Goal: Information Seeking & Learning: Find specific page/section

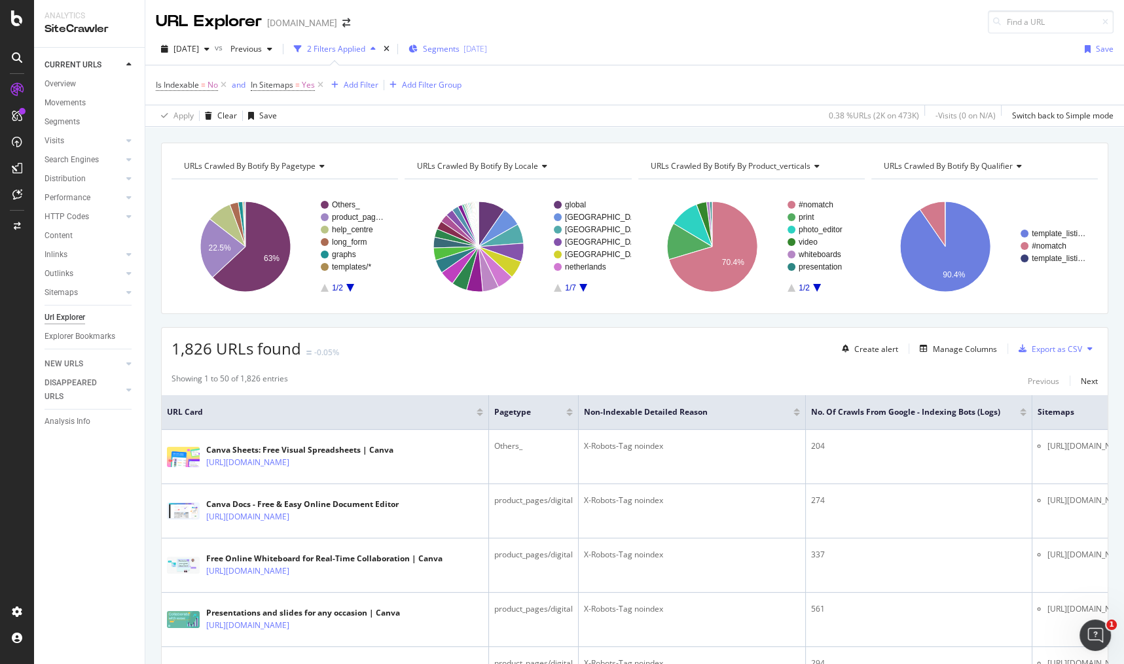
click at [453, 54] on span "Segments" at bounding box center [441, 48] width 37 height 11
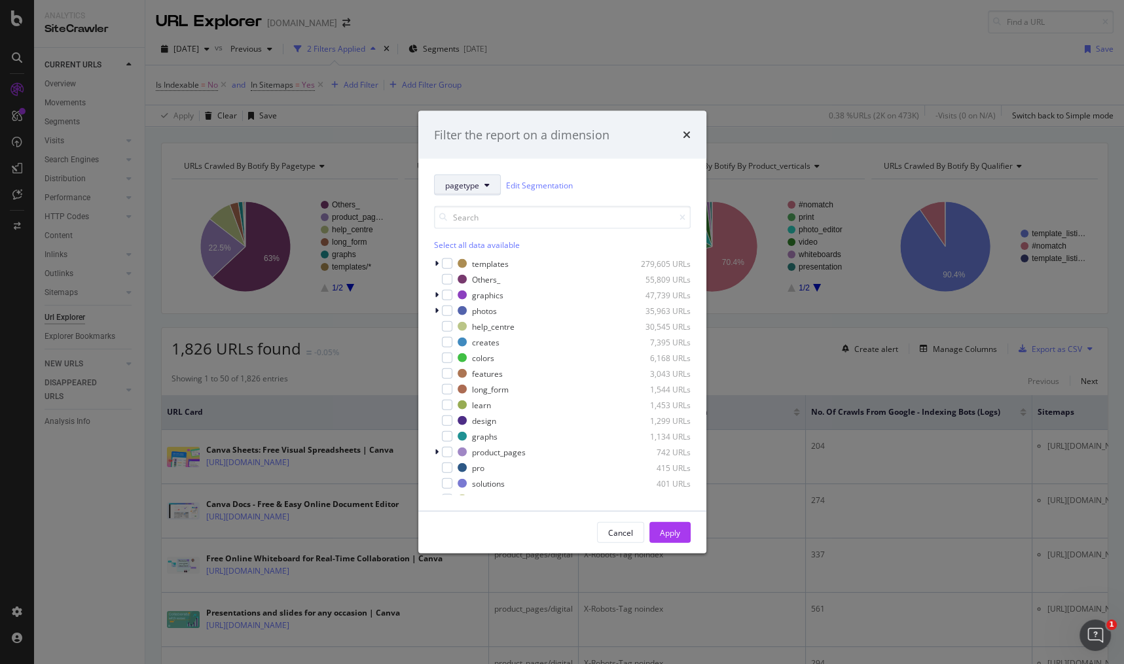
click at [458, 190] on span "pagetype" at bounding box center [462, 184] width 34 height 11
click at [611, 189] on div "pagetype Edit Segmentation" at bounding box center [562, 185] width 257 height 21
click at [442, 342] on div "modal" at bounding box center [447, 342] width 10 height 10
click at [444, 371] on div "modal" at bounding box center [447, 374] width 10 height 10
click at [446, 389] on div "modal" at bounding box center [447, 389] width 10 height 10
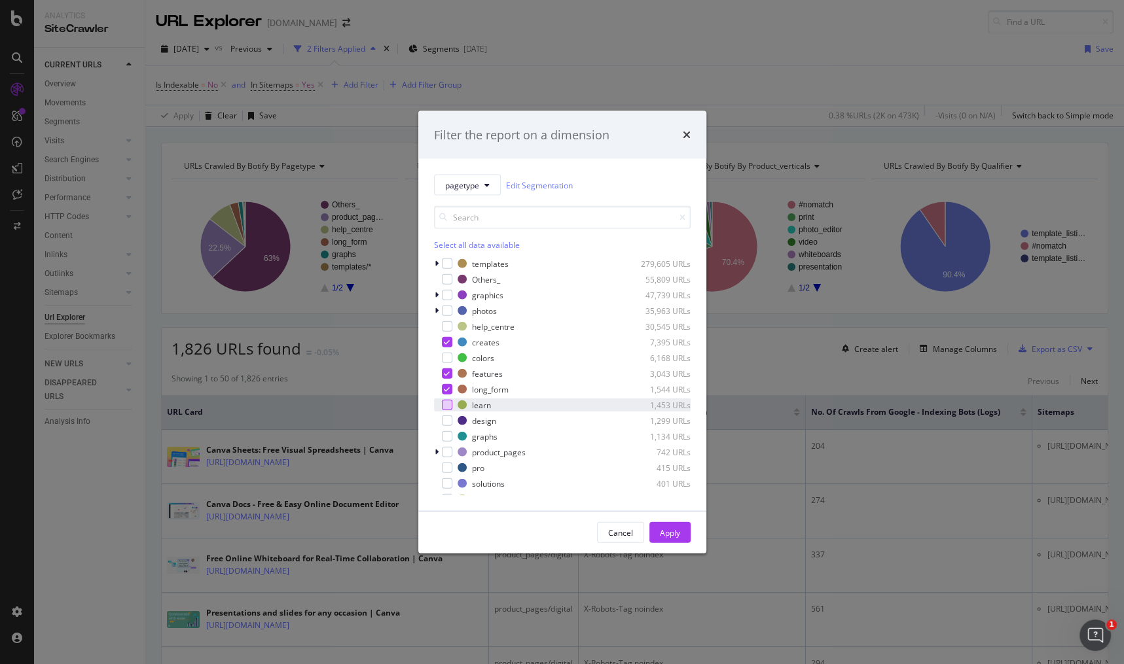
click at [447, 400] on div "modal" at bounding box center [447, 405] width 10 height 10
click at [442, 450] on div "modal" at bounding box center [447, 452] width 10 height 10
click at [666, 533] on div "Apply" at bounding box center [670, 532] width 20 height 11
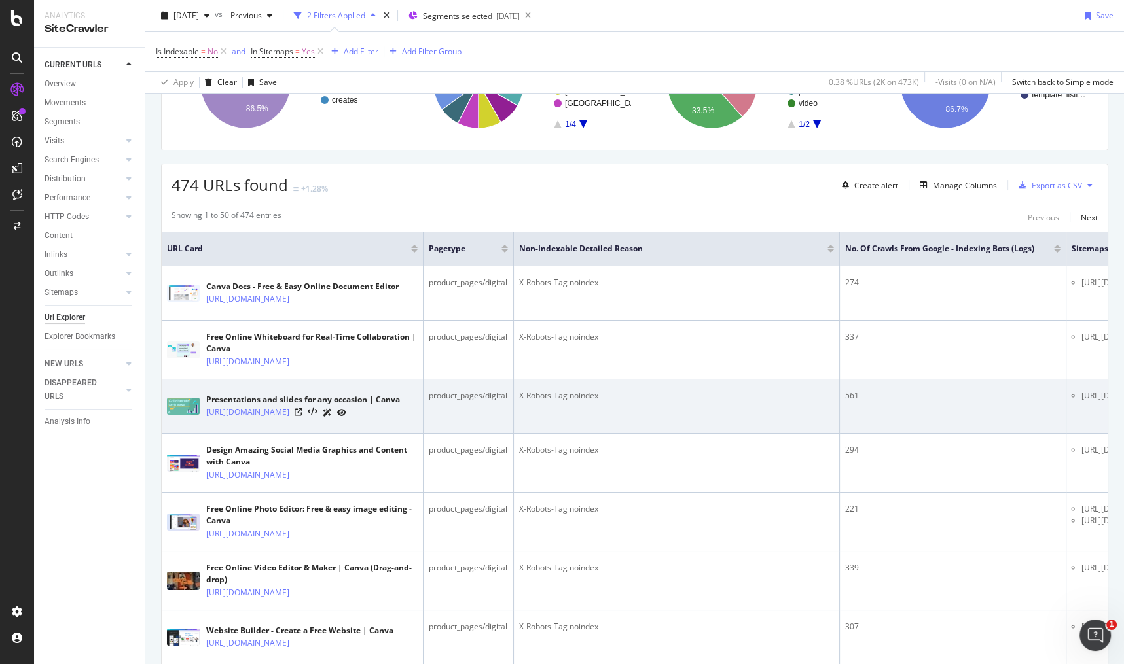
scroll to position [217, 0]
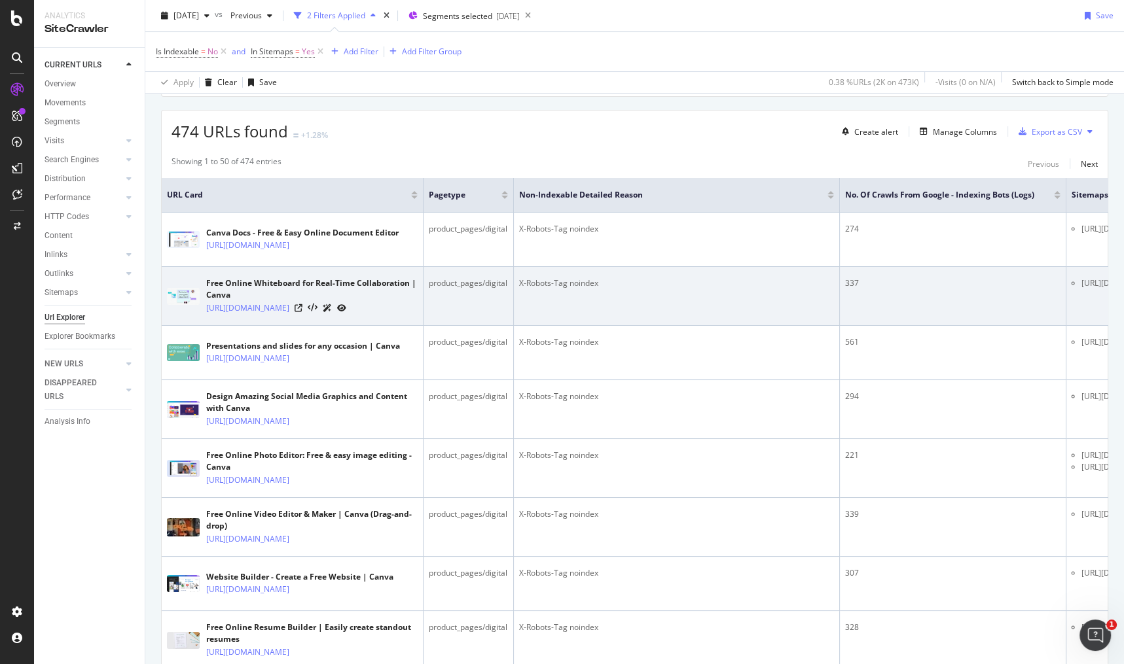
click at [912, 276] on td "337" at bounding box center [953, 296] width 226 height 59
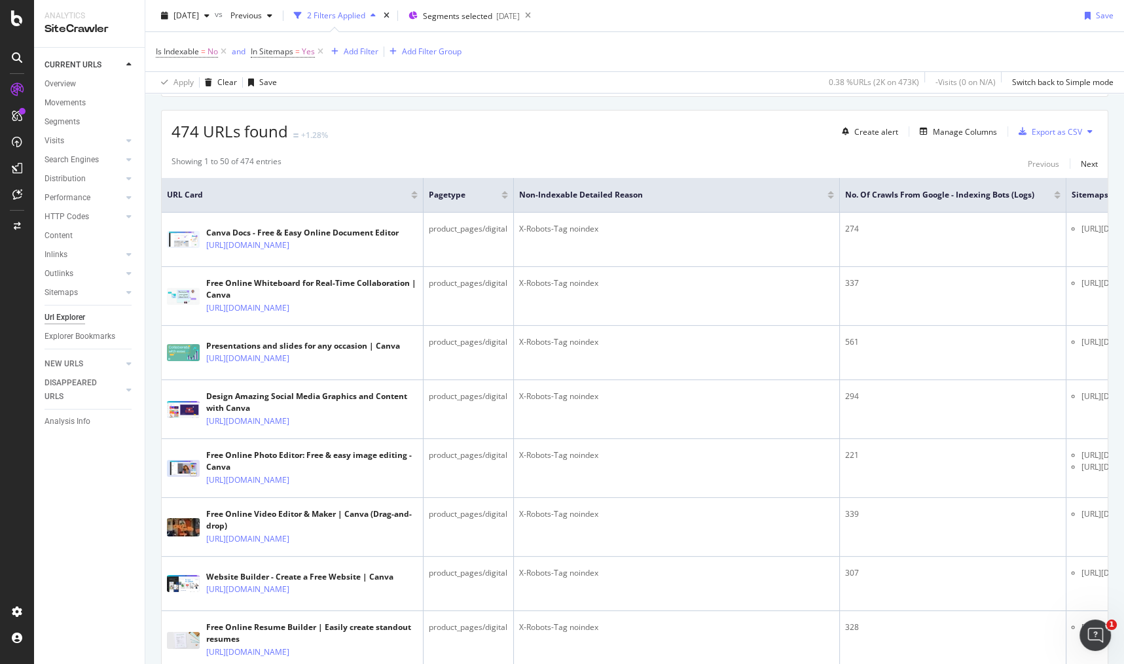
click at [702, 162] on div "Showing 1 to 50 of 474 entries Previous Next" at bounding box center [635, 164] width 946 height 16
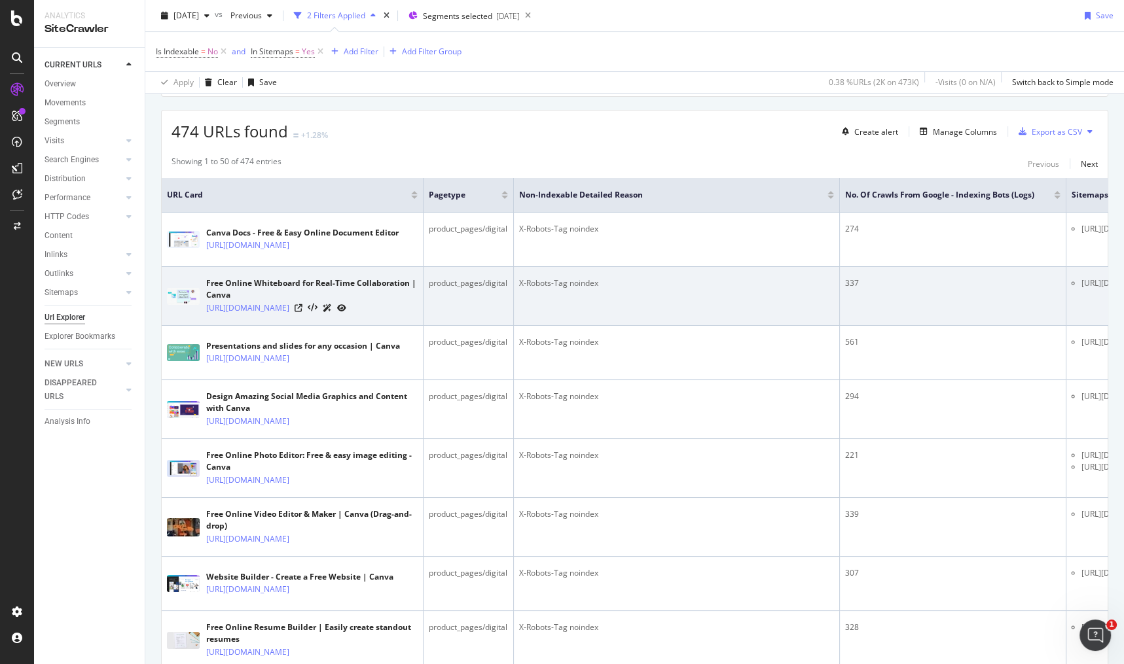
scroll to position [224, 0]
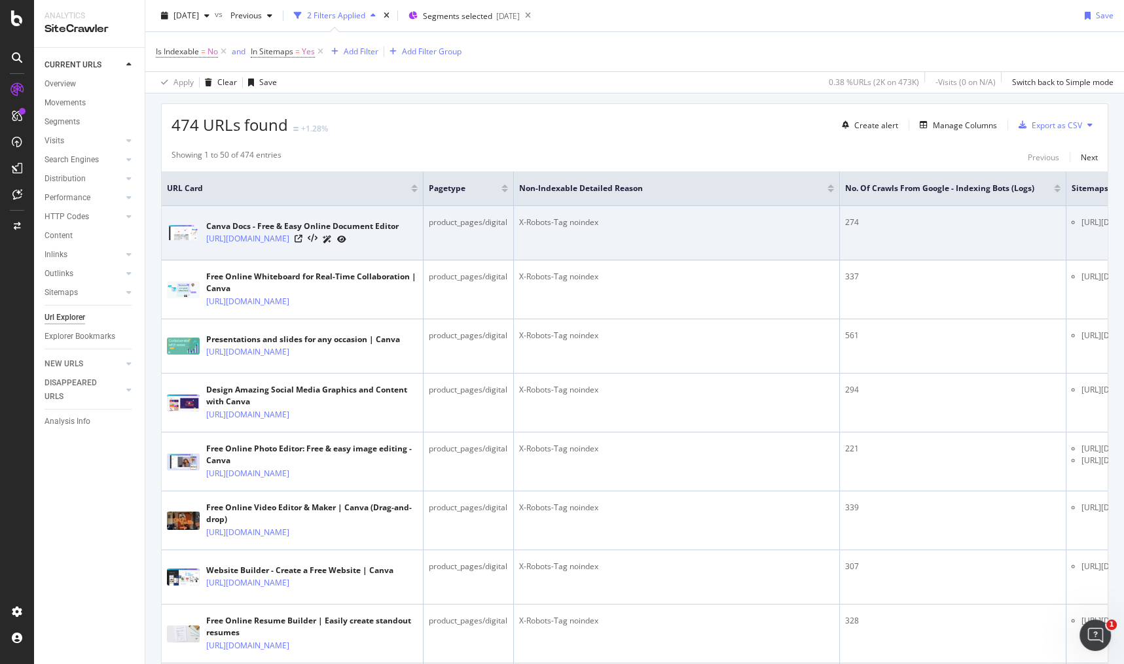
click at [979, 250] on td "274" at bounding box center [953, 233] width 226 height 54
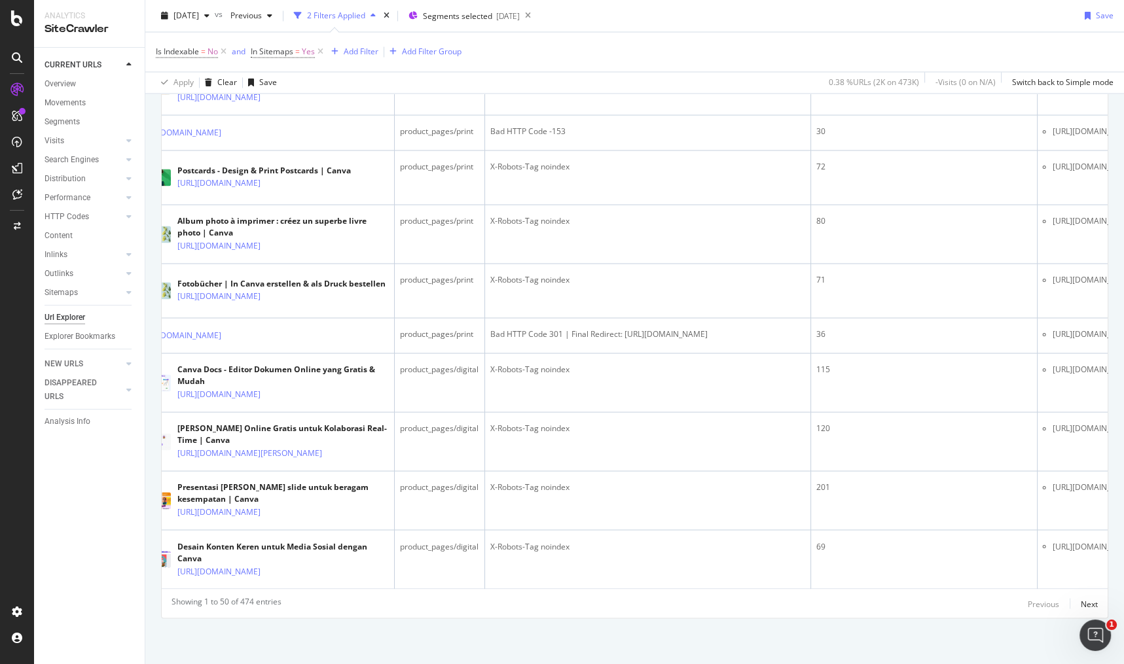
scroll to position [0, 180]
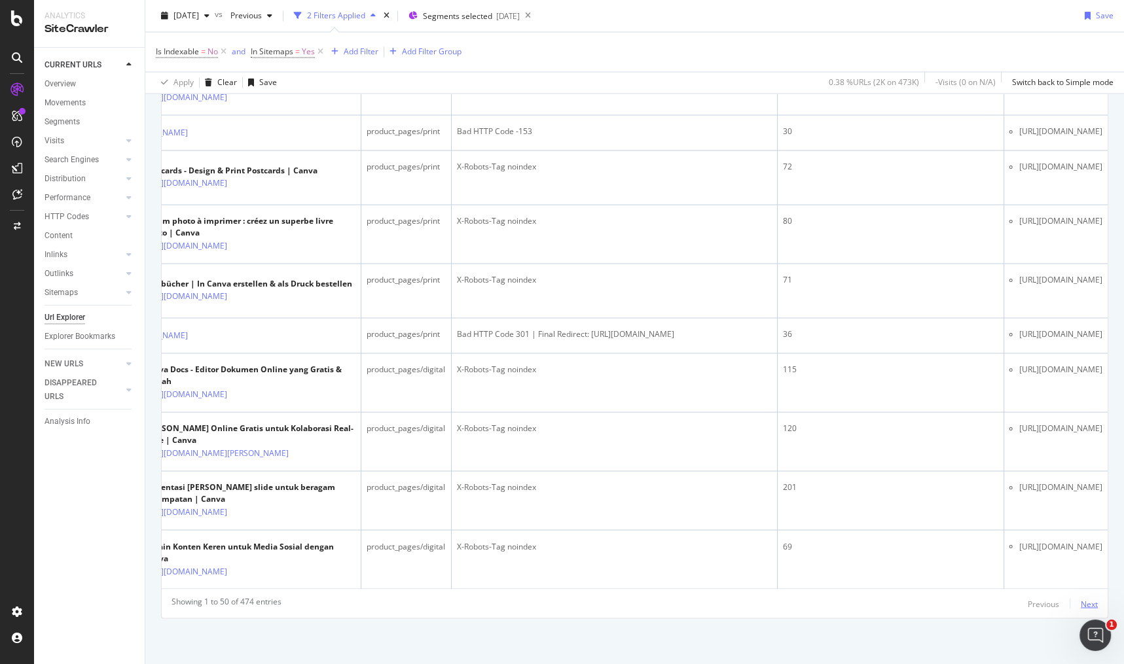
click at [1081, 598] on div "Next" at bounding box center [1089, 603] width 17 height 11
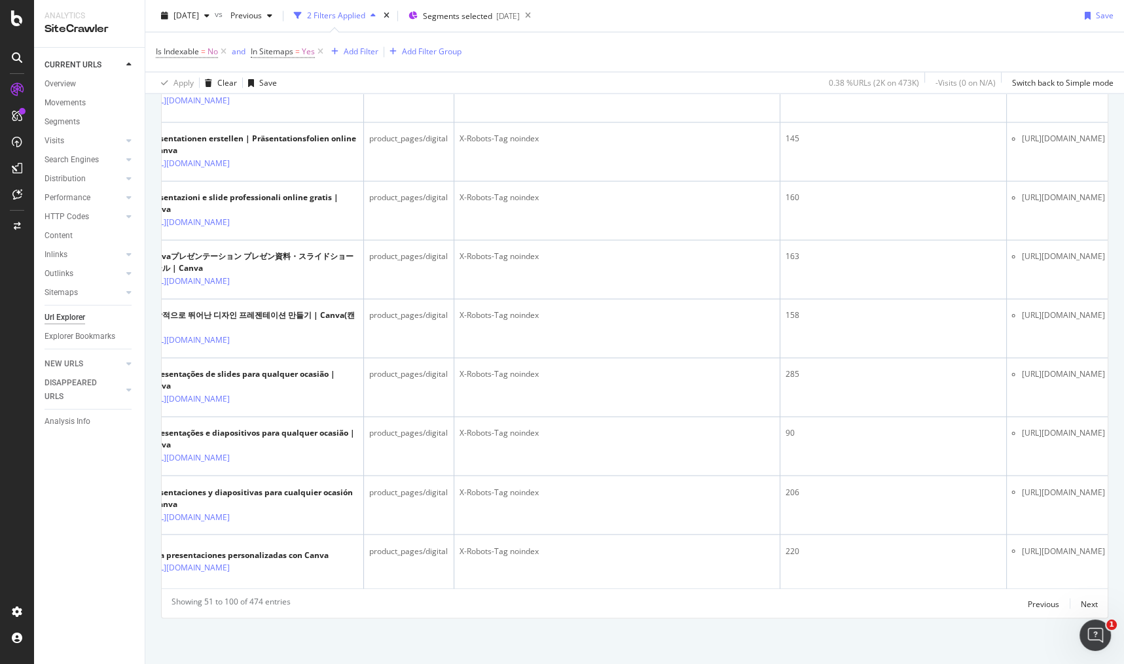
scroll to position [0, 139]
click at [1081, 603] on div "Next" at bounding box center [1089, 603] width 17 height 11
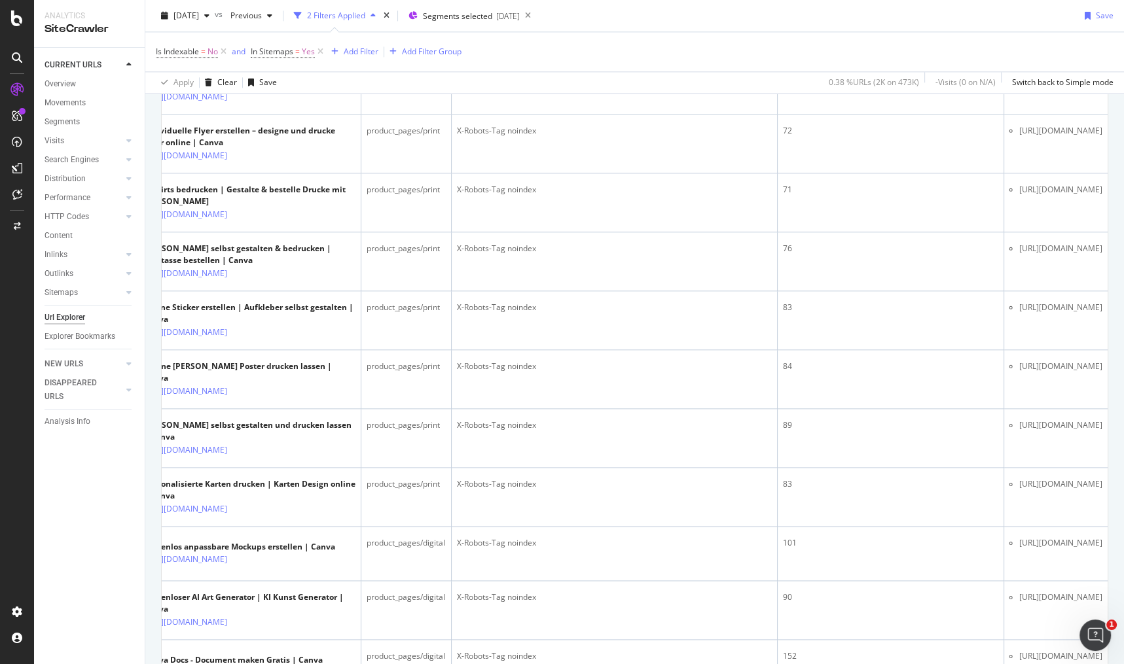
scroll to position [1894, 0]
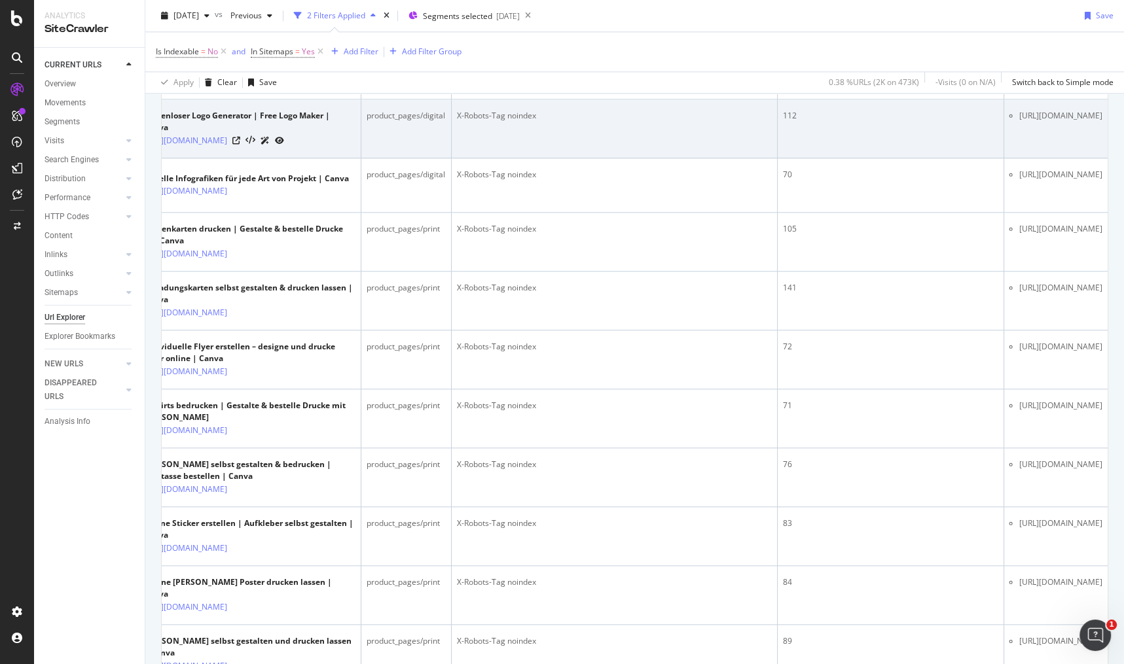
drag, startPoint x: 943, startPoint y: 277, endPoint x: 1099, endPoint y: 281, distance: 155.9
click at [1099, 158] on td "https://sitemap.canva.com/sitemap_1.xml" at bounding box center [1055, 128] width 103 height 59
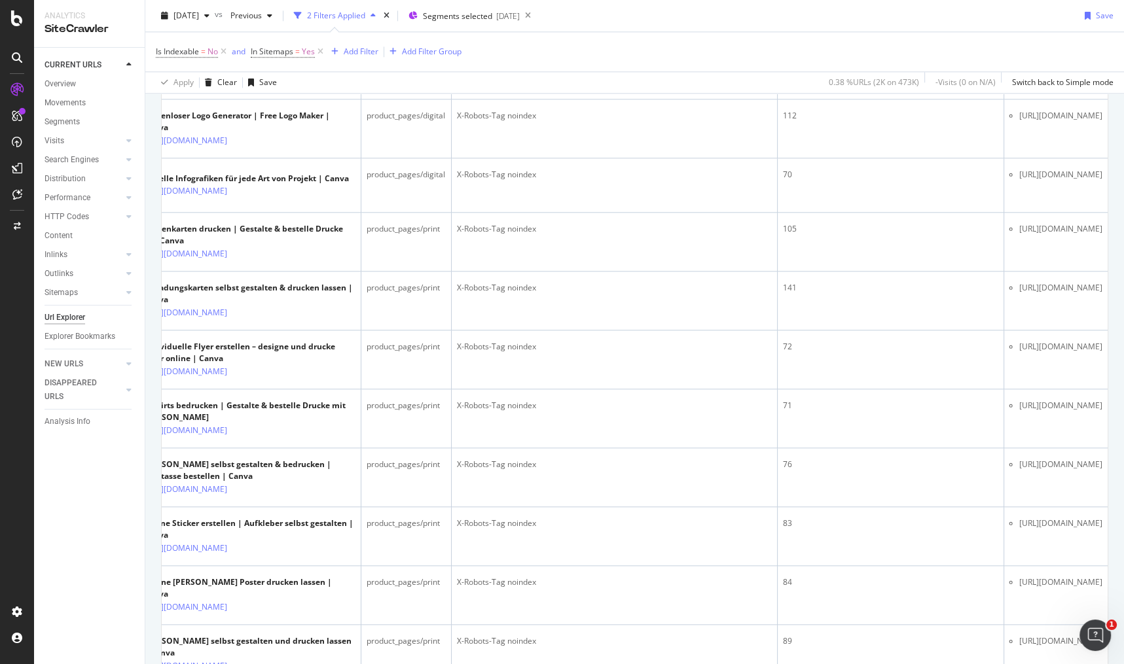
copy li "https://sitemap.canva.com/sitemap_1.xml"
click at [773, 41] on div "Is Indexable = No and In Sitemaps = Yes Add Filter Add Filter Group" at bounding box center [635, 51] width 958 height 39
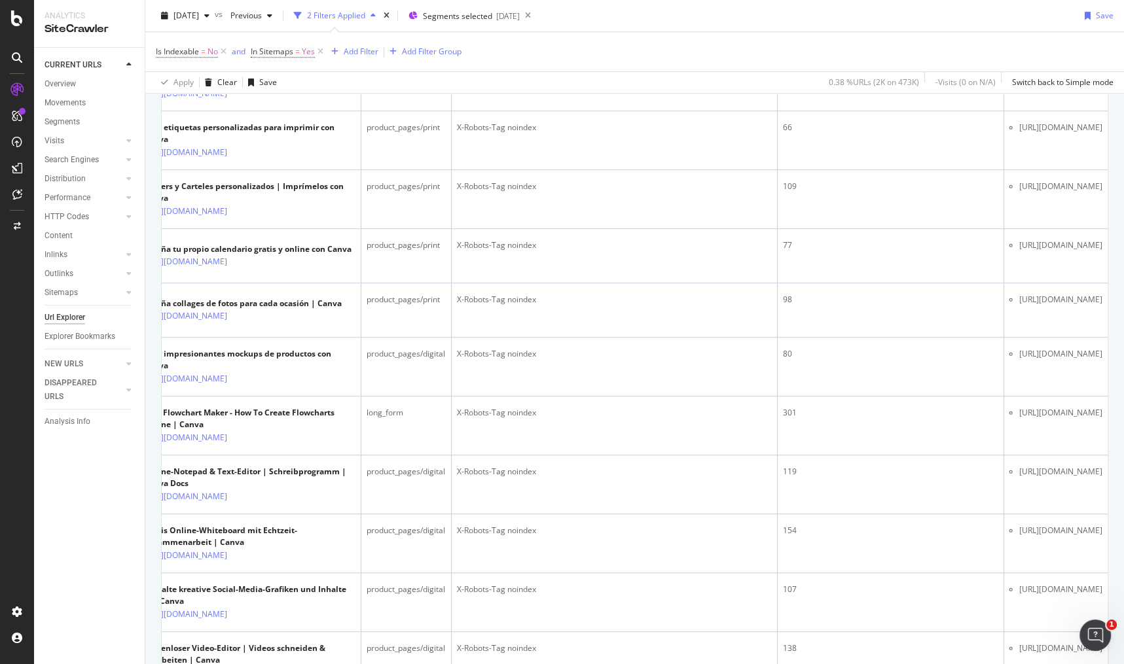
scroll to position [0, 0]
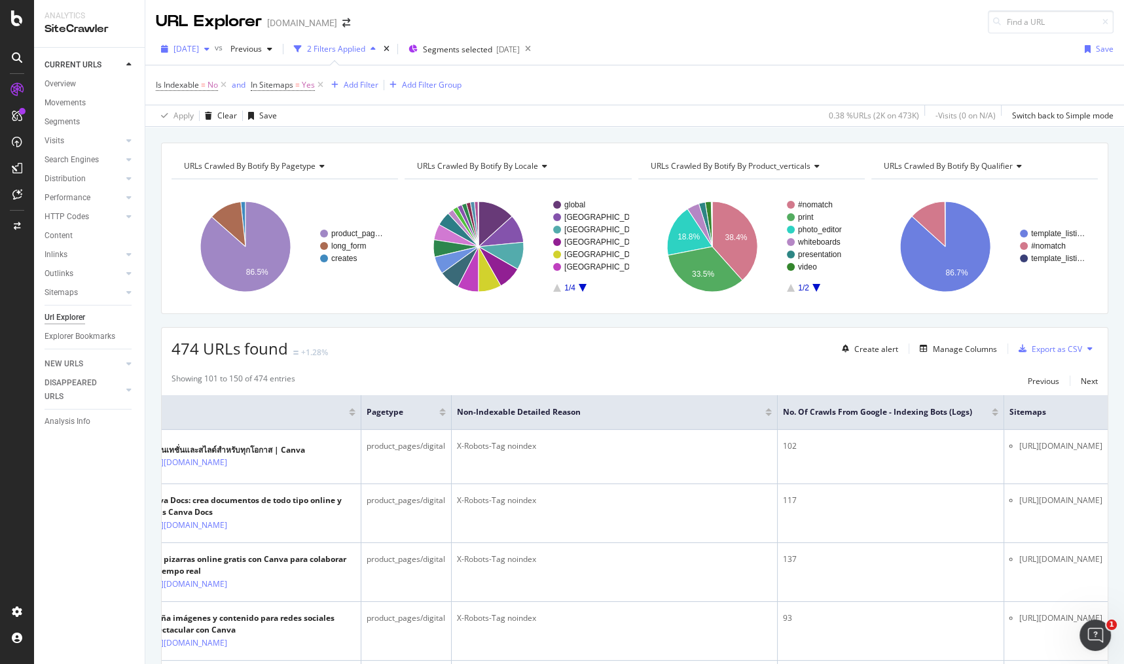
click at [205, 58] on div "2025 Sep. 14th" at bounding box center [185, 49] width 59 height 20
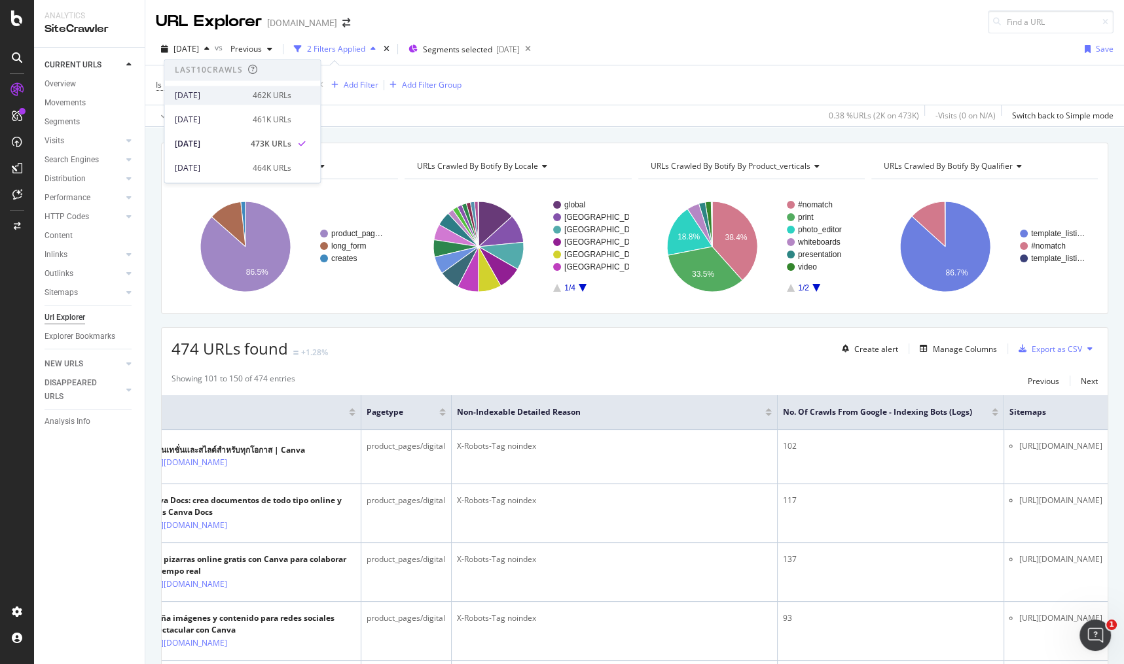
click at [226, 90] on div "[DATE]" at bounding box center [210, 96] width 70 height 12
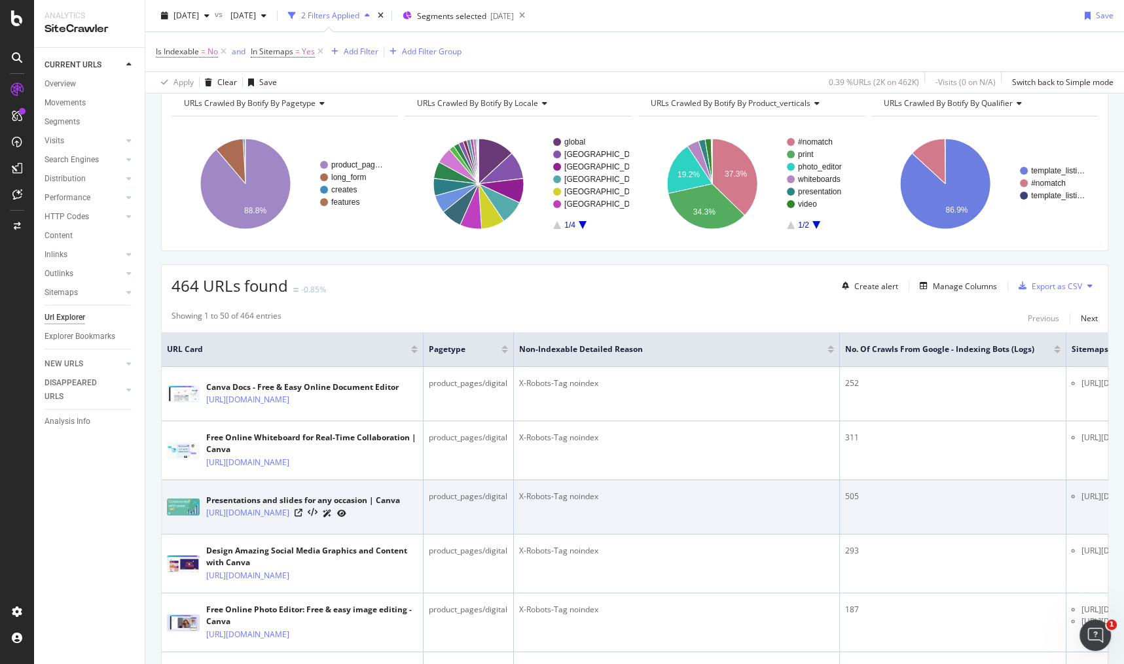
scroll to position [163, 0]
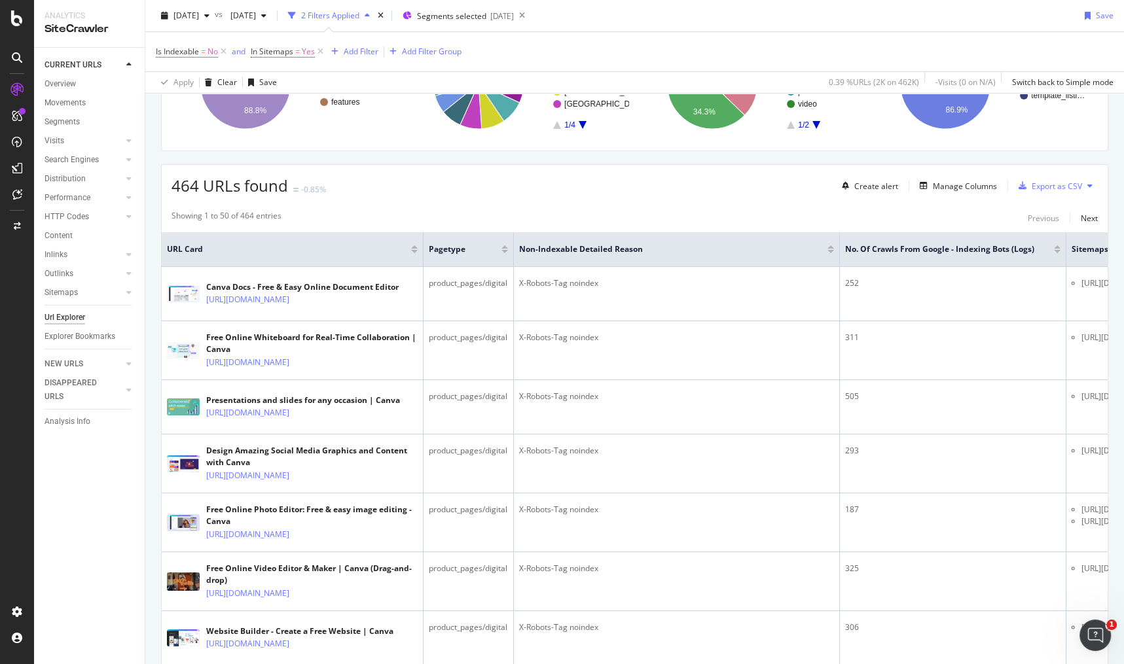
click at [751, 179] on div "464 URLs found -0.85% Create alert Manage Columns Export as CSV" at bounding box center [635, 181] width 946 height 32
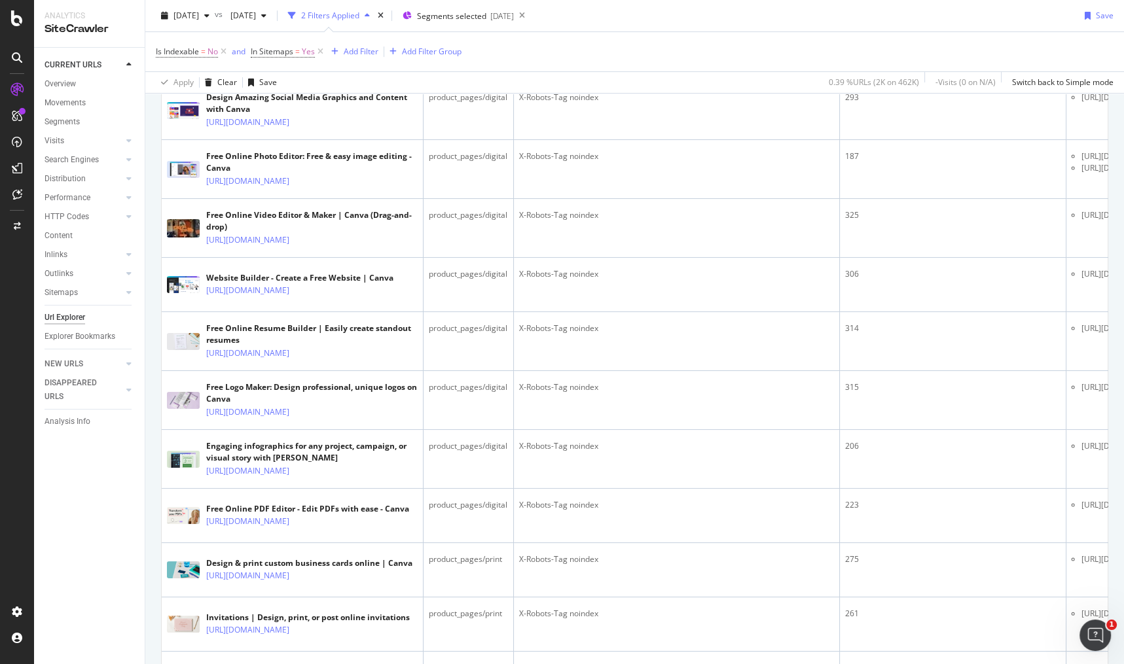
scroll to position [134, 0]
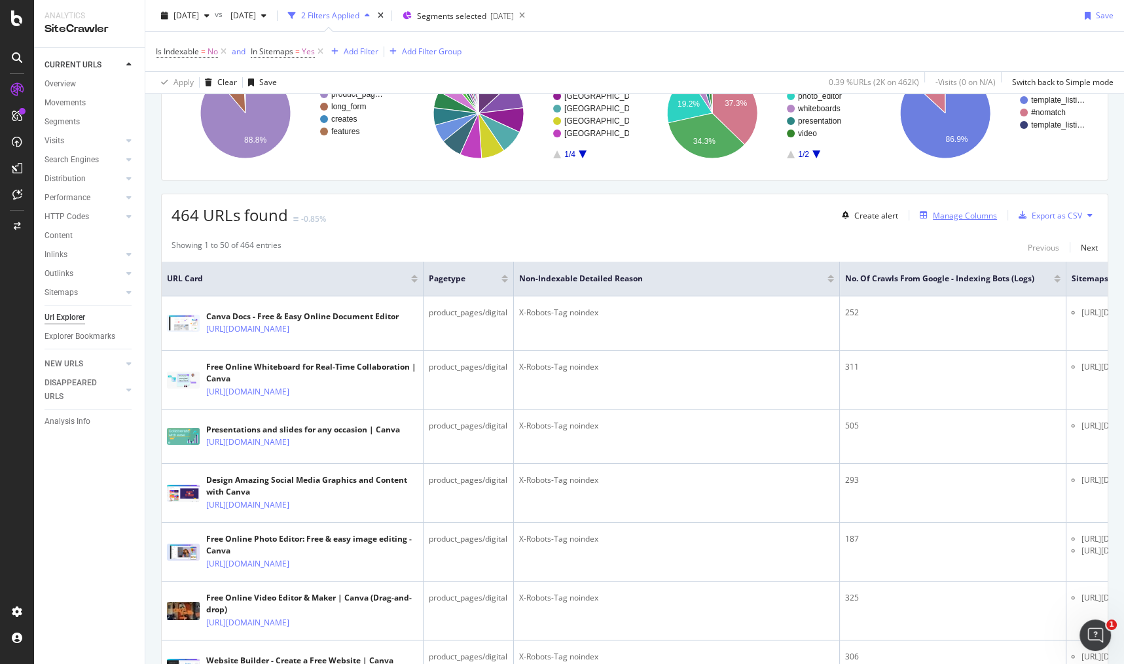
click at [967, 214] on div "Manage Columns" at bounding box center [965, 215] width 64 height 11
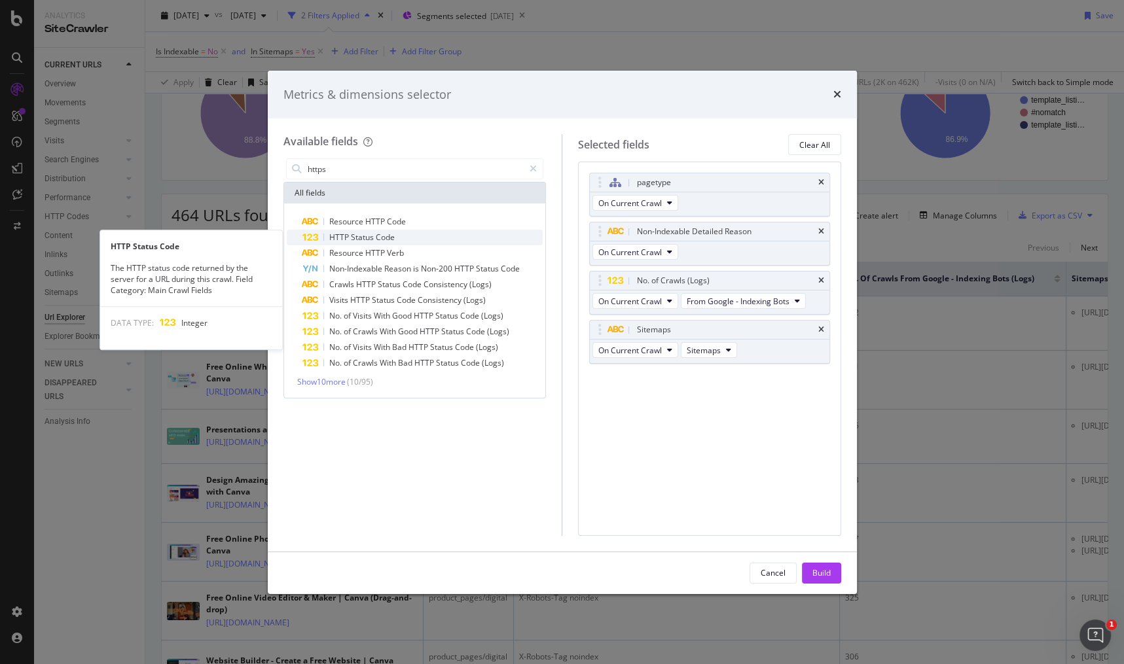
type input "https"
click at [410, 238] on div "HTTP Status Code" at bounding box center [422, 238] width 241 height 16
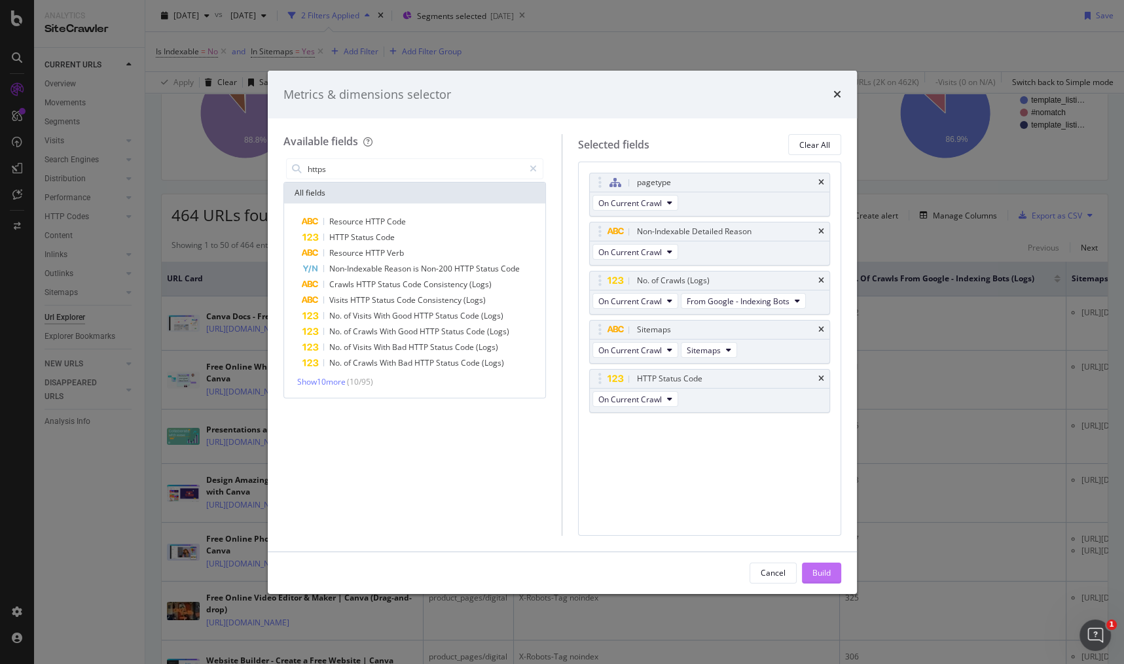
click at [832, 578] on button "Build" at bounding box center [821, 573] width 39 height 21
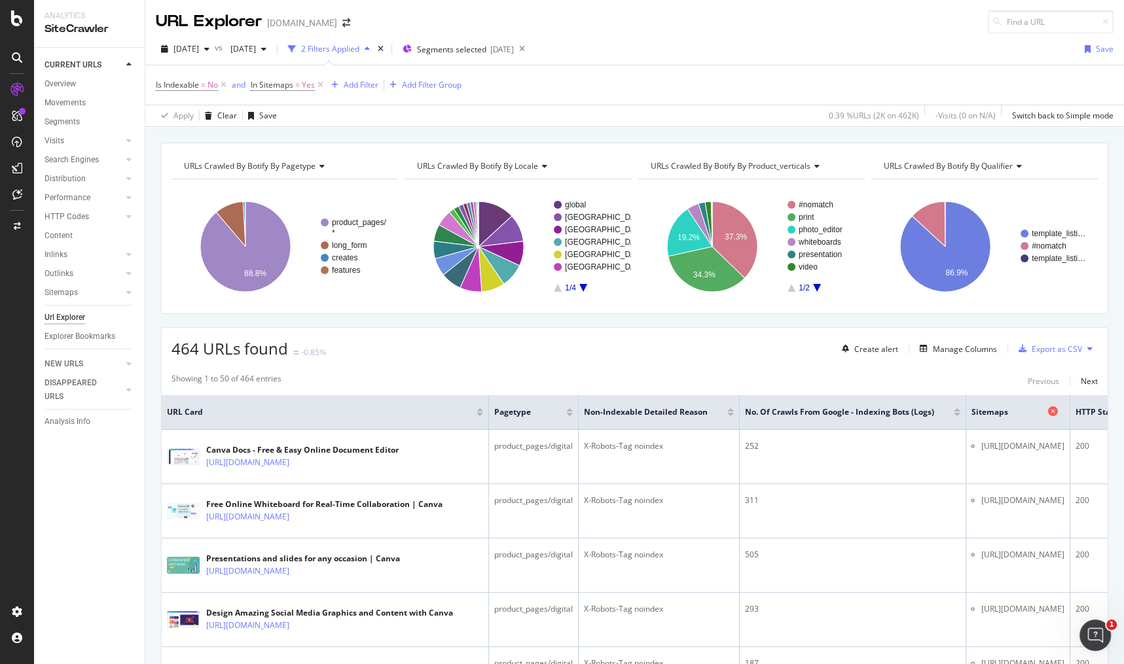
click at [1044, 416] on span "Sitemaps" at bounding box center [1007, 412] width 73 height 12
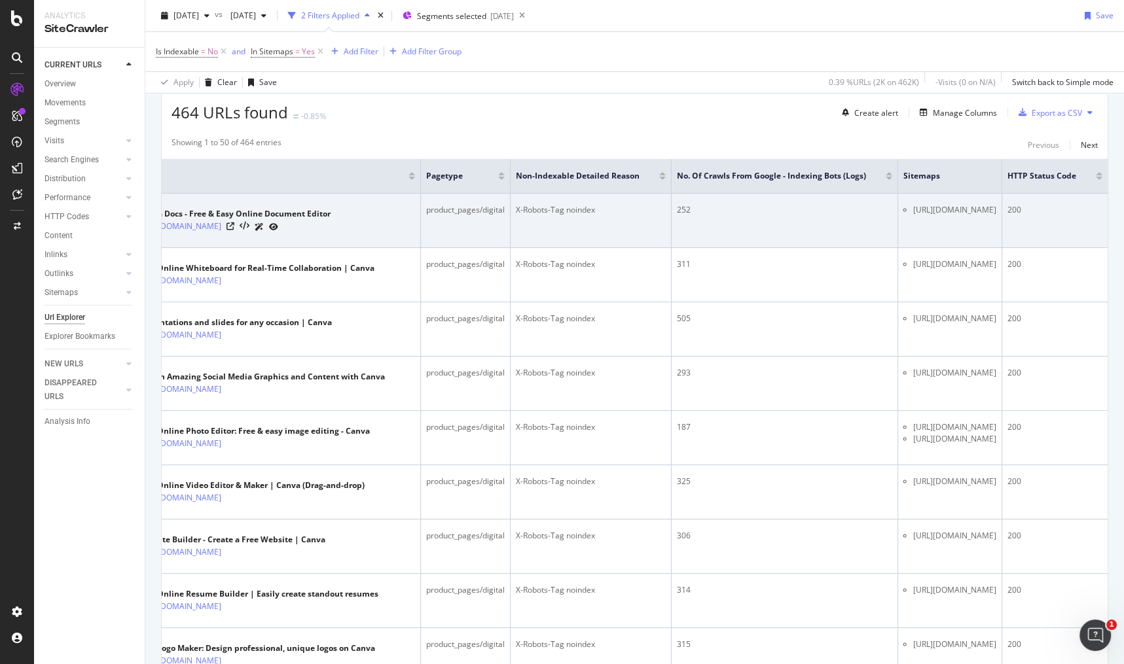
scroll to position [68, 0]
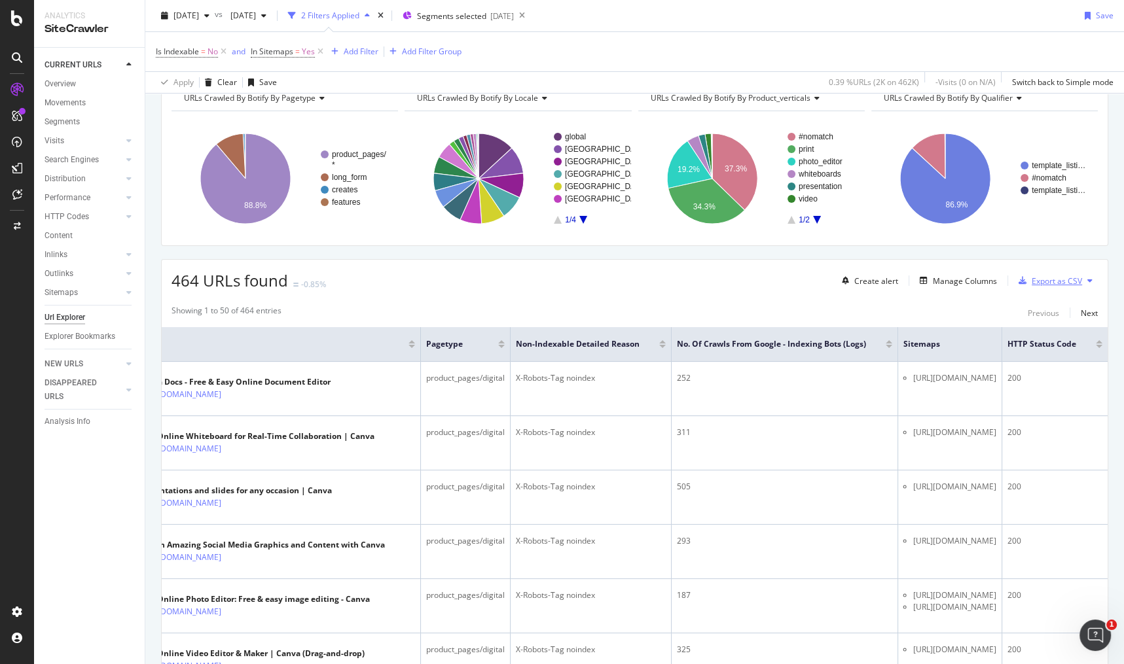
click at [1060, 280] on div "Export as CSV" at bounding box center [1057, 281] width 50 height 11
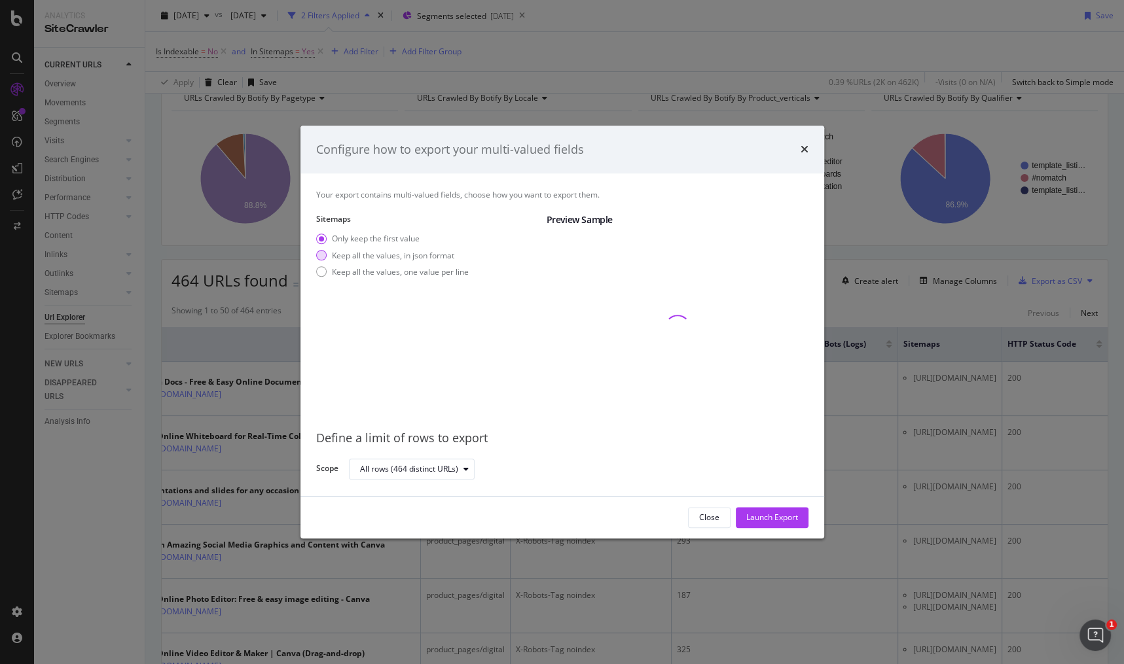
click at [408, 253] on div "Keep all the values, in json format" at bounding box center [393, 255] width 122 height 11
click at [423, 274] on div "Keep all the values, one value per line" at bounding box center [400, 271] width 137 height 11
click at [771, 522] on div "Launch Export" at bounding box center [772, 518] width 52 height 11
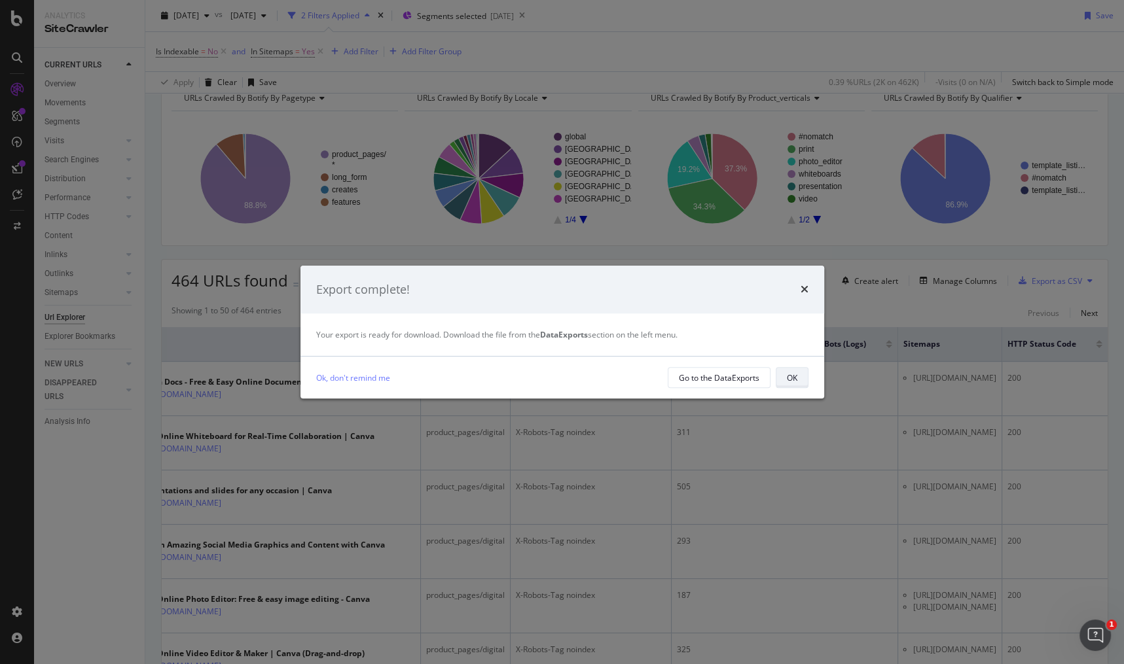
click at [790, 374] on div "OK" at bounding box center [792, 377] width 10 height 11
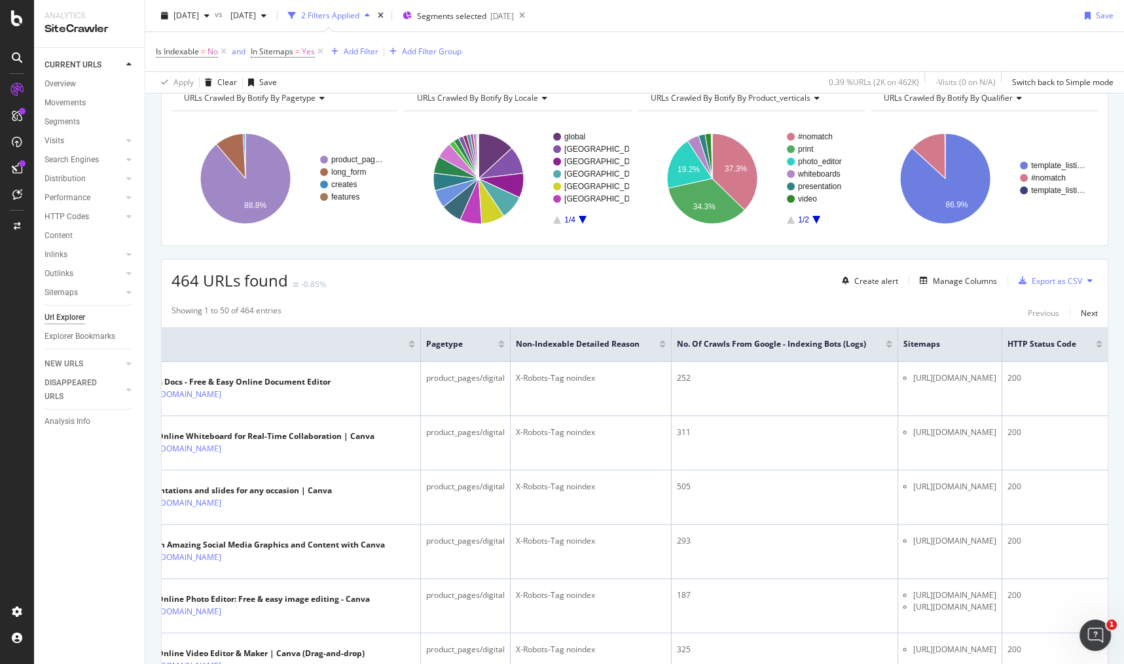
scroll to position [0, 185]
click at [865, 30] on div "2025 Sep. 28th vs 2025 Sep. 7th 2 Filters Applied Segments selected 2025-09-29 …" at bounding box center [634, 18] width 979 height 26
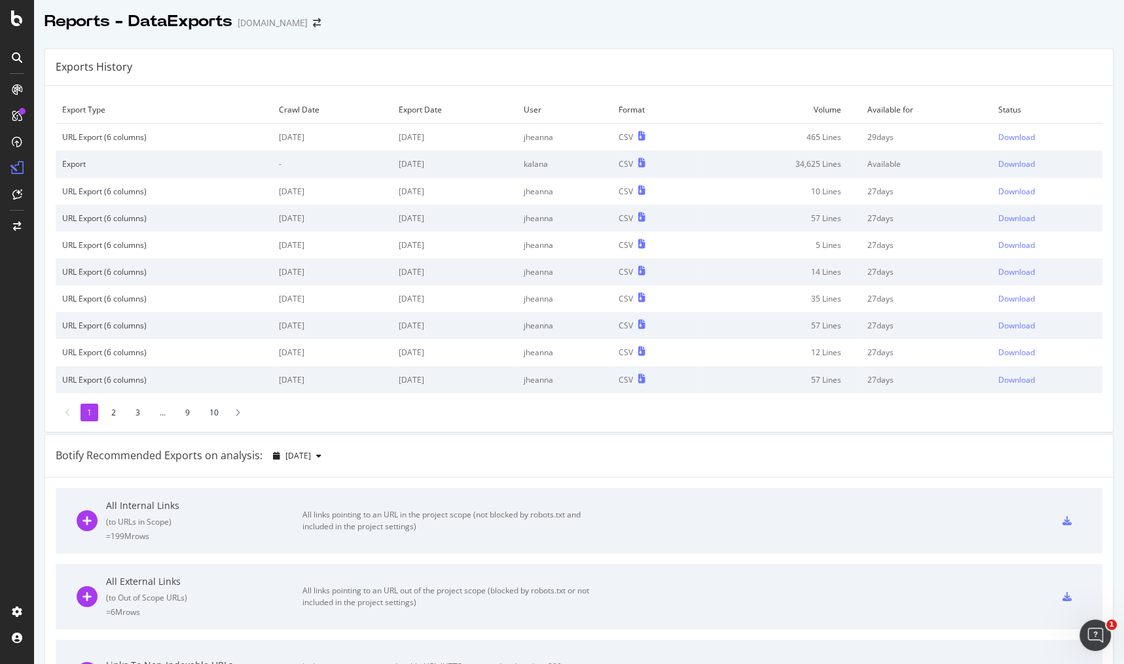
click at [920, 73] on div "Exports History" at bounding box center [579, 67] width 1068 height 37
click at [1005, 137] on div "Download" at bounding box center [1016, 137] width 37 height 11
click at [741, 71] on div "Exports History" at bounding box center [579, 67] width 1068 height 37
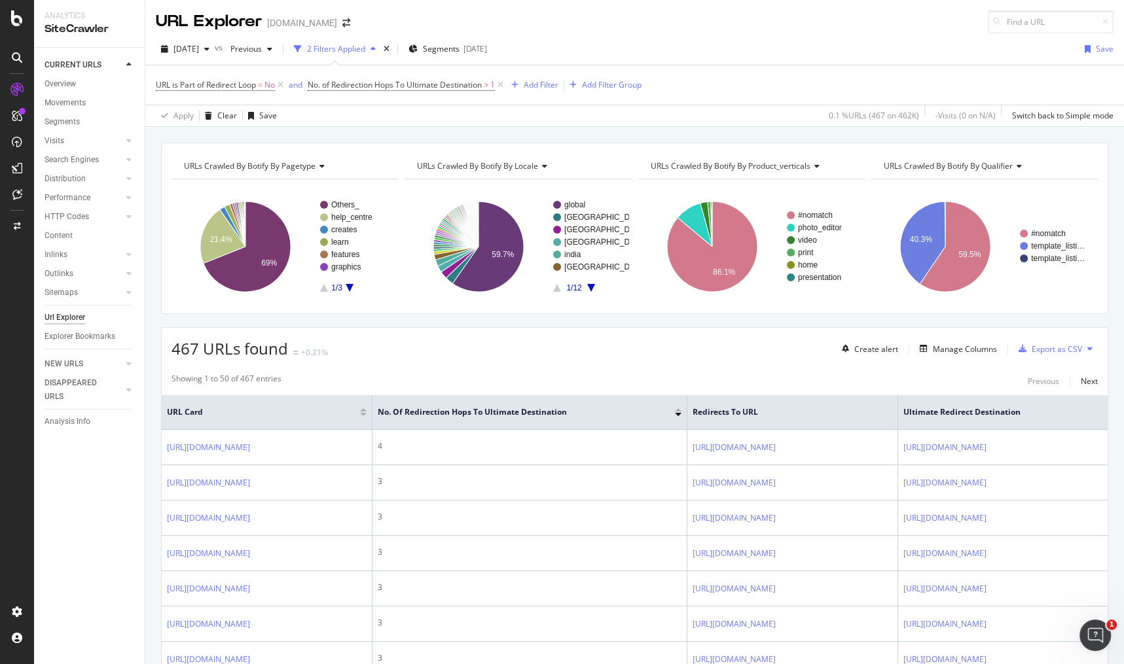
click at [460, 46] on span "Segments" at bounding box center [441, 48] width 37 height 11
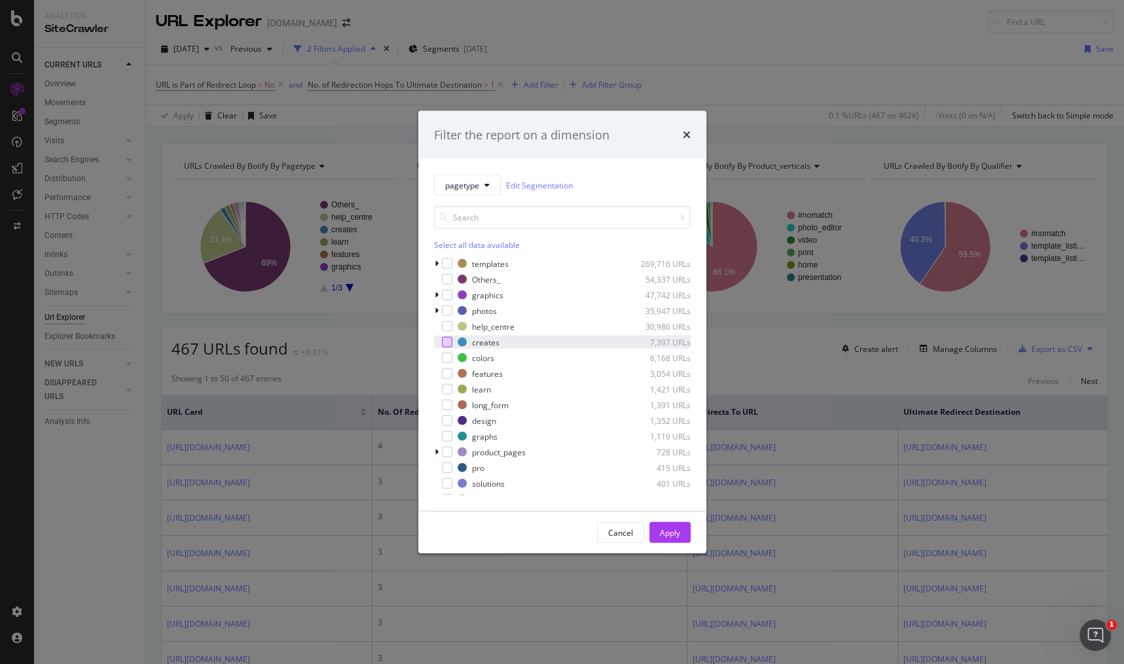
click at [443, 346] on div "modal" at bounding box center [447, 342] width 10 height 10
click at [442, 376] on div "modal" at bounding box center [447, 374] width 10 height 10
click at [442, 401] on div "modal" at bounding box center [447, 405] width 10 height 10
click at [445, 449] on div "modal" at bounding box center [447, 452] width 10 height 10
click at [449, 388] on div "modal" at bounding box center [447, 389] width 10 height 10
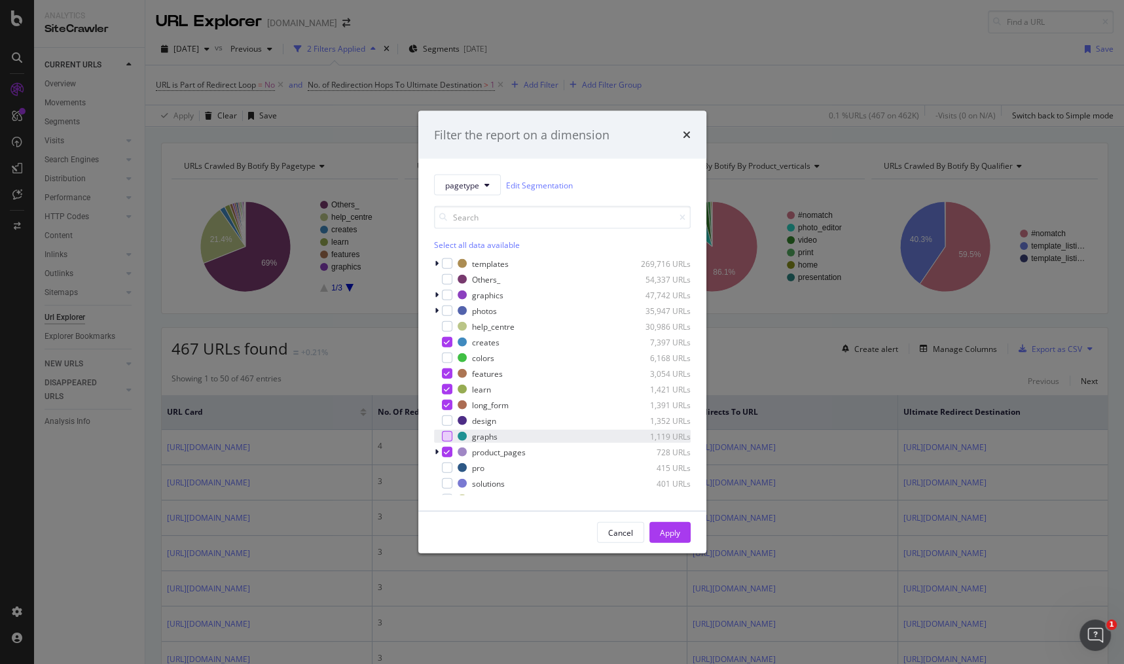
click at [448, 432] on div "modal" at bounding box center [447, 436] width 10 height 10
click at [660, 533] on div "Apply" at bounding box center [670, 532] width 20 height 11
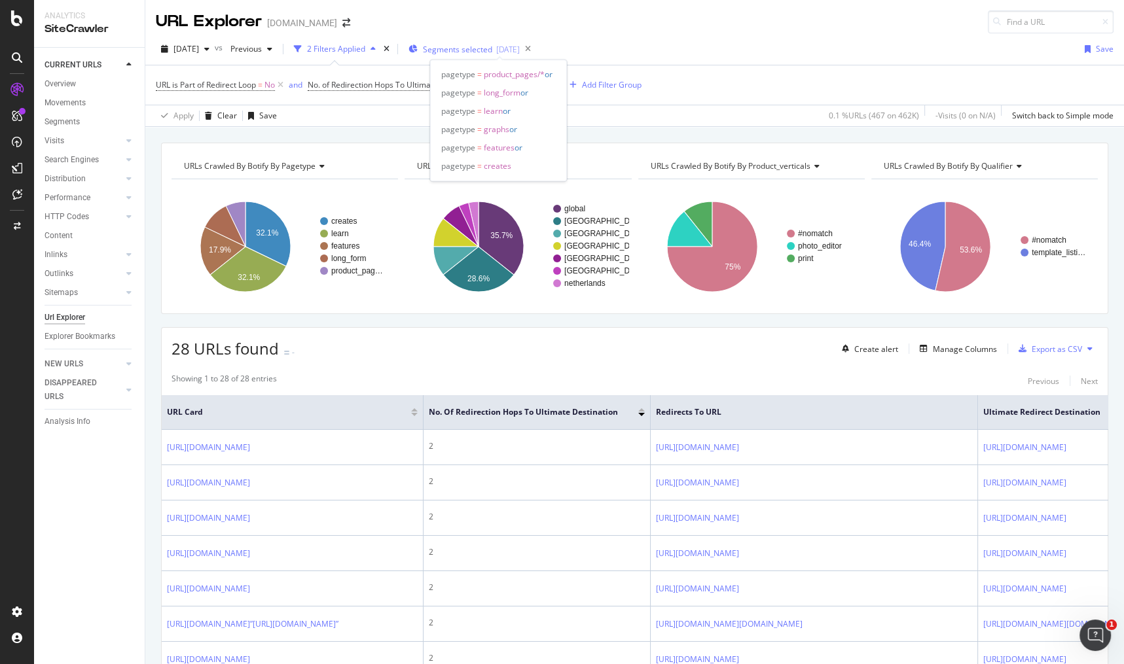
click at [480, 44] on span "Segments selected" at bounding box center [457, 49] width 69 height 11
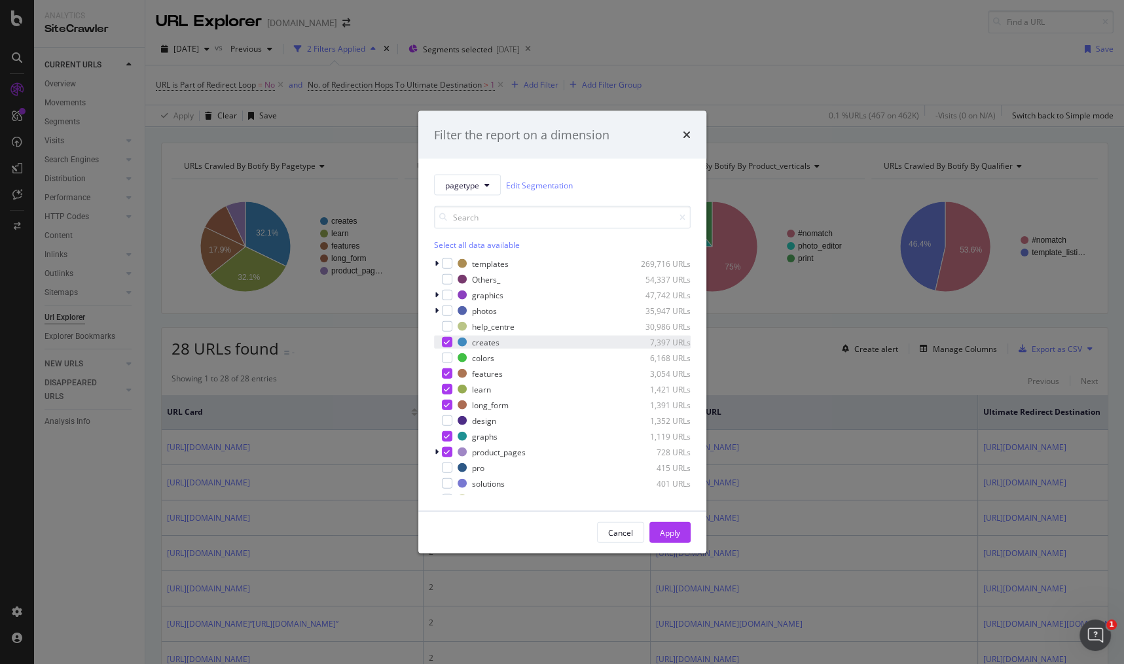
click at [448, 341] on icon "modal" at bounding box center [447, 342] width 6 height 7
click at [448, 376] on div "modal" at bounding box center [447, 374] width 10 height 10
click at [448, 399] on div "long_form 1,391 URLs" at bounding box center [562, 405] width 257 height 13
click at [442, 391] on div "modal" at bounding box center [447, 389] width 10 height 10
click at [445, 438] on icon "modal" at bounding box center [447, 436] width 6 height 7
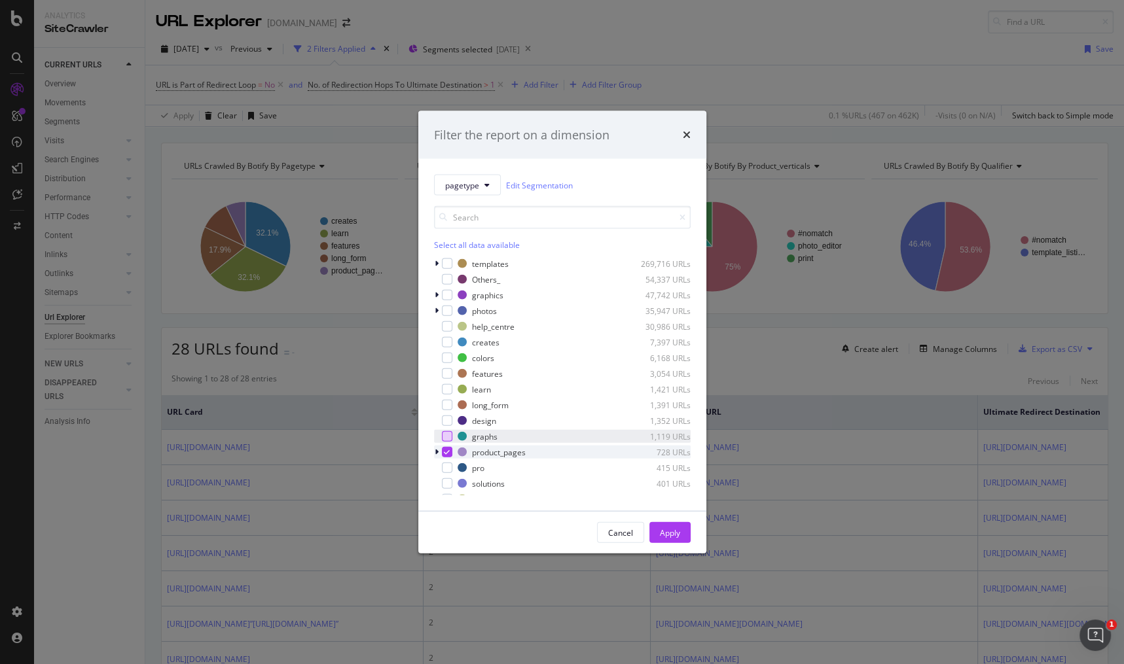
click at [446, 456] on div "modal" at bounding box center [447, 452] width 10 height 10
click at [675, 534] on div "Apply" at bounding box center [670, 532] width 20 height 11
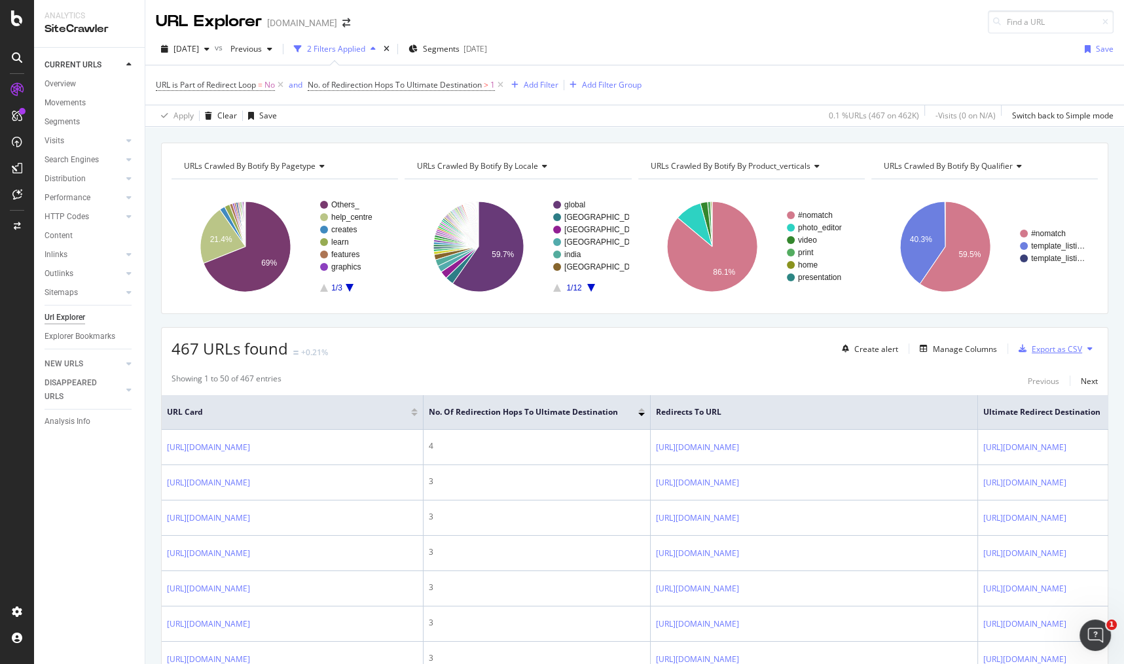
click at [1041, 350] on div "Export as CSV" at bounding box center [1057, 349] width 50 height 11
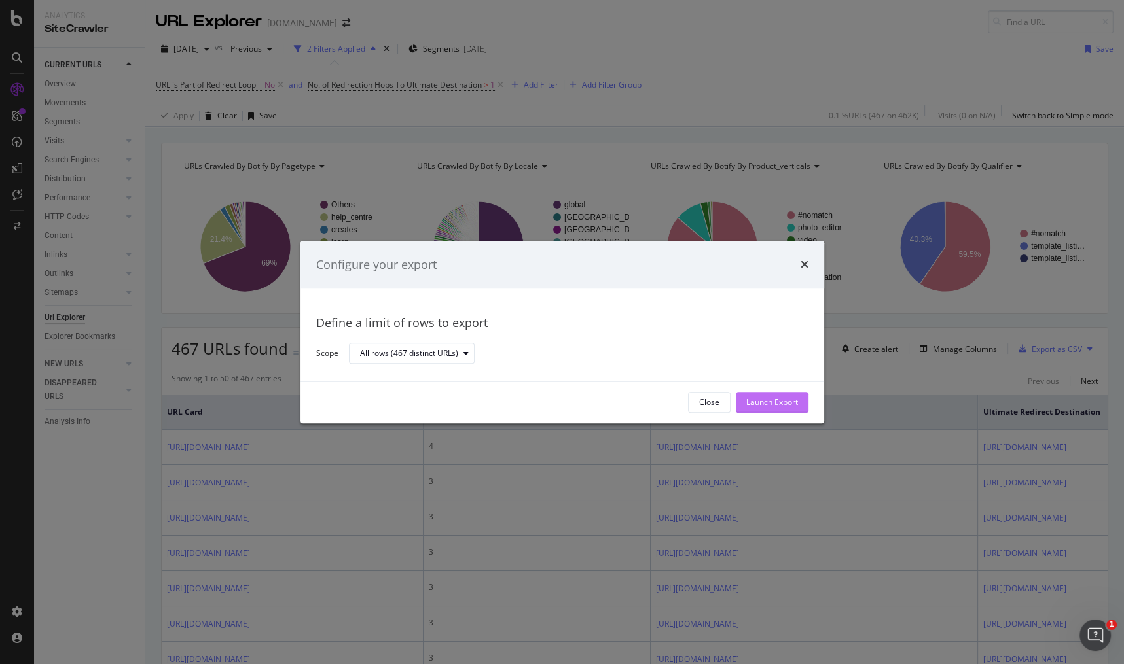
click at [790, 406] on div "Launch Export" at bounding box center [772, 402] width 52 height 11
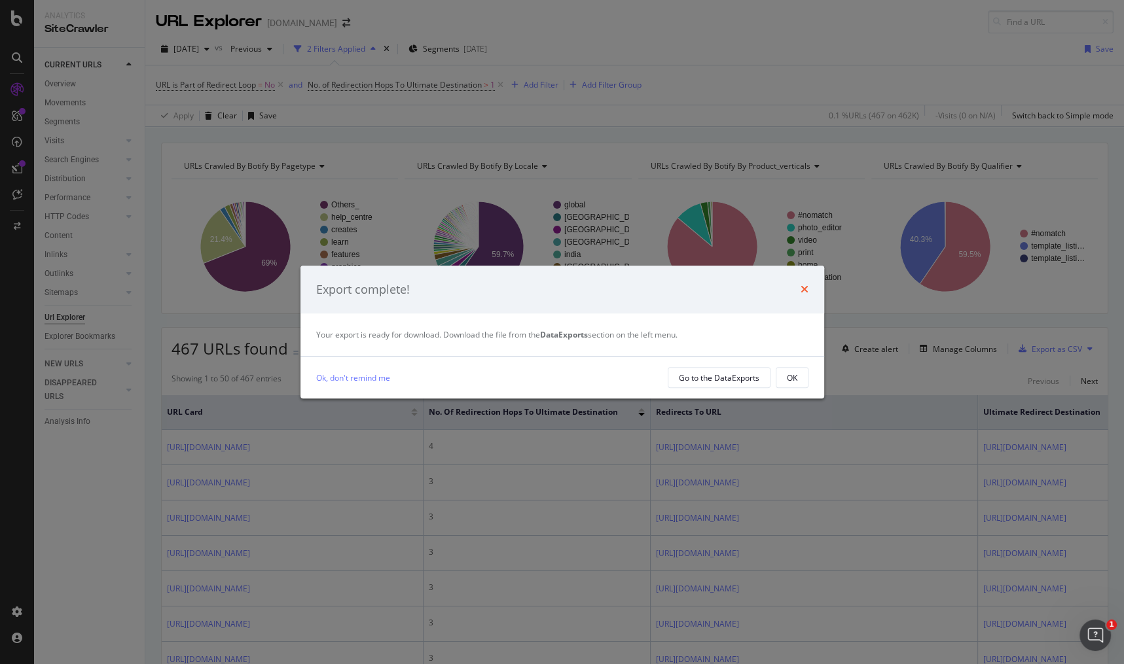
click at [801, 287] on icon "times" at bounding box center [805, 289] width 8 height 10
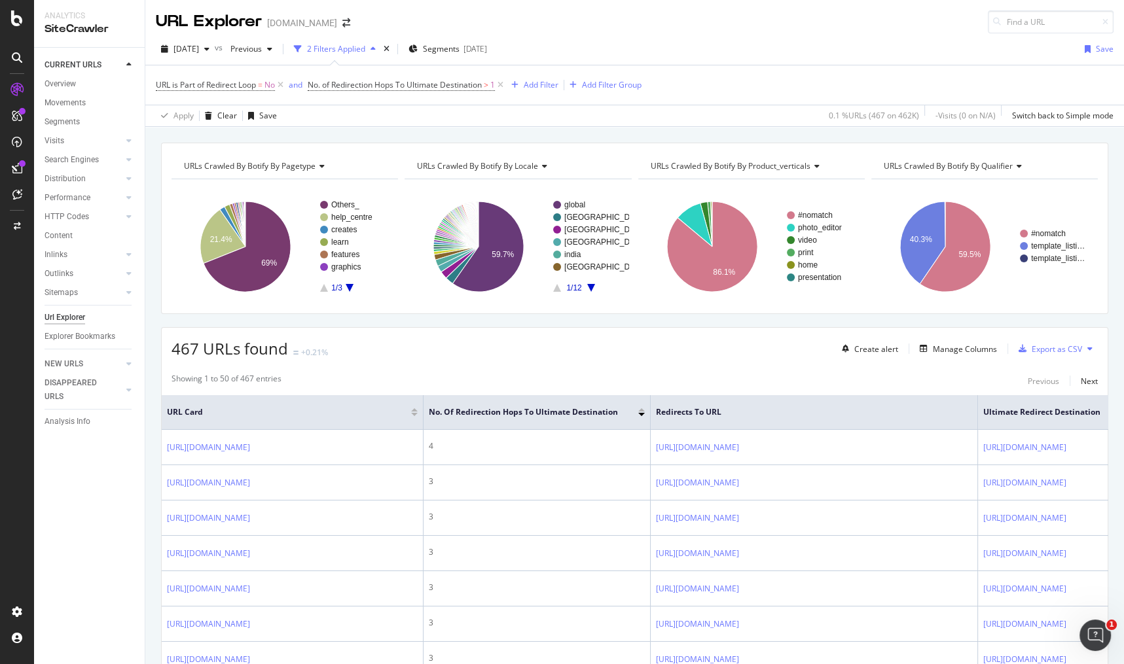
click at [836, 63] on div "2025 Sep. 28th vs Previous 2 Filters Applied Segments 2025-09-29 Save" at bounding box center [634, 52] width 979 height 26
click at [460, 47] on span "Segments" at bounding box center [441, 48] width 37 height 11
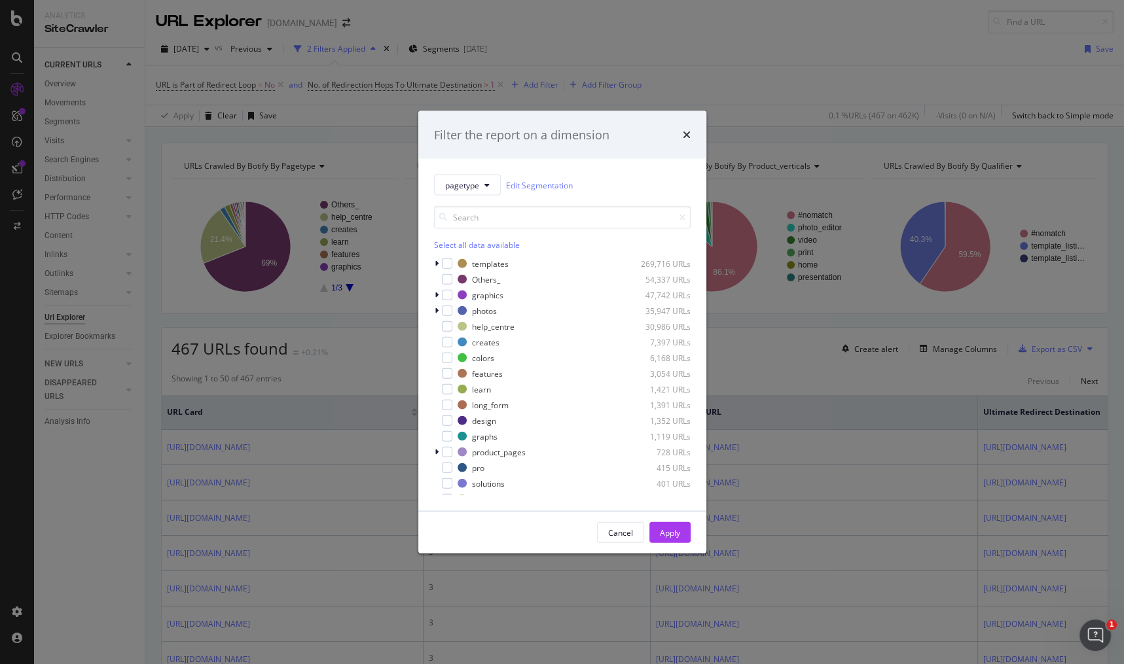
click at [446, 350] on div "templates 269,716 URLs Others_ 54,337 URLs graphics 47,742 URLs photos 35,947 U…" at bounding box center [562, 376] width 257 height 238
click at [445, 344] on div "modal" at bounding box center [447, 342] width 10 height 10
click at [444, 375] on div "modal" at bounding box center [447, 374] width 10 height 10
click at [442, 454] on div "modal" at bounding box center [447, 452] width 10 height 10
click at [448, 438] on div "modal" at bounding box center [447, 436] width 10 height 10
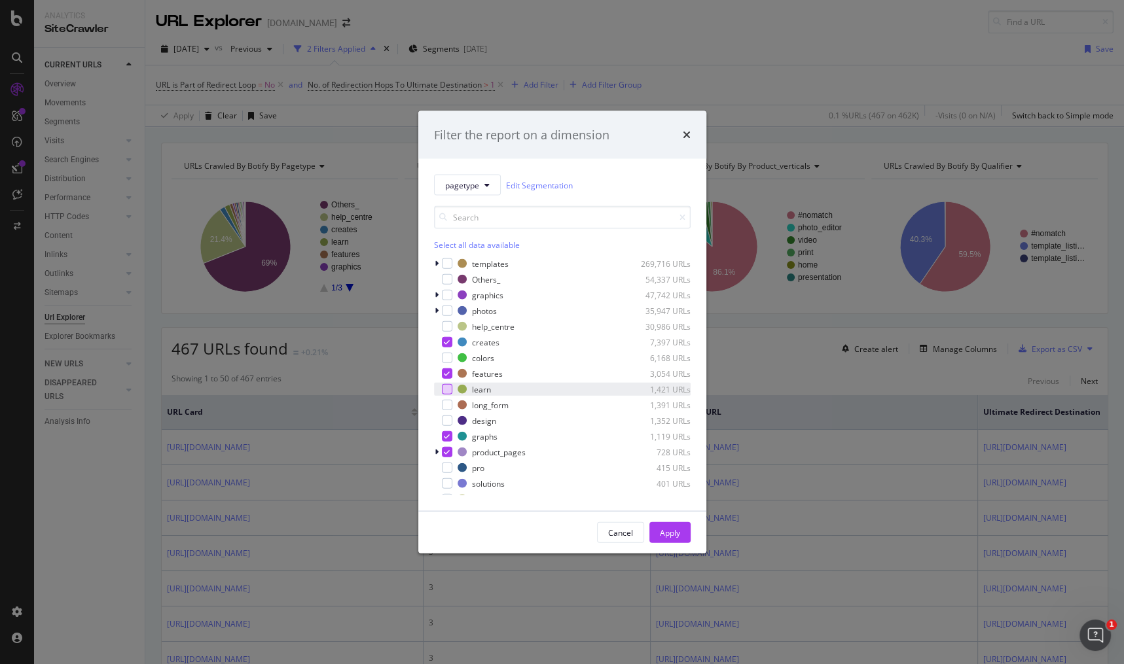
click at [448, 391] on div "modal" at bounding box center [447, 389] width 10 height 10
click at [673, 547] on div "Cancel Apply" at bounding box center [562, 533] width 288 height 42
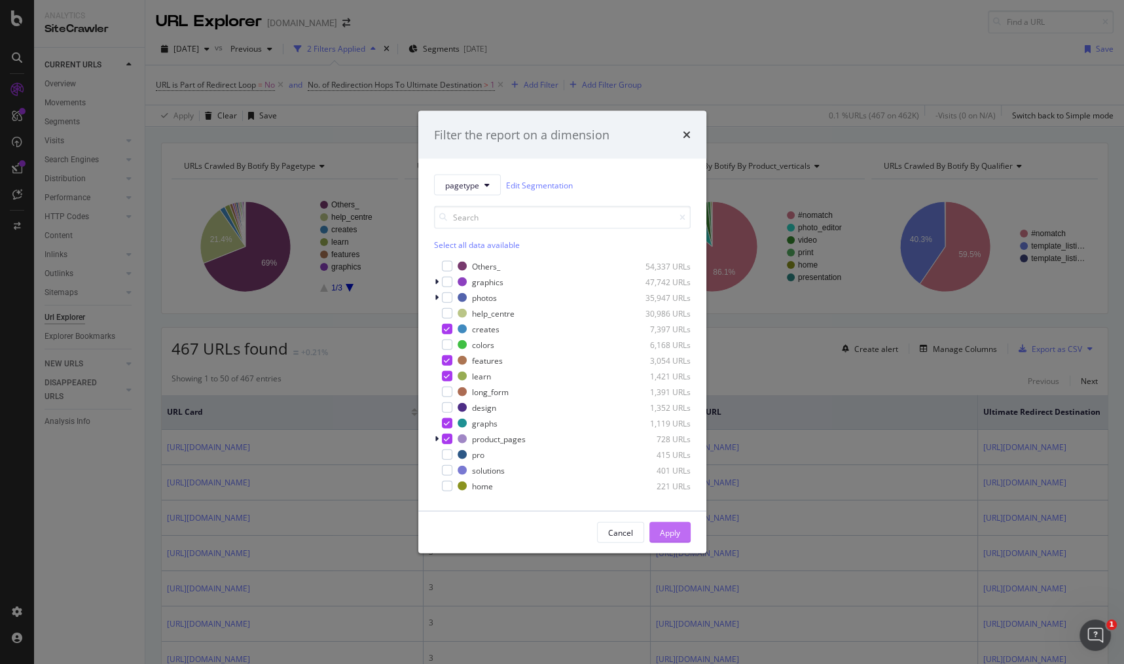
click at [670, 535] on div "Apply" at bounding box center [670, 532] width 20 height 11
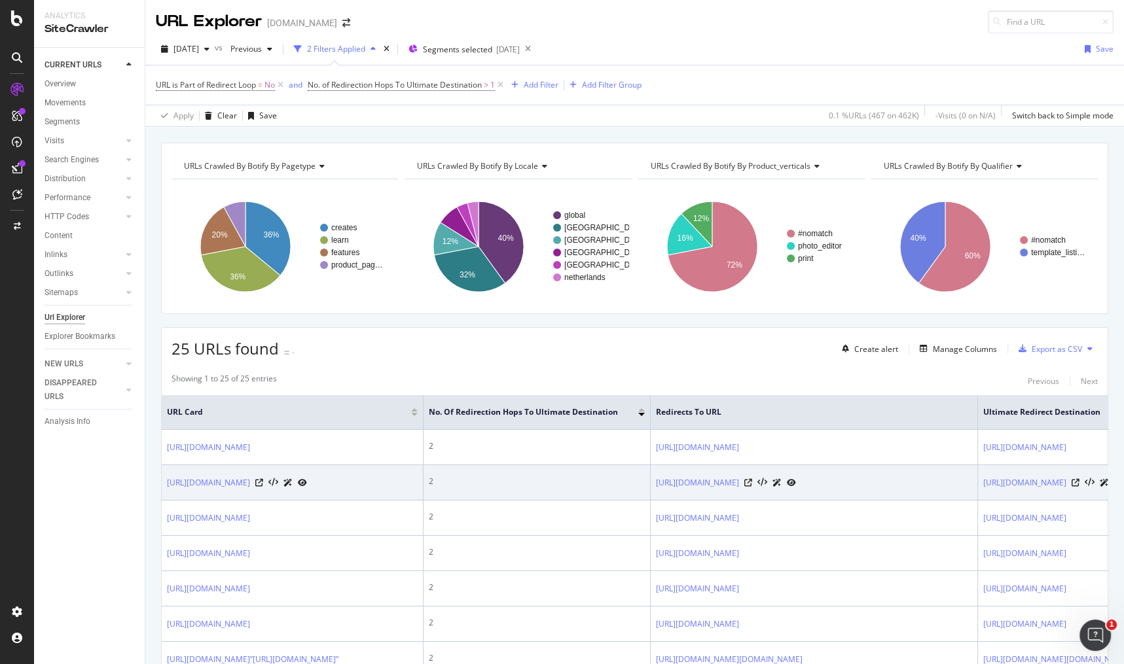
scroll to position [117, 0]
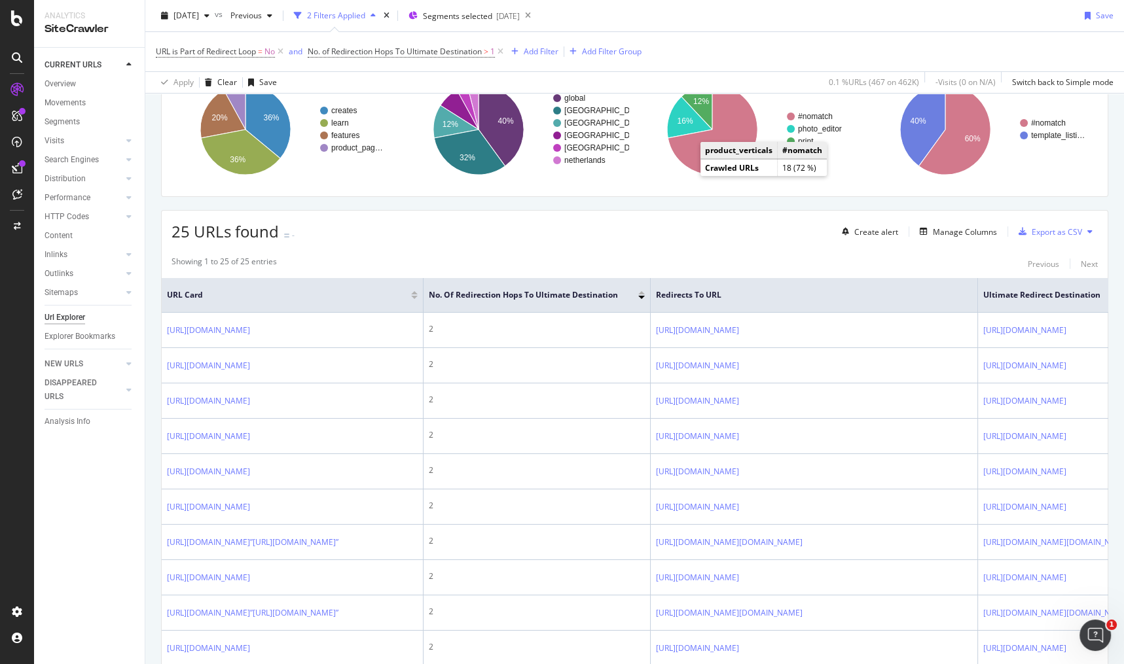
click at [490, 230] on div "25 URLs found - Create alert Manage Columns Export as CSV" at bounding box center [635, 227] width 946 height 32
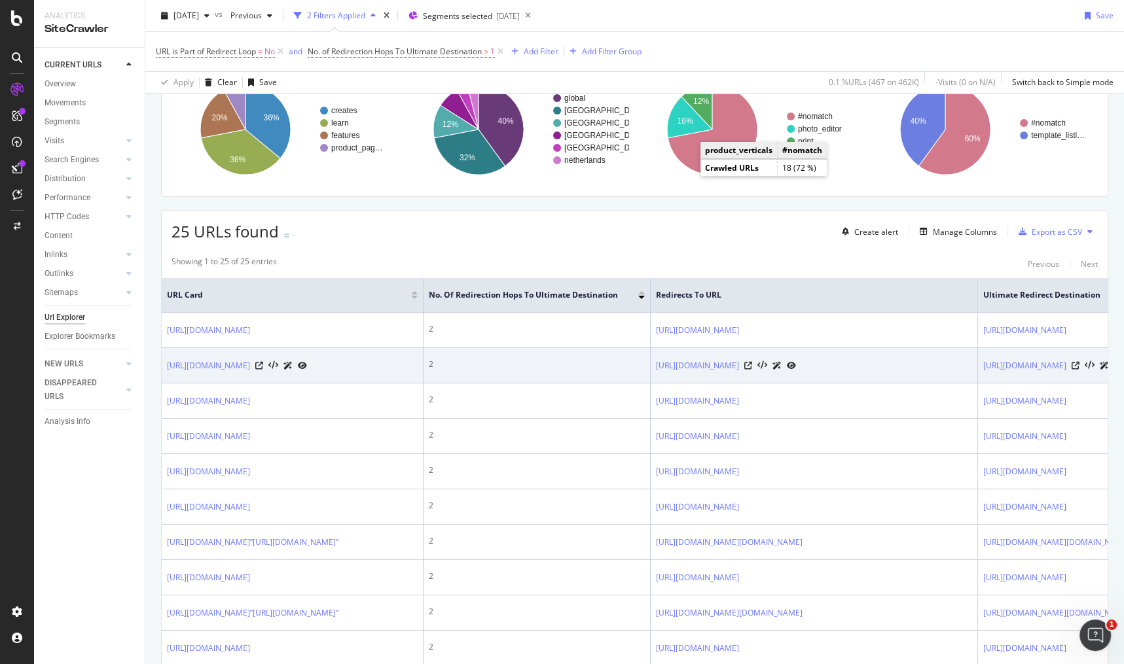
scroll to position [131, 0]
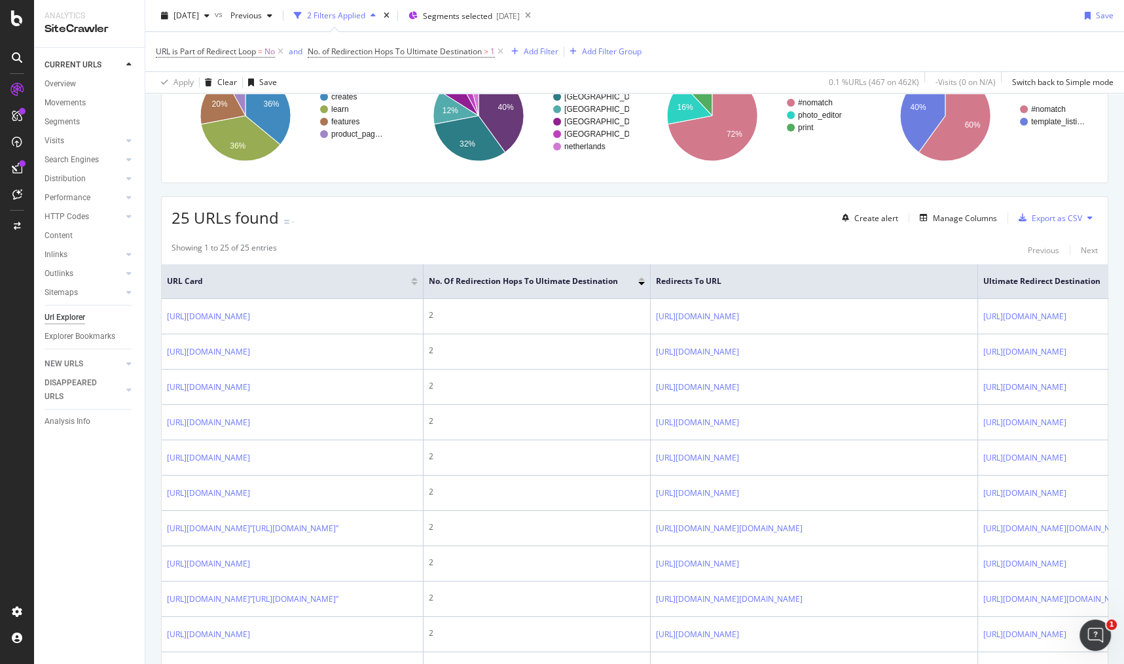
click at [721, 243] on div "Showing 1 to 25 of 25 entries Previous Next" at bounding box center [635, 250] width 946 height 16
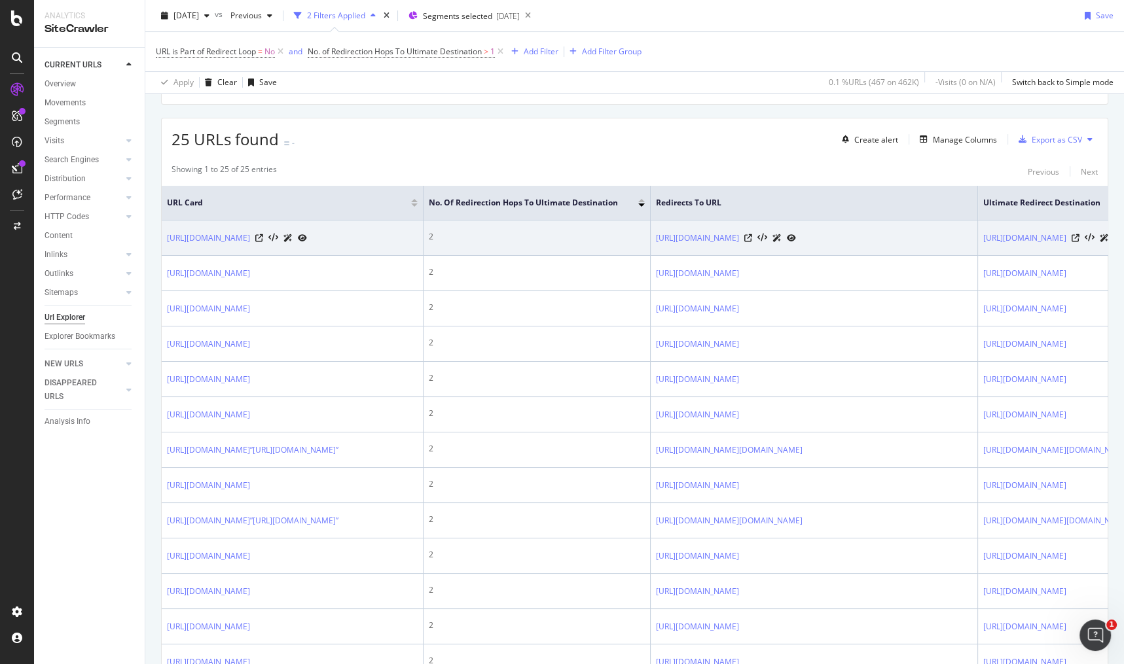
scroll to position [156, 0]
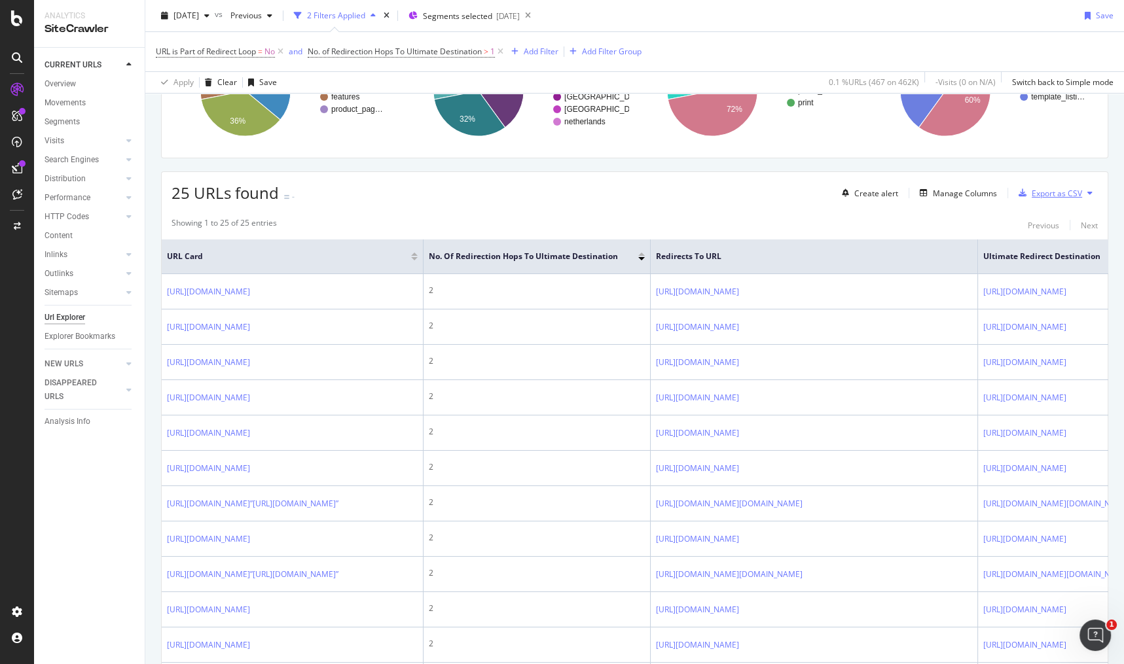
click at [1036, 193] on div "Export as CSV" at bounding box center [1057, 193] width 50 height 11
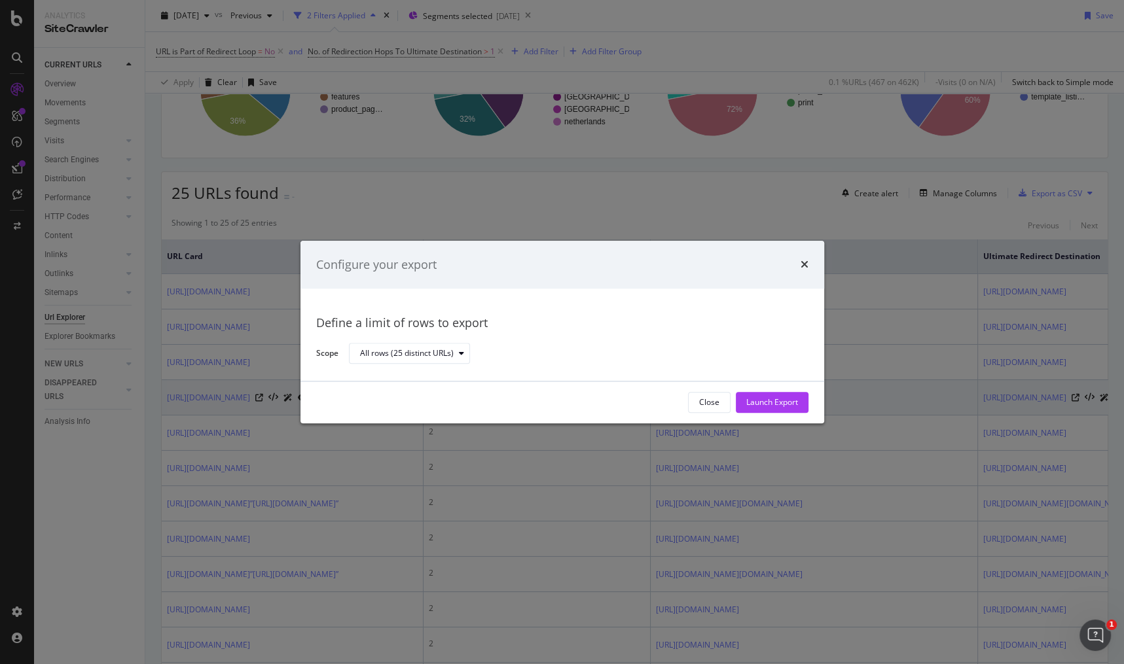
click at [771, 403] on div "Launch Export" at bounding box center [772, 402] width 52 height 11
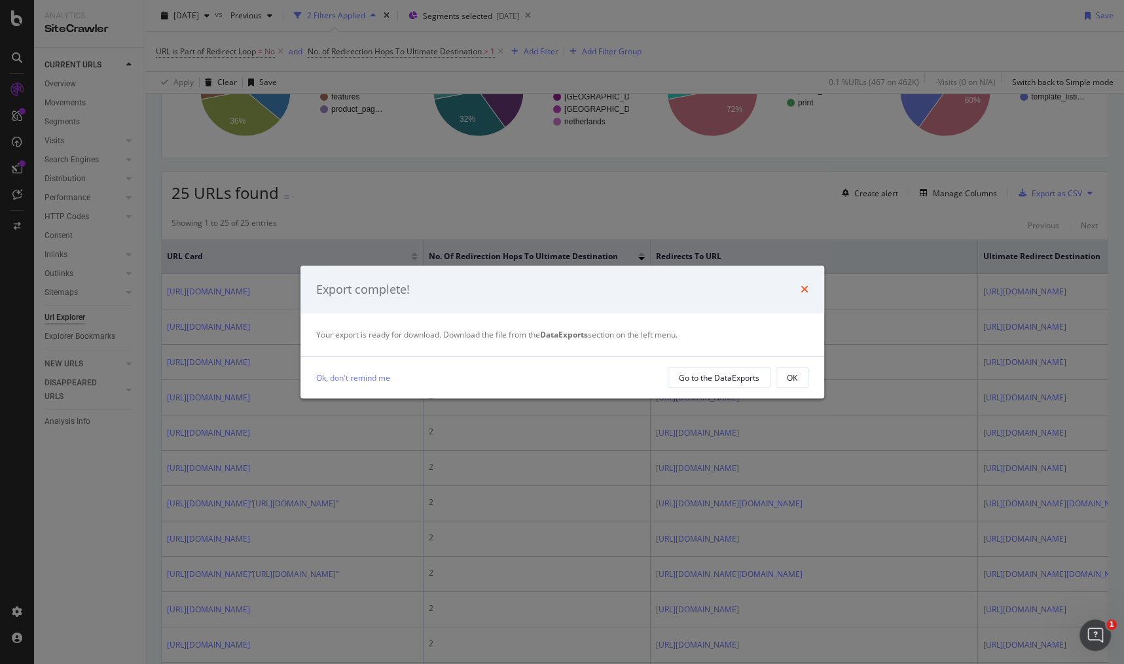
click at [804, 293] on icon "times" at bounding box center [805, 289] width 8 height 10
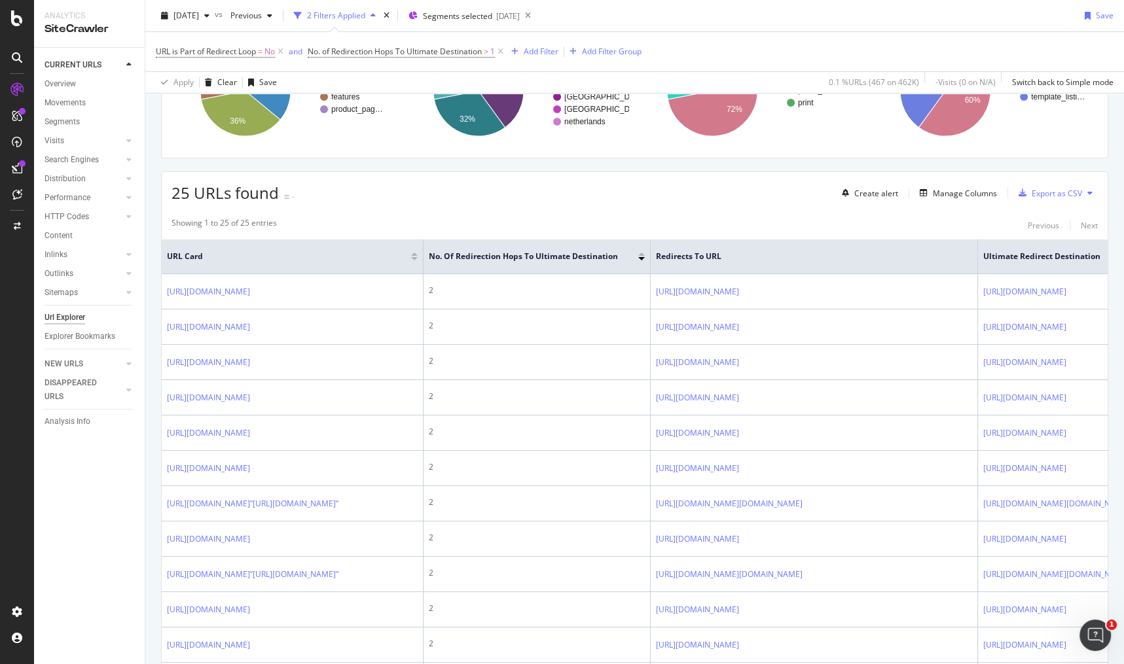
click at [719, 196] on div "25 URLs found - Create alert Manage Columns Export as CSV" at bounding box center [635, 188] width 946 height 32
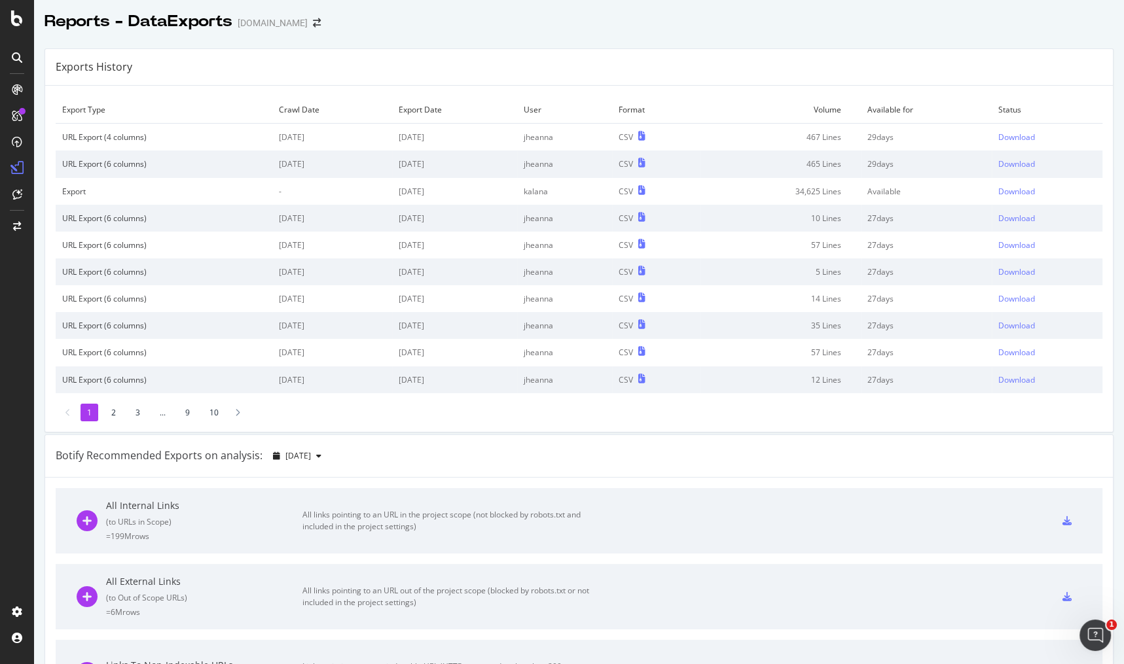
click at [650, 79] on div "Exports History" at bounding box center [579, 67] width 1068 height 37
click at [1003, 138] on div "Download" at bounding box center [1016, 137] width 37 height 11
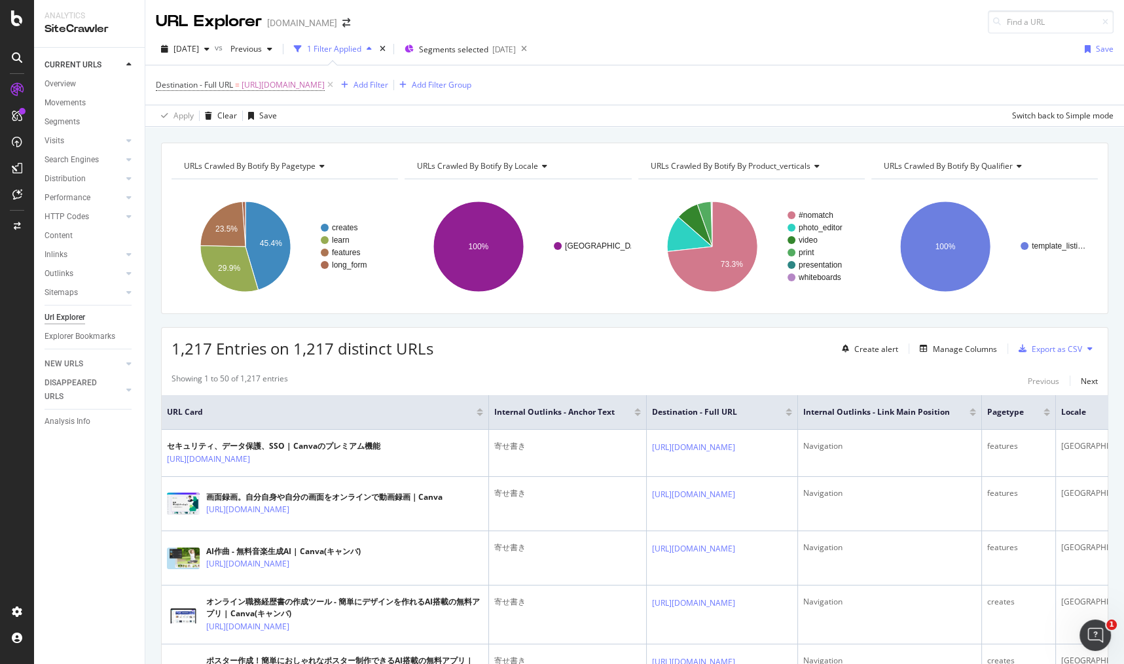
click at [815, 32] on div "URL Explorer canva.com" at bounding box center [634, 16] width 979 height 33
click at [771, 54] on div "2025 Sep. 14th vs Previous 1 Filter Applied Segments selected 2025-09-29 Save" at bounding box center [634, 52] width 979 height 26
click at [325, 88] on span "https://www.canva.com/ja_jp/create/yosegaki/" at bounding box center [283, 85] width 83 height 18
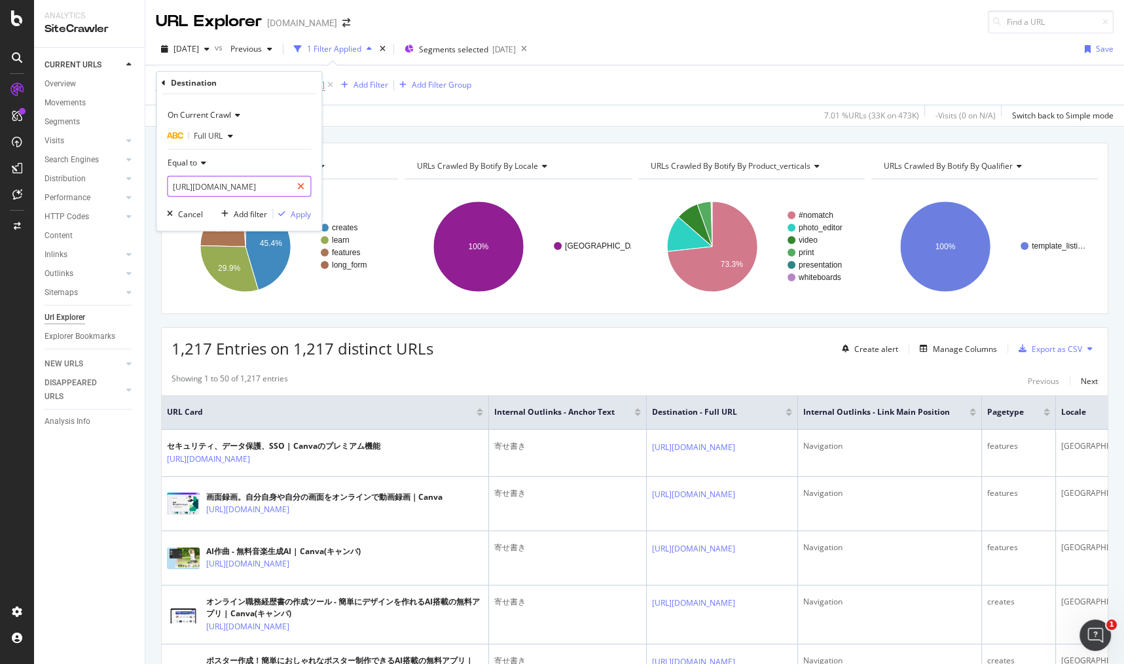
click at [299, 185] on icon at bounding box center [300, 186] width 7 height 9
click at [265, 189] on input "text" at bounding box center [239, 186] width 143 height 21
paste input "https://canva.com/your-apps/facebook/facebook?q=social+media"
type input "https://canva.com/your-apps/facebook/facebook?q=social+media"
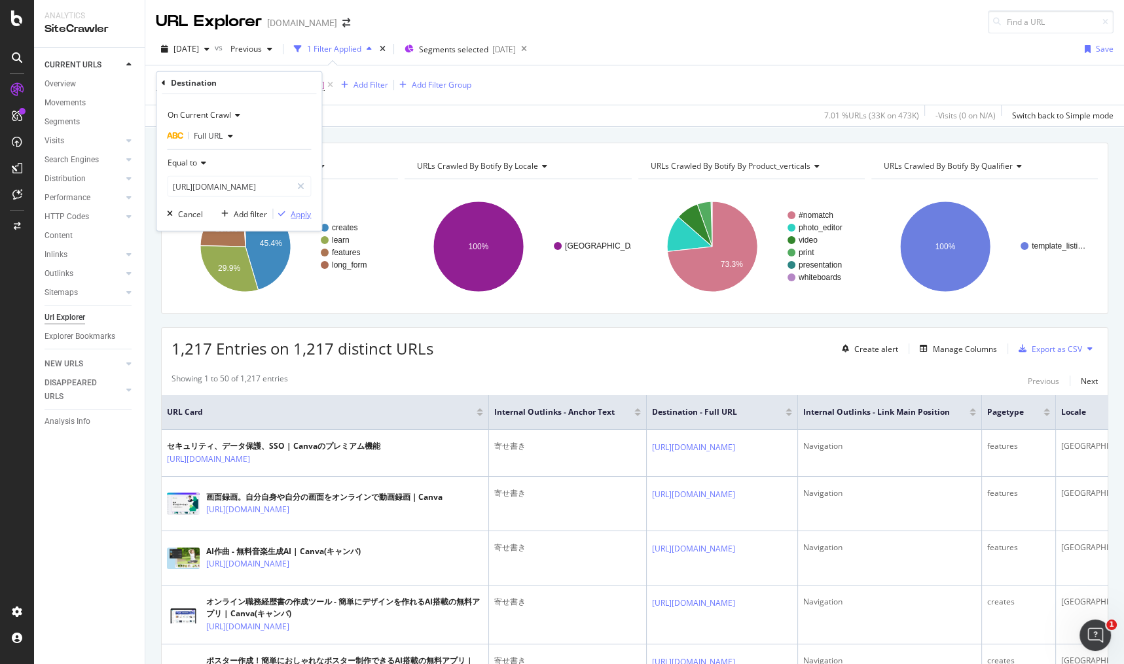
click at [289, 213] on div "button" at bounding box center [282, 214] width 18 height 8
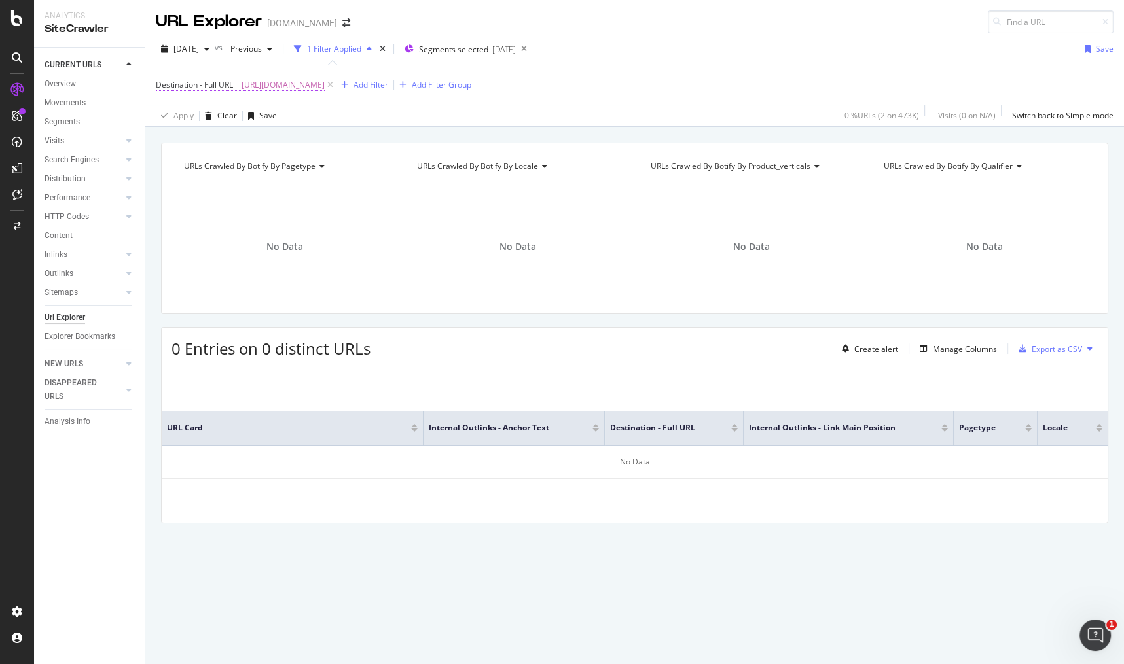
click at [325, 76] on span "https://canva.com/your-apps/facebook/facebook?q=social+media" at bounding box center [283, 85] width 83 height 18
click at [302, 191] on div at bounding box center [300, 186] width 19 height 21
click at [296, 189] on input "text" at bounding box center [239, 186] width 143 height 21
paste input "https://www.canva.com/your-apps/AADxCLHNr_o/bitmoji?q=bitmoji"
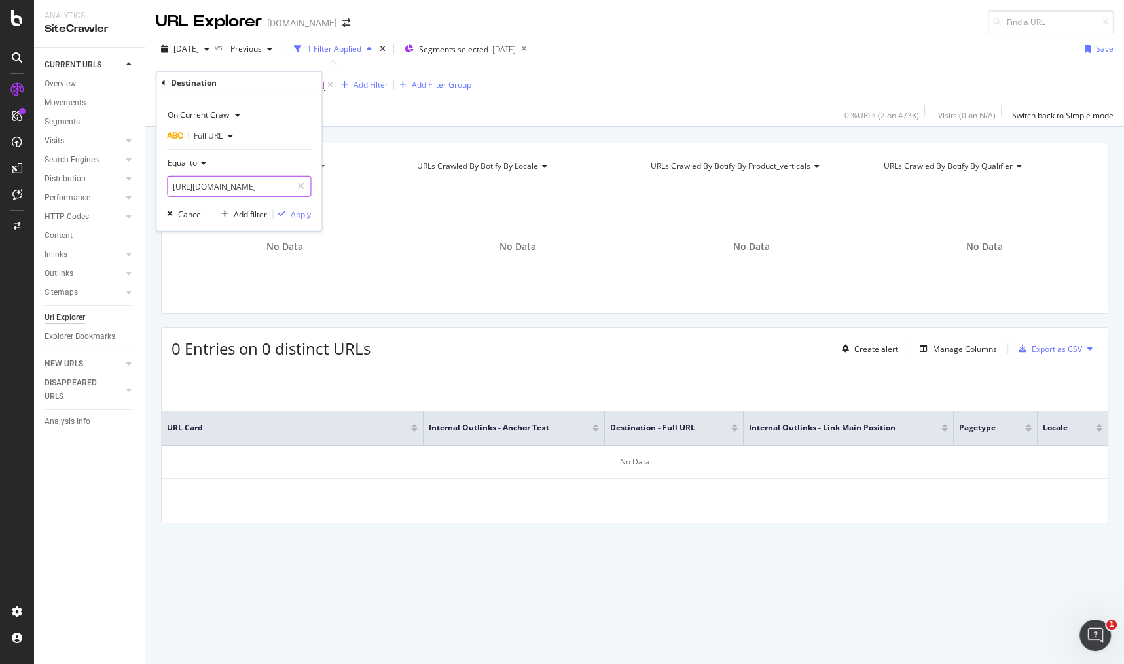
type input "https://www.canva.com/your-apps/AADxCLHNr_o/bitmoji?q=bitmoji"
click at [308, 217] on div "Apply" at bounding box center [301, 213] width 20 height 11
click at [325, 85] on span "https://www.canva.com/your-apps/AADxCLHNr_o/bitmoji?q=bitmoji" at bounding box center [283, 85] width 83 height 18
click at [298, 187] on icon at bounding box center [300, 186] width 7 height 9
click at [267, 187] on input "text" at bounding box center [230, 186] width 124 height 21
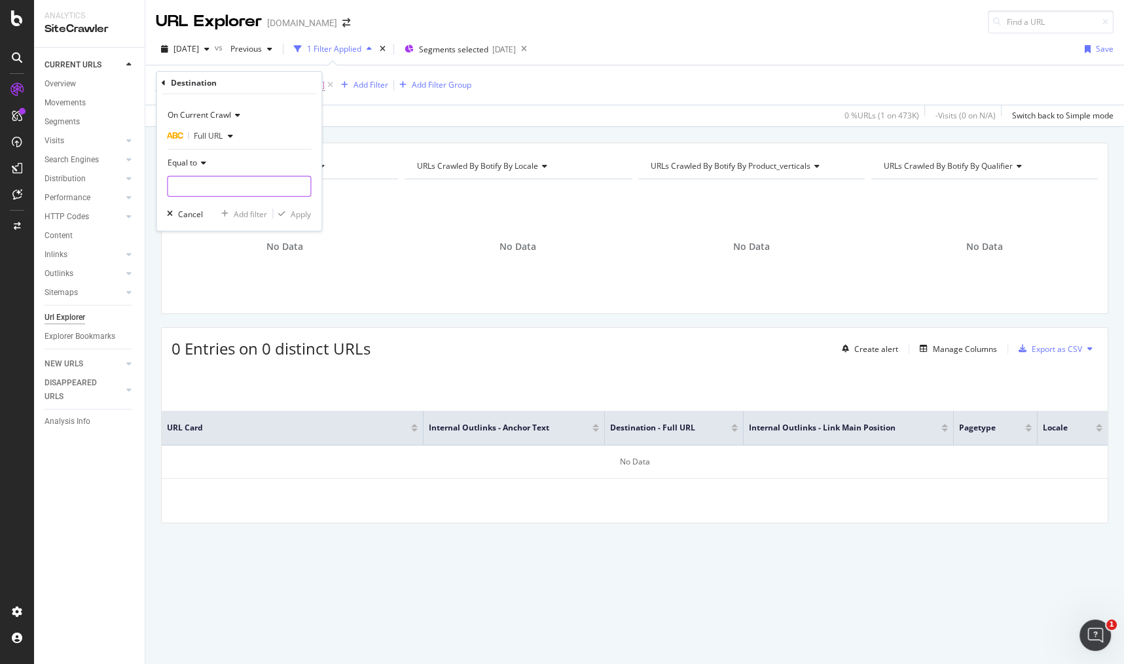
paste input "https://www.canva.com/apps/AADxCLHNr_o/bitmoji?q=bitmoji"
type input "https://www.canva.com/apps/AADxCLHNr_o/bitmoji?q=bitmoji"
click at [291, 212] on div "Apply" at bounding box center [301, 213] width 20 height 11
click at [325, 81] on span "https://www.canva.com/apps/AADxCLHNr_o/bitmoji?q=bitmoji" at bounding box center [283, 85] width 83 height 18
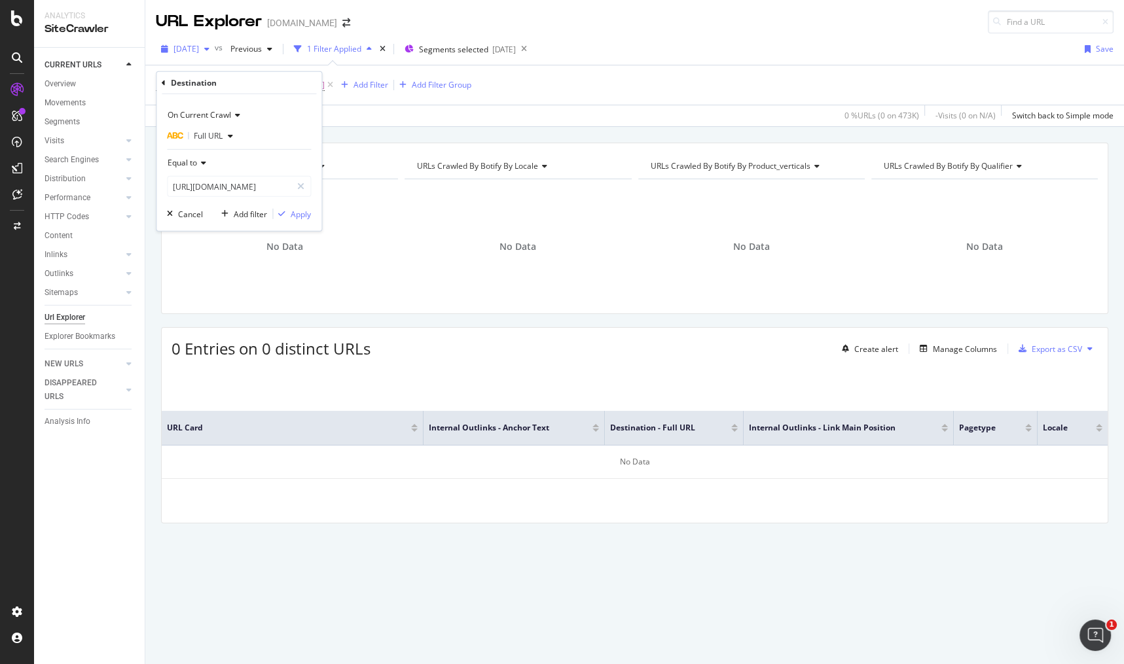
click at [199, 46] on span "2025 Sep. 14th" at bounding box center [186, 48] width 26 height 11
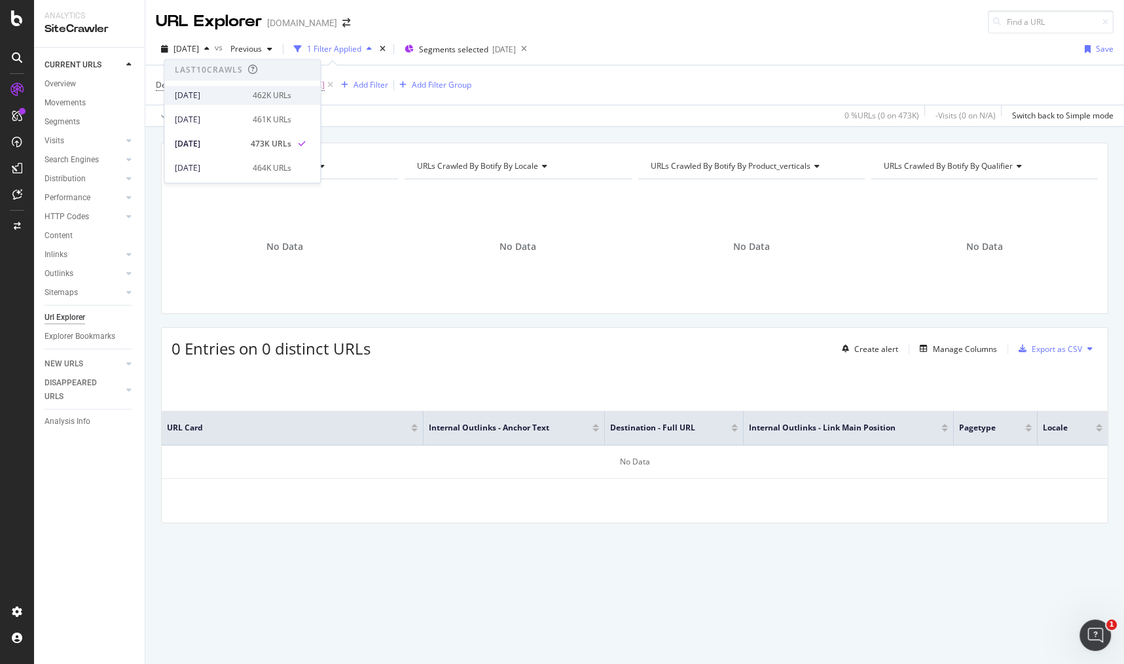
click at [217, 90] on div "[DATE]" at bounding box center [210, 96] width 70 height 12
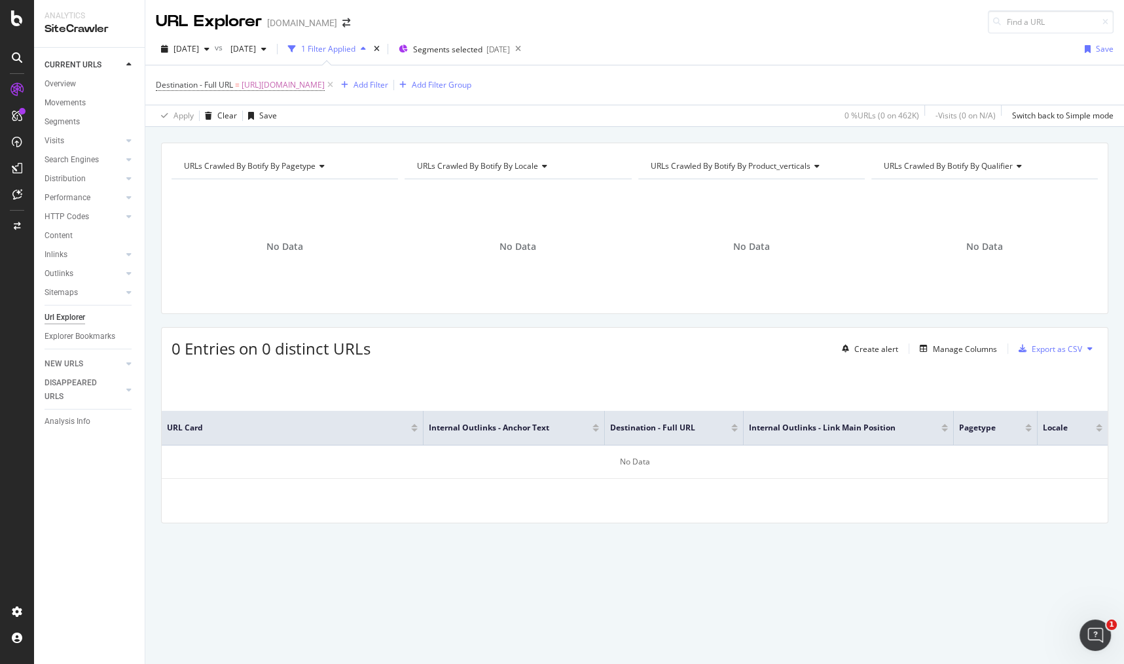
click at [325, 92] on span "https://www.canva.com/apps/AADxCLHNr_o/bitmoji?q=bitmoji" at bounding box center [283, 85] width 83 height 18
click at [325, 86] on span "https://www.canva.com/apps/AADxCLHNr_o/bitmoji?q=bitmoji" at bounding box center [283, 85] width 83 height 18
drag, startPoint x: 304, startPoint y: 182, endPoint x: 273, endPoint y: 188, distance: 31.3
click at [304, 182] on icon at bounding box center [300, 186] width 7 height 9
click at [273, 188] on input "text" at bounding box center [230, 186] width 124 height 21
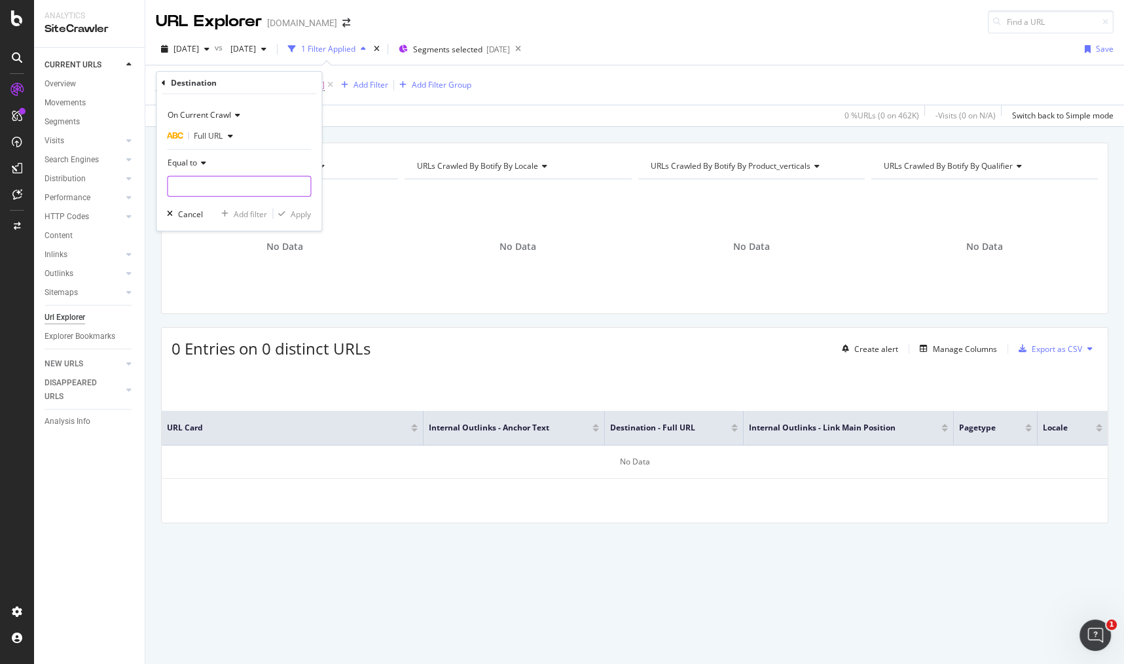
paste input "https://designschool.canva.com/blog/images-that-sell/"
type input "https://designschool.canva.com/blog/images-that-sell/"
click at [297, 214] on div "Apply" at bounding box center [301, 213] width 20 height 11
click at [325, 86] on span "https://designschool.canva.com/blog/images-that-sell/" at bounding box center [283, 85] width 83 height 18
click at [296, 189] on div at bounding box center [300, 186] width 19 height 21
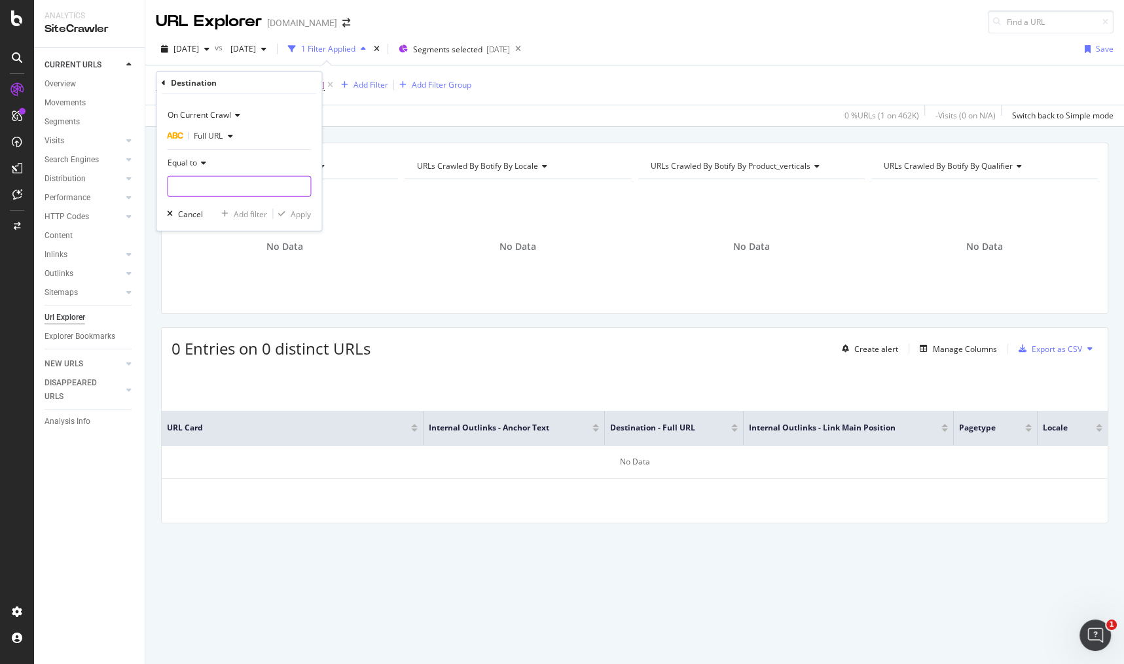
click at [268, 184] on input "text" at bounding box center [239, 186] width 143 height 21
paste input "https://www.canva.com/learn/images-that-sell/"
type input "https://www.canva.com/learn/images-that-sell/"
click at [289, 207] on button "Apply" at bounding box center [292, 213] width 38 height 13
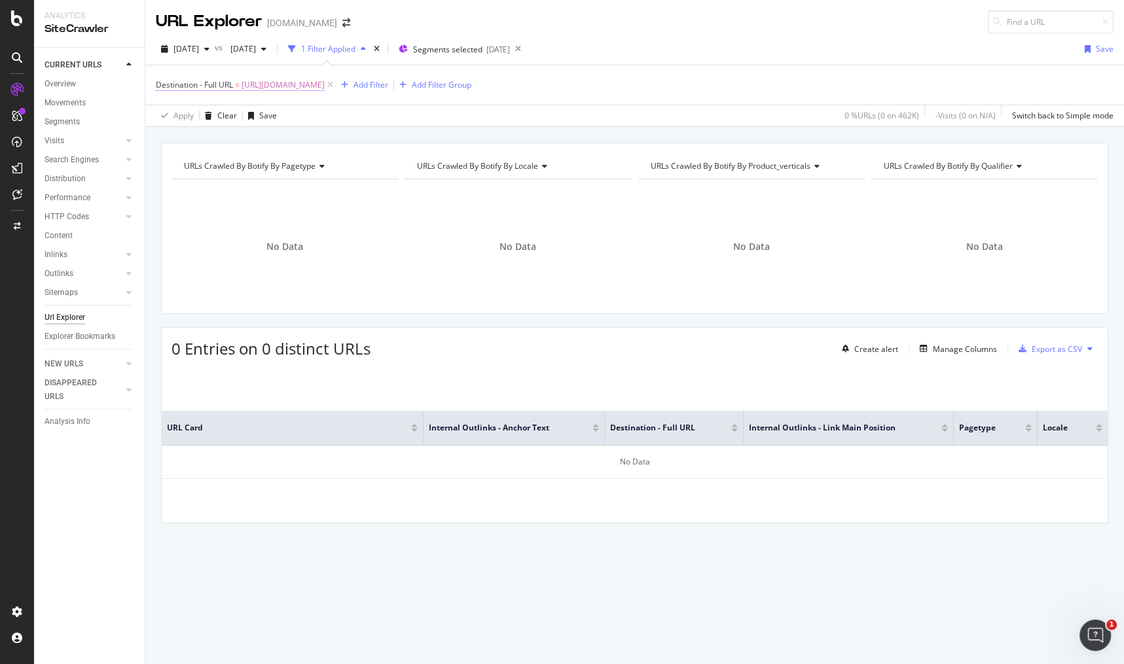
click at [325, 84] on span "https://www.canva.com/learn/images-that-sell/" at bounding box center [283, 85] width 83 height 18
click at [299, 178] on div at bounding box center [300, 186] width 19 height 21
click at [276, 184] on input "text" at bounding box center [239, 186] width 143 height 21
paste input "https://www.canva.com/video-editor/visual-marketing-guide/"
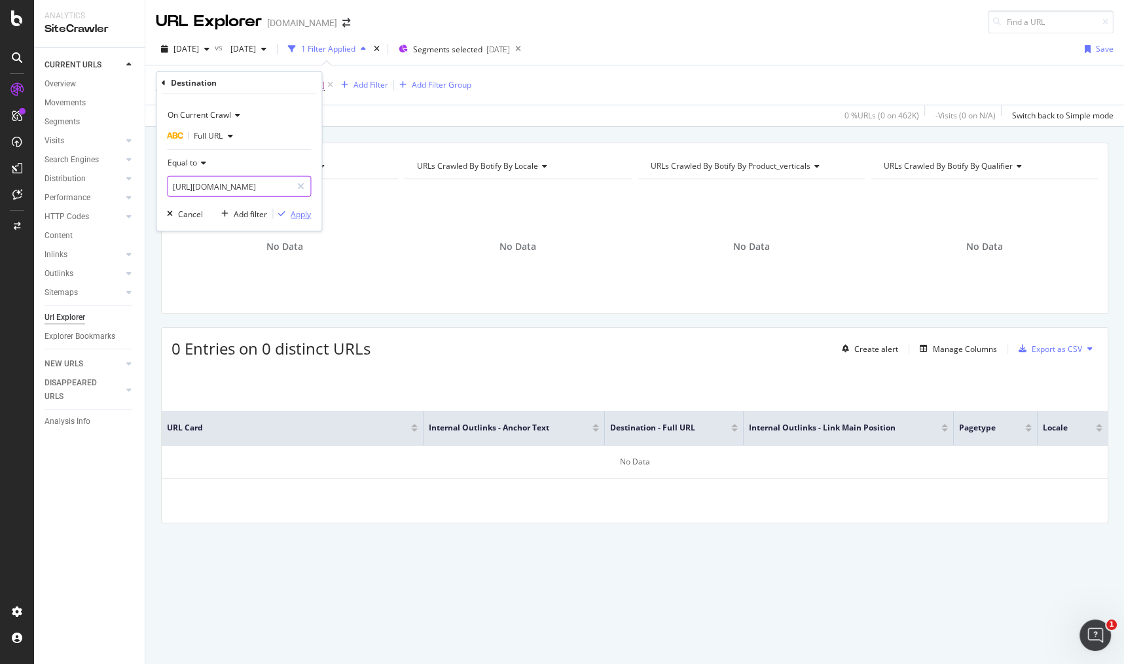
type input "https://www.canva.com/video-editor/visual-marketing-guide/"
click at [287, 212] on div "button" at bounding box center [282, 214] width 18 height 8
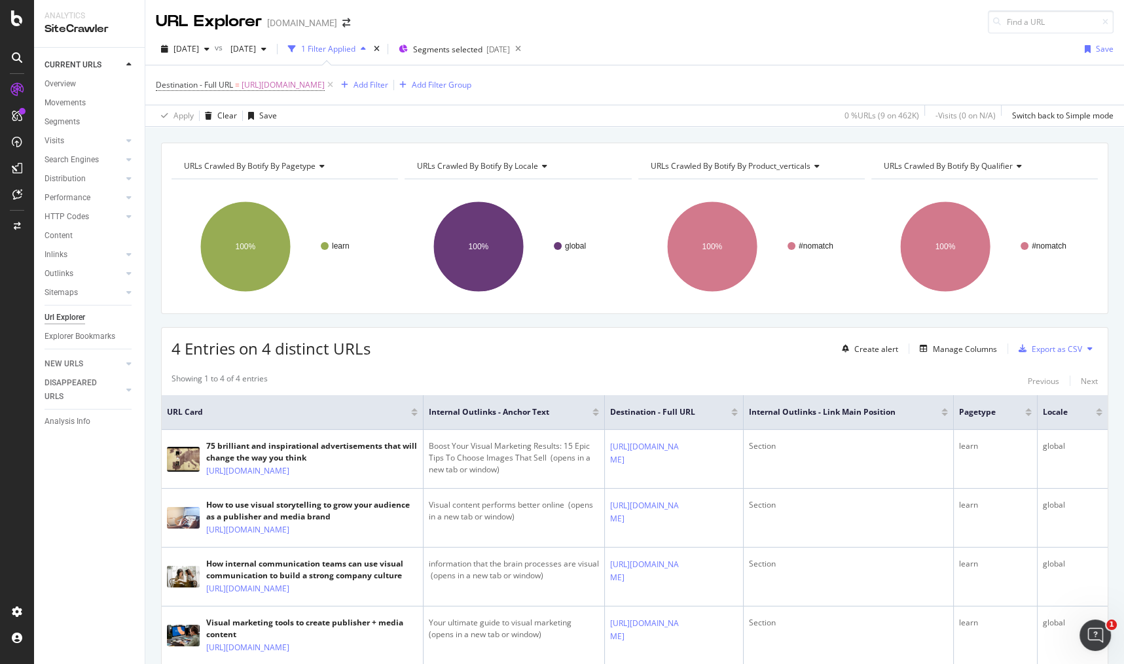
scroll to position [135, 0]
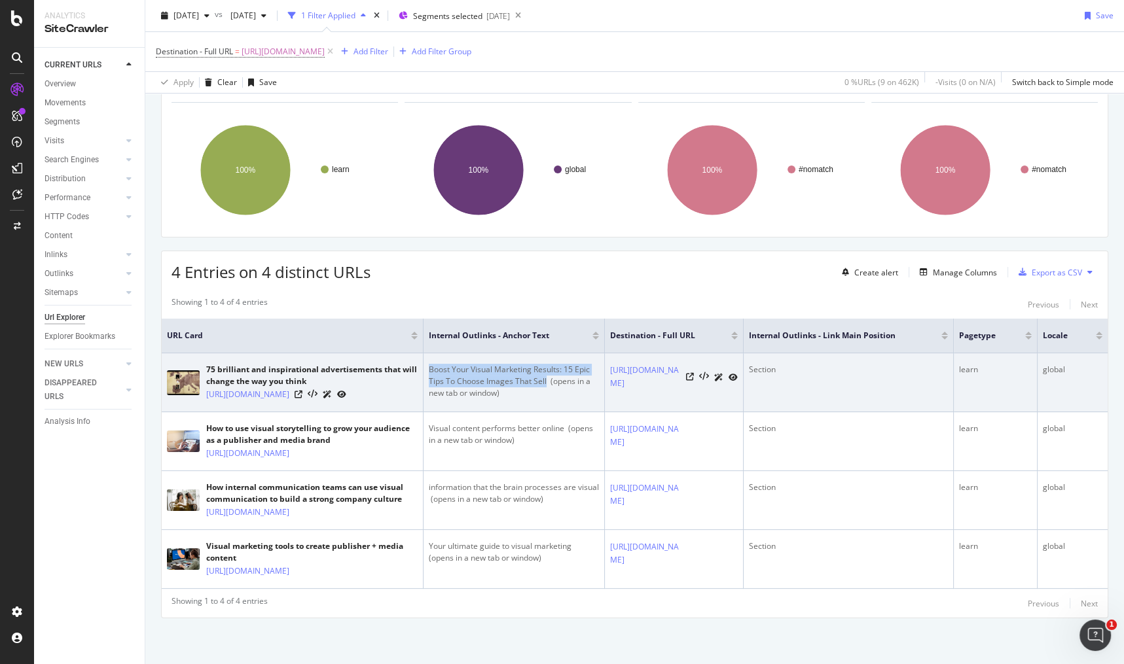
drag, startPoint x: 427, startPoint y: 306, endPoint x: 545, endPoint y: 323, distance: 119.7
click at [545, 353] on td "Boost Your Visual Marketing Results: 15 Epic Tips To Choose Images That Sell ⁠ …" at bounding box center [514, 382] width 181 height 59
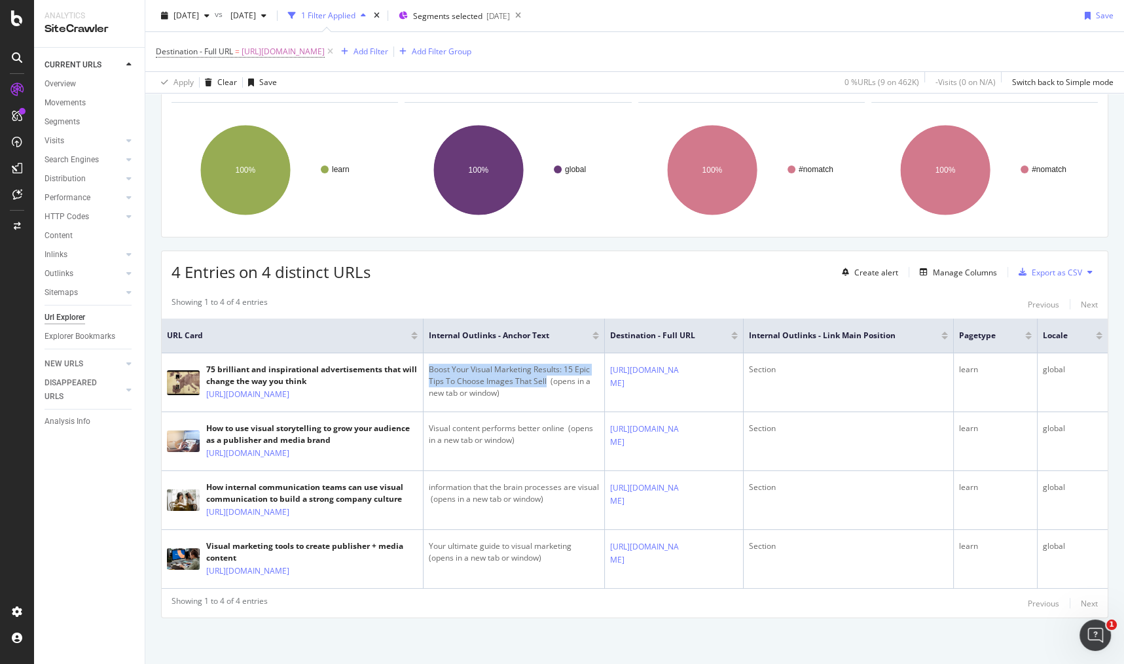
copy div "Boost Your Visual Marketing Results: 15 Epic Tips To Choose Images That Sell"
click at [288, 52] on span "https://www.canva.com/video-editor/visual-marketing-guide/" at bounding box center [283, 52] width 83 height 18
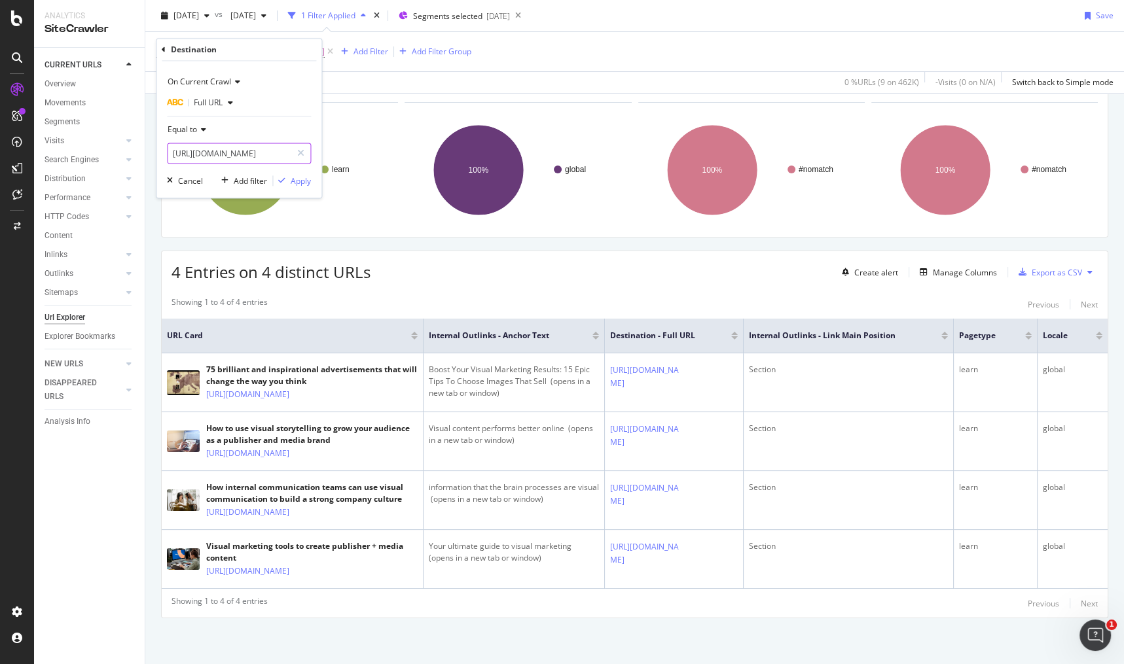
click at [296, 150] on div at bounding box center [300, 153] width 19 height 21
click at [285, 158] on input "text" at bounding box center [239, 153] width 143 height 21
paste input "https://canva.com/nb_no/help"
type input "https://canva.com/nb_no/help"
click at [294, 181] on div "Apply" at bounding box center [301, 180] width 20 height 11
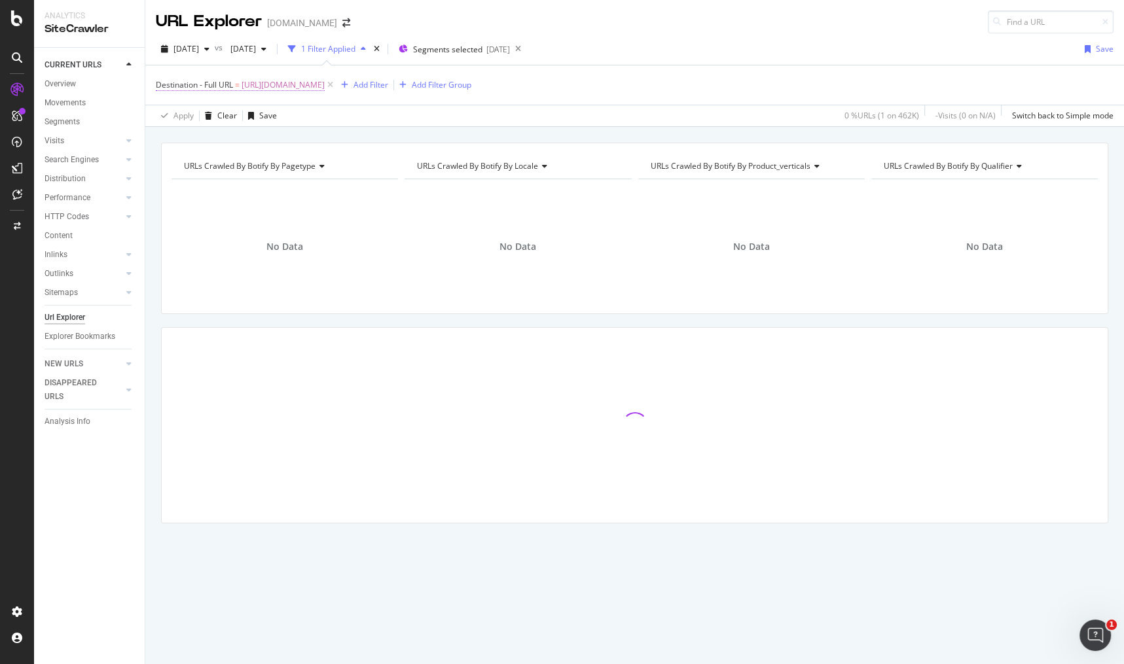
click at [249, 88] on span "https://canva.com/nb_no/help" at bounding box center [283, 85] width 83 height 18
click at [194, 163] on span "Equal to" at bounding box center [182, 162] width 29 height 11
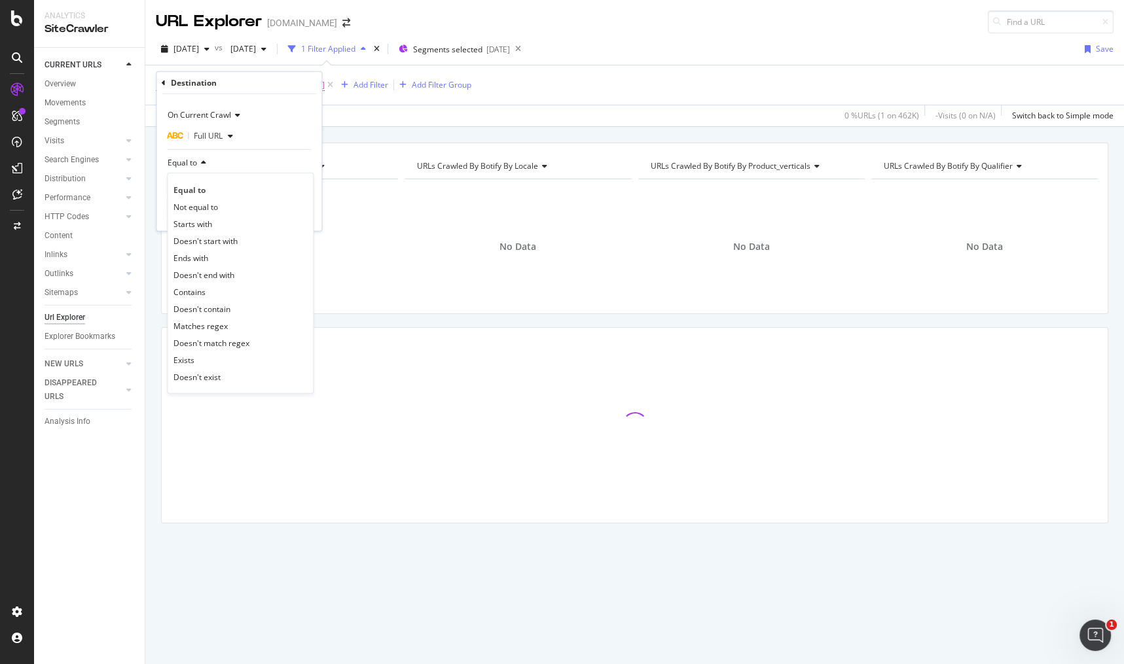
click at [250, 153] on div "Equal to" at bounding box center [239, 163] width 144 height 21
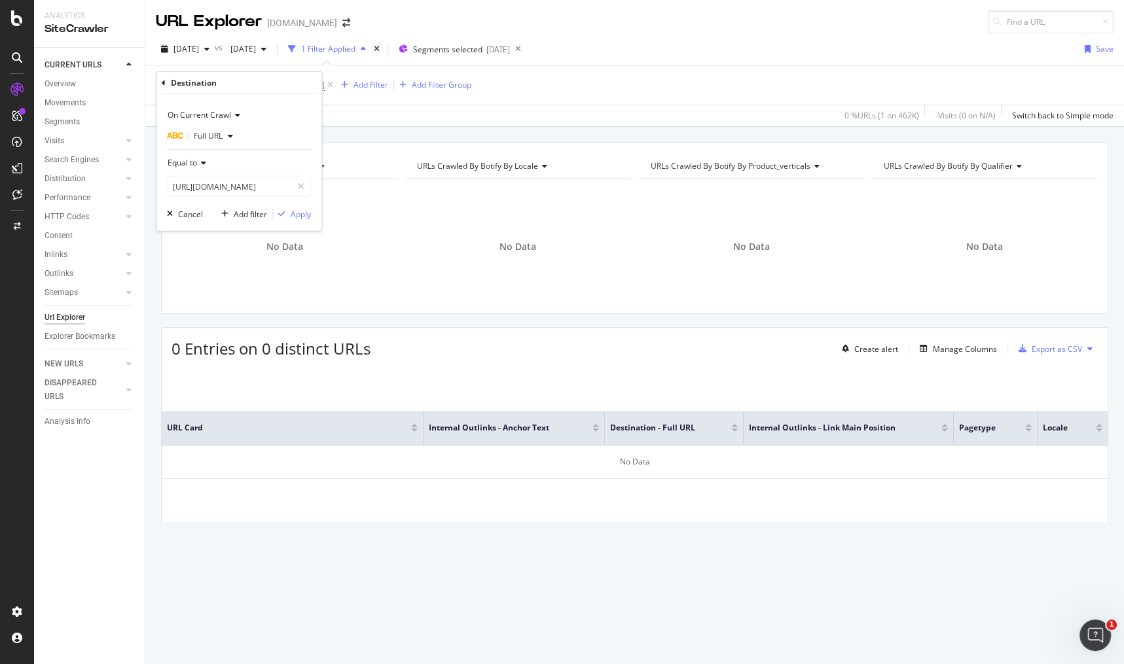
click at [200, 164] on icon at bounding box center [201, 163] width 9 height 8
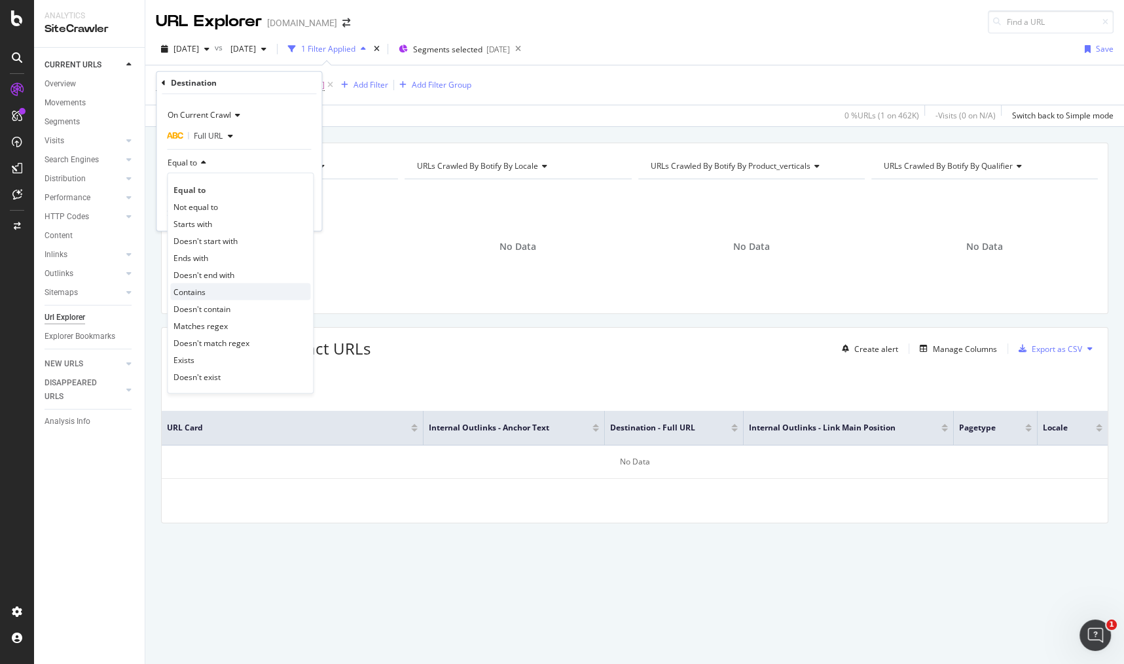
click at [217, 283] on div "Contains" at bounding box center [240, 291] width 140 height 17
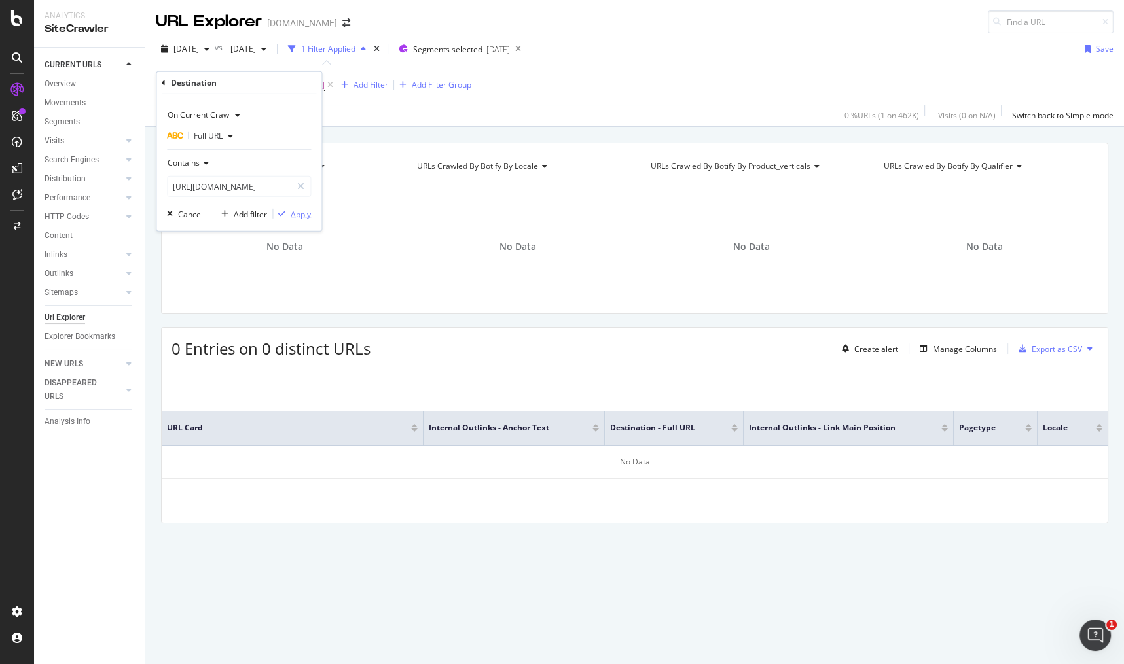
click at [283, 213] on icon "button" at bounding box center [281, 214] width 7 height 8
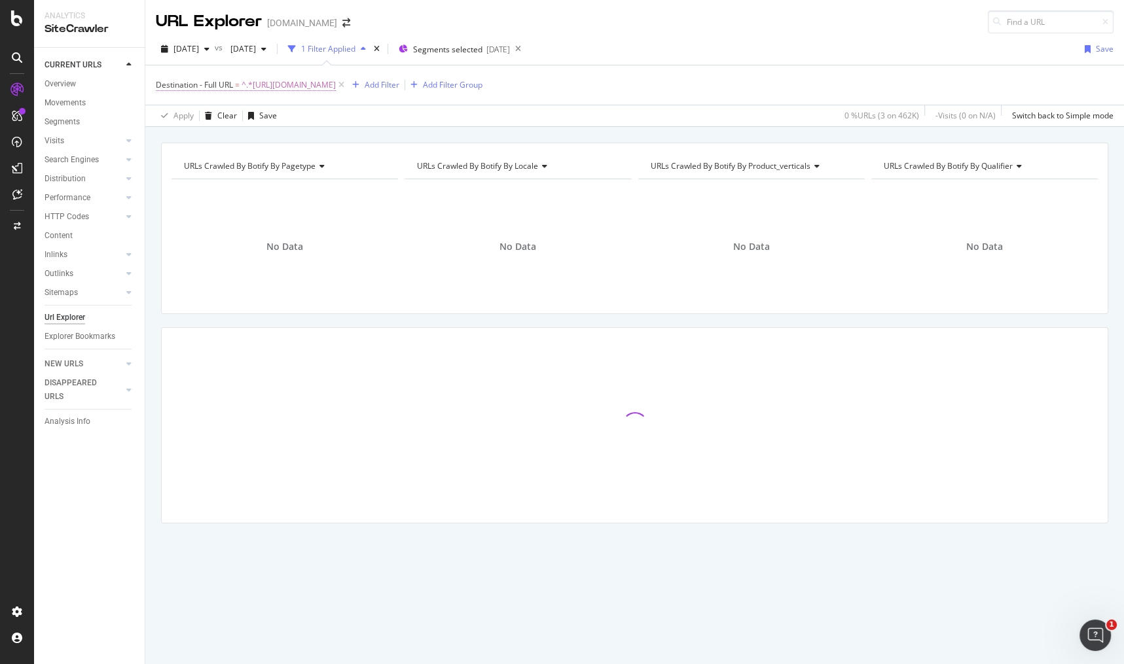
click at [218, 82] on span "Destination - Full URL" at bounding box center [194, 84] width 77 height 11
click at [210, 164] on div "Contains" at bounding box center [239, 163] width 144 height 21
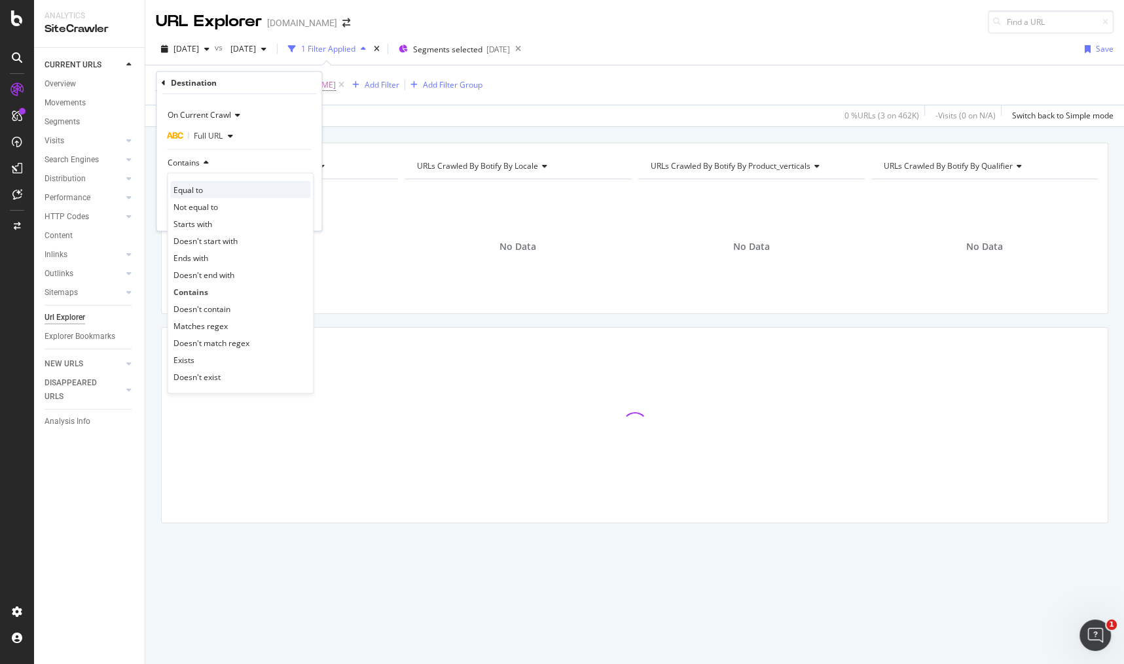
click at [208, 190] on div "Equal to" at bounding box center [240, 189] width 140 height 17
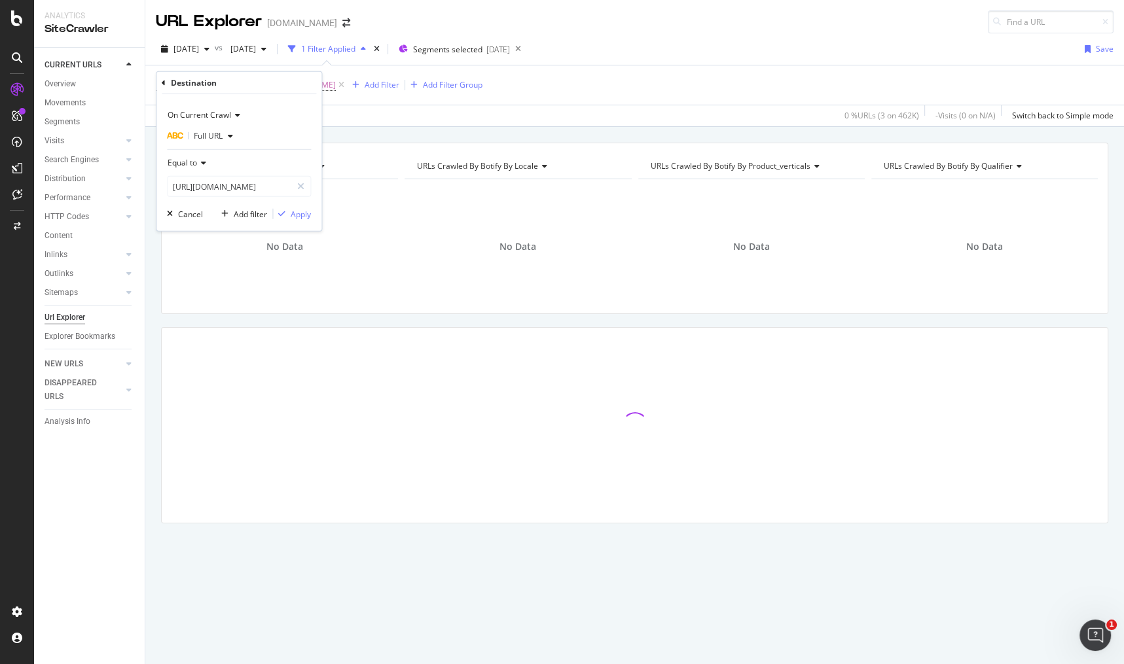
click at [299, 200] on div "On Current Crawl Full URL Equal to https://canva.com/nb_no/help Cancel Add filt…" at bounding box center [238, 162] width 165 height 137
click at [303, 209] on div "Apply" at bounding box center [301, 213] width 20 height 11
click at [816, 97] on div "Destination - Full URL = https://canva.com/nb_no/help Add Filter Add Filter Gro…" at bounding box center [635, 84] width 958 height 39
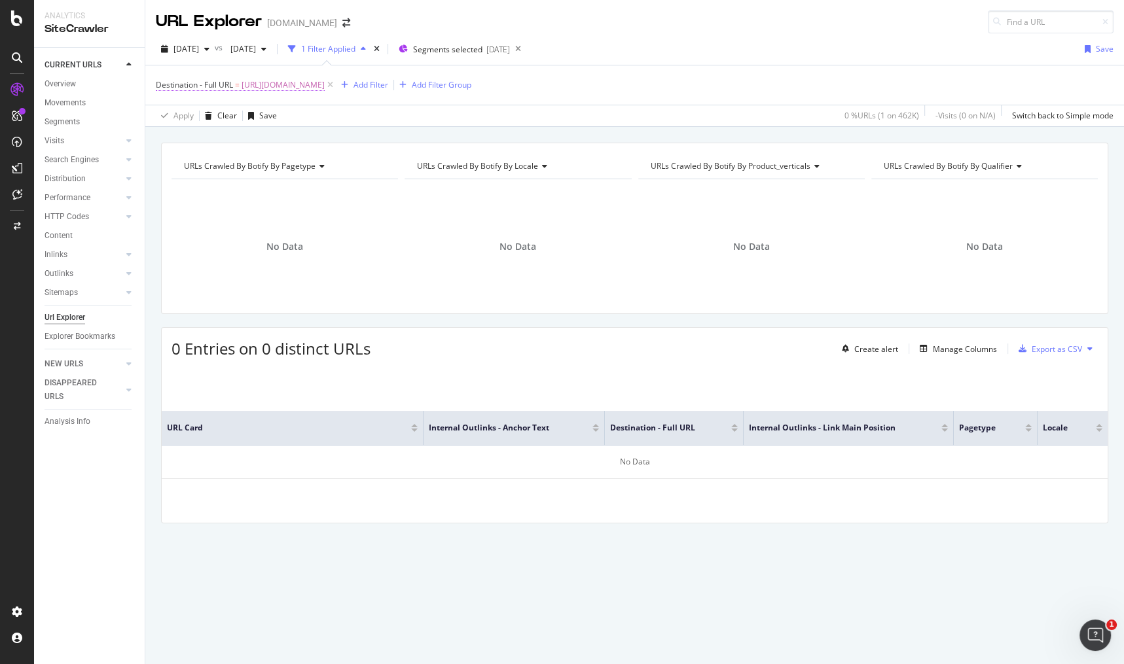
click at [309, 86] on span "https://canva.com/nb_no/help" at bounding box center [283, 85] width 83 height 18
click at [299, 182] on icon at bounding box center [300, 186] width 7 height 9
click at [281, 186] on input "text" at bounding box center [239, 186] width 143 height 21
paste input "https://www.canva.com/learn/typography-tutorial"
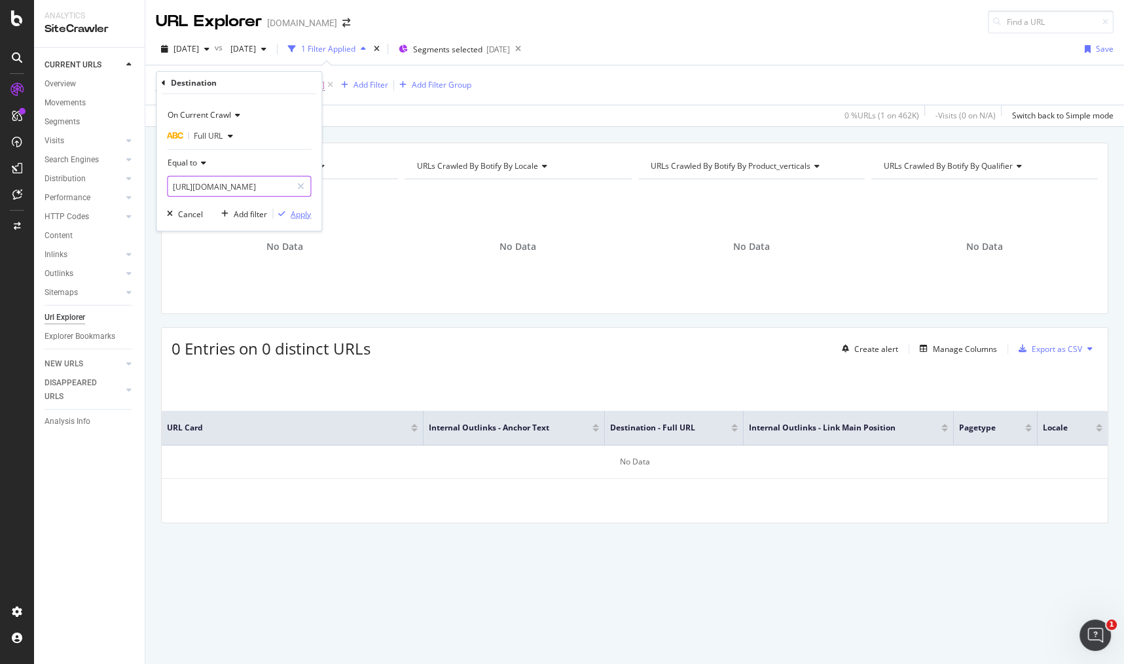
type input "https://www.canva.com/learn/typography-tutorial"
click at [304, 211] on div "Apply" at bounding box center [301, 213] width 20 height 11
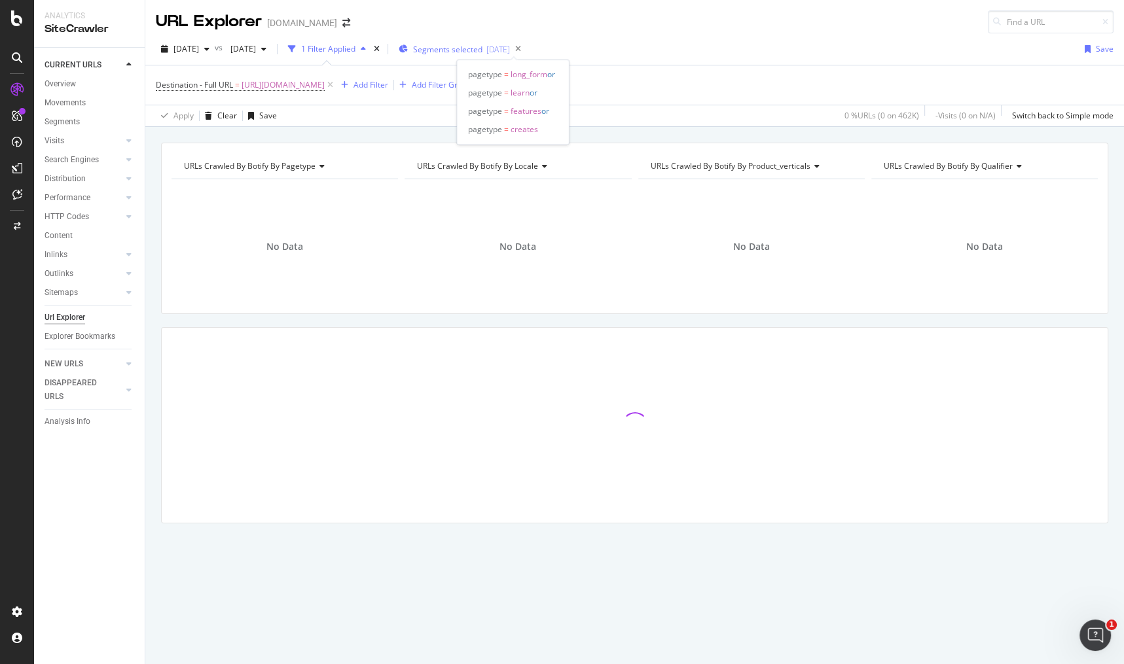
click at [482, 46] on span "Segments selected" at bounding box center [447, 49] width 69 height 11
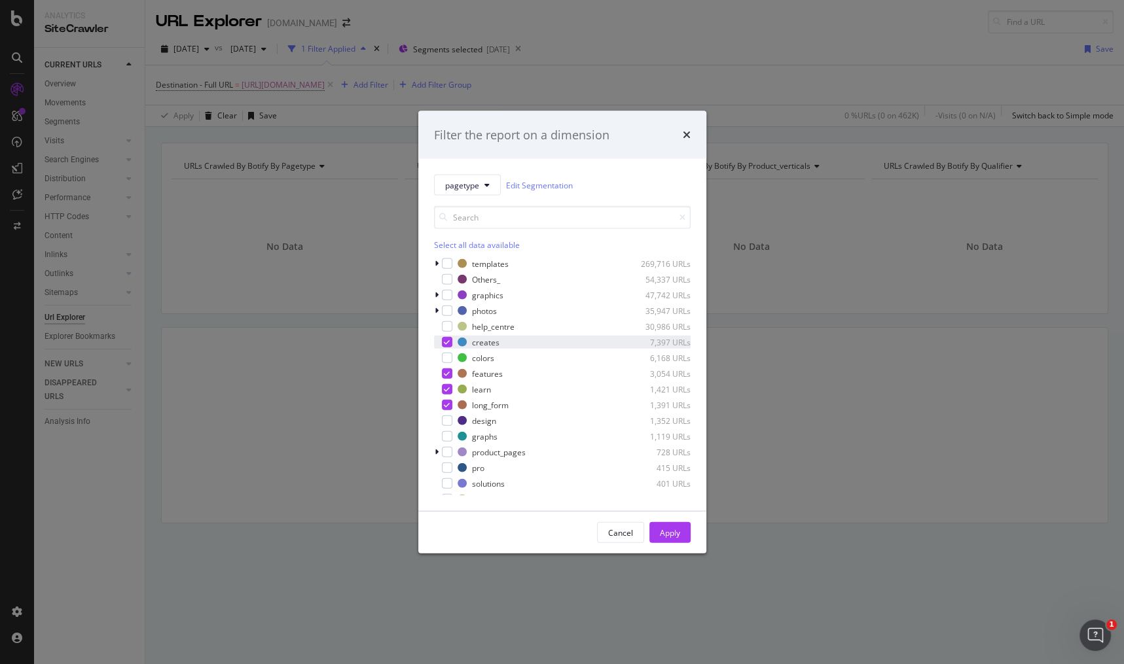
click at [444, 340] on icon "modal" at bounding box center [447, 342] width 6 height 7
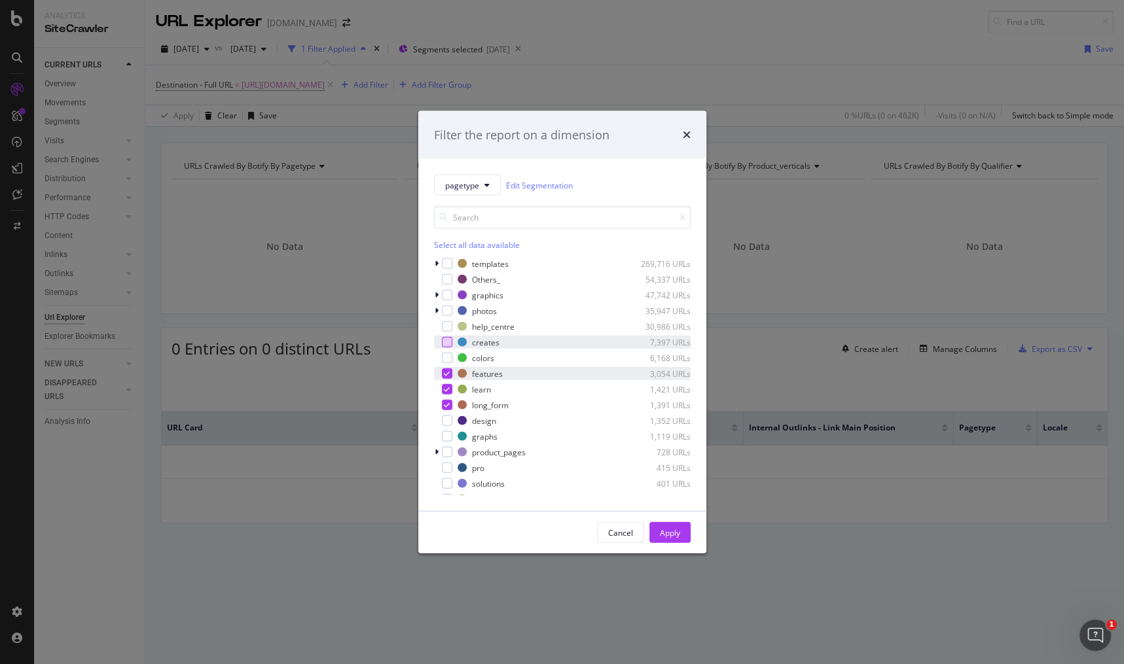
click at [444, 376] on icon "modal" at bounding box center [447, 373] width 6 height 7
click at [444, 393] on div "modal" at bounding box center [447, 389] width 10 height 10
click at [442, 406] on div "modal" at bounding box center [447, 405] width 10 height 10
click at [666, 539] on div "Apply" at bounding box center [670, 533] width 20 height 20
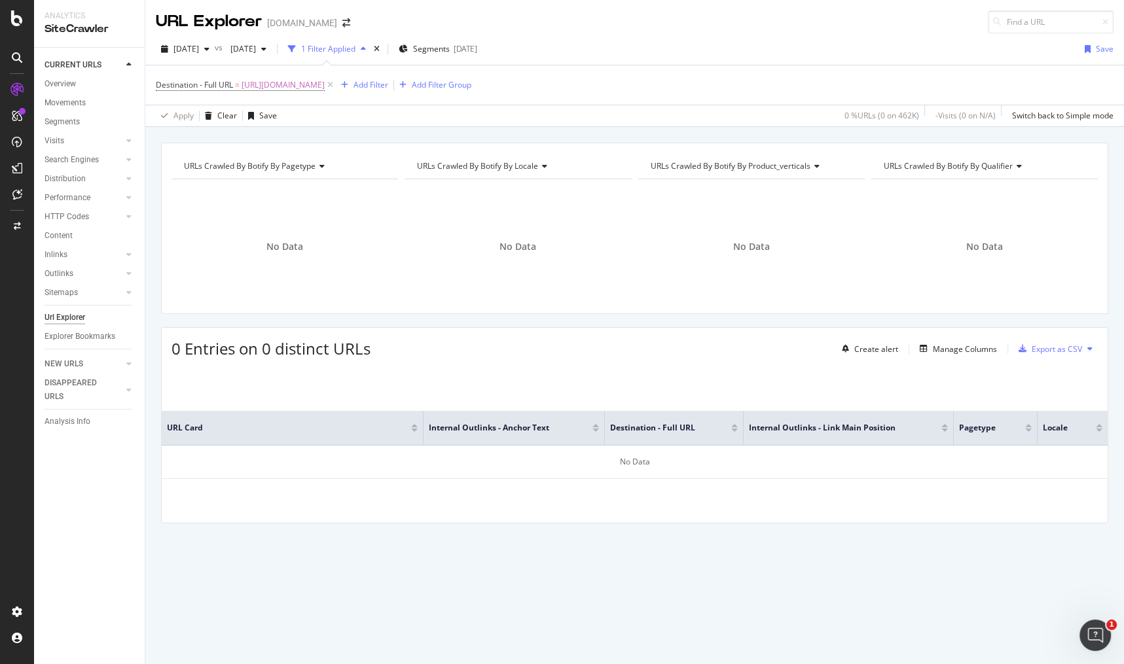
click at [806, 62] on div "2025 Sep. 28th vs 2025 Sep. 7th 1 Filter Applied Segments 2025-09-29 Save" at bounding box center [634, 52] width 979 height 26
click at [325, 82] on span "https://www.canva.com/learn/typography-tutorial" at bounding box center [283, 85] width 83 height 18
click at [299, 192] on div at bounding box center [300, 186] width 19 height 21
click at [274, 188] on input "text" at bounding box center [239, 186] width 143 height 21
paste input "https://support.canva.com/create-your-design/text-and-textholders/add-delete-te…"
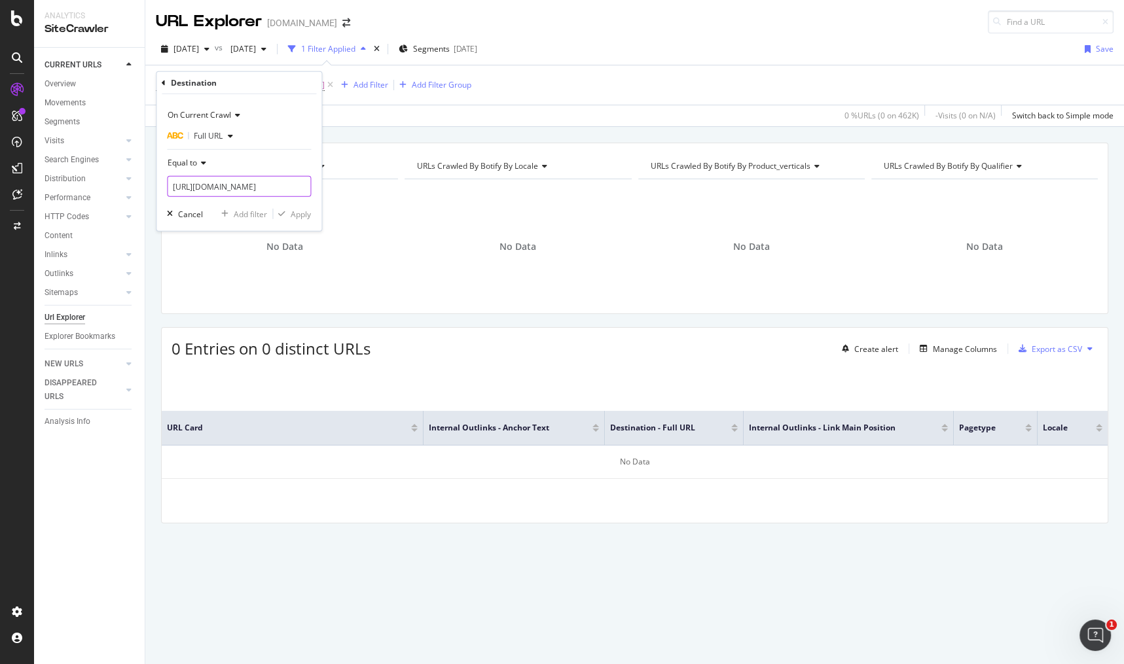
type input "https://support.canva.com/create-your-design/text-and-textholders/add-delete-te…"
click at [303, 213] on div "Apply" at bounding box center [301, 213] width 20 height 11
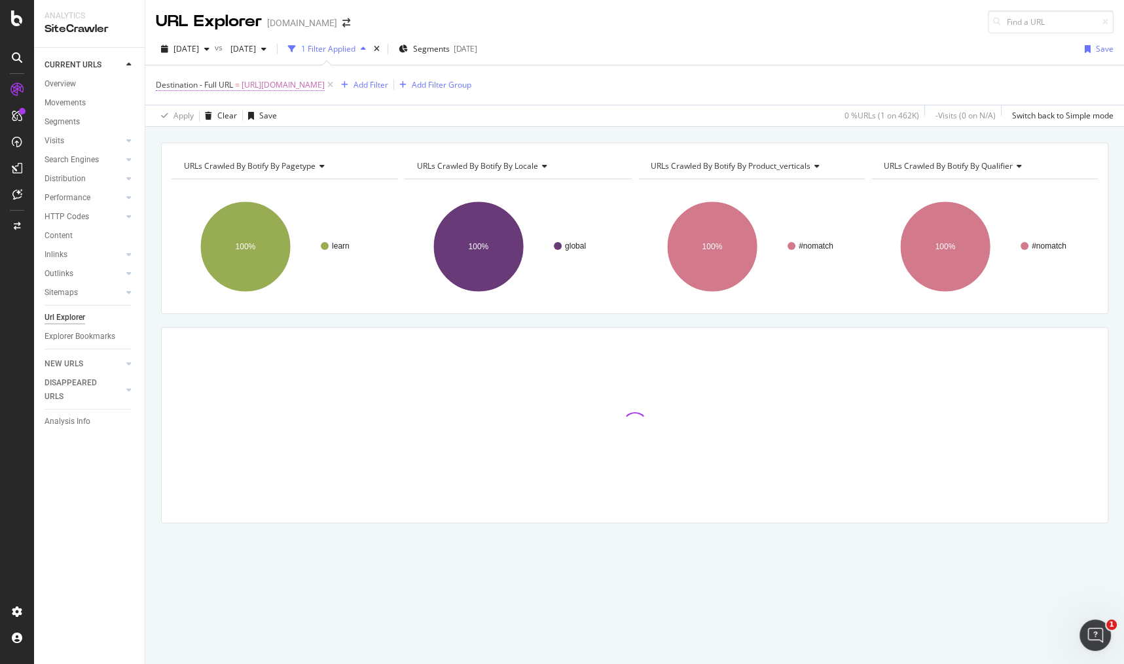
click at [325, 80] on span "https://support.canva.com/create-your-design/text-and-textholders/add-delete-te…" at bounding box center [283, 85] width 83 height 18
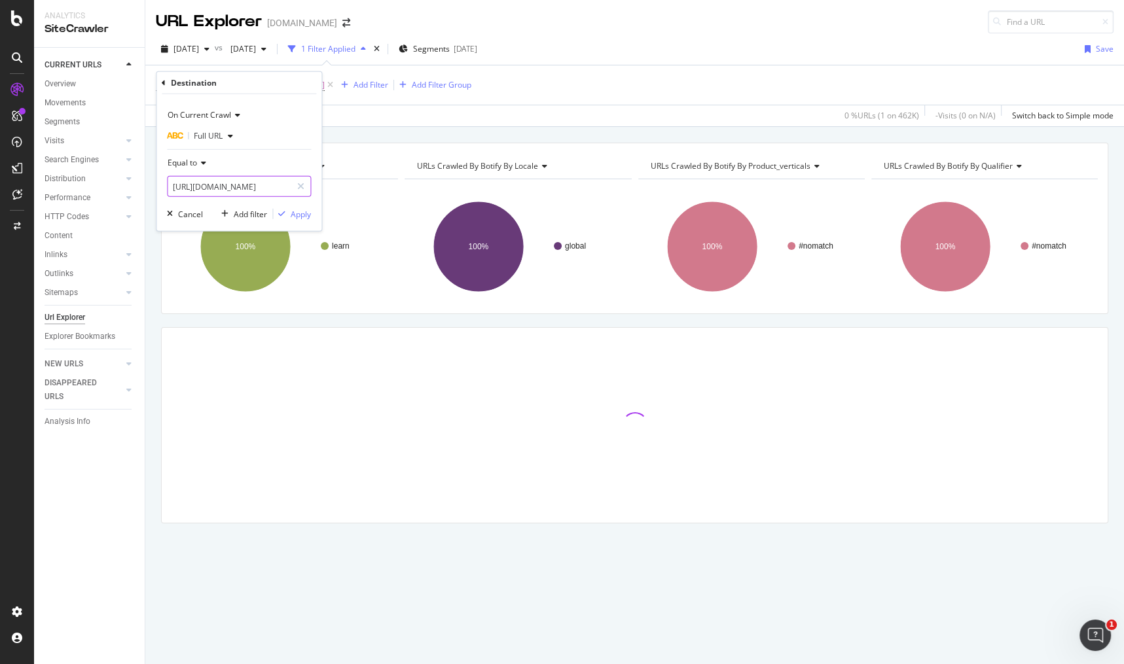
click at [300, 185] on icon at bounding box center [300, 186] width 7 height 9
click at [280, 187] on input "text" at bounding box center [239, 186] width 143 height 21
paste input "[URL][DOMAIN_NAME]"
type input "[URL][DOMAIN_NAME]"
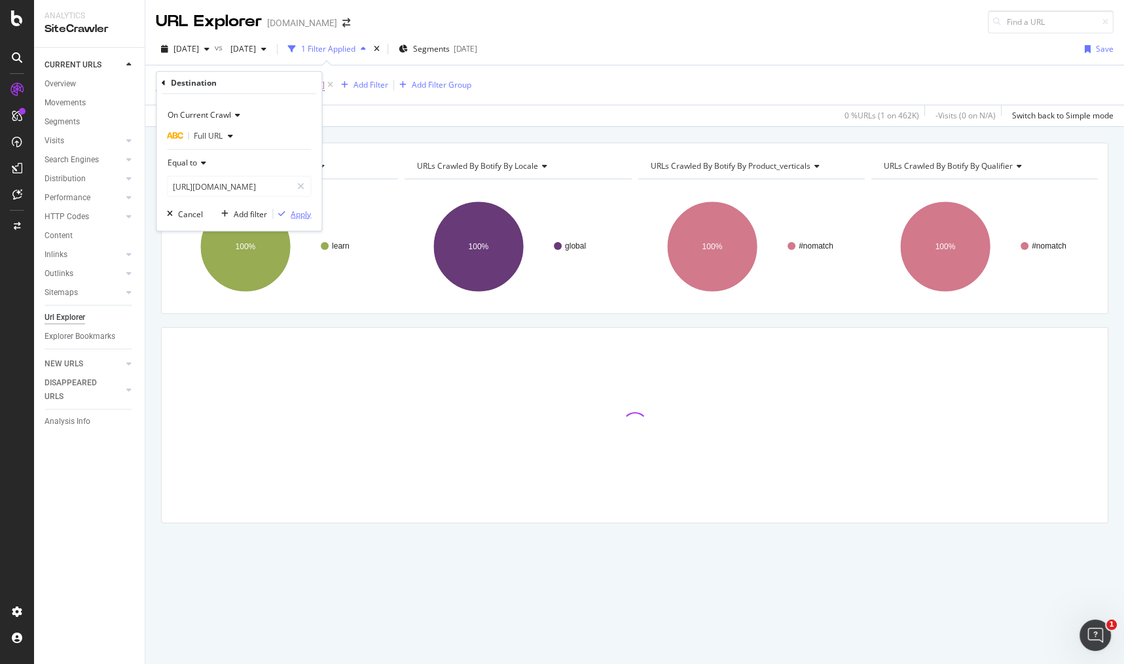
click at [300, 216] on div "Apply" at bounding box center [301, 213] width 20 height 11
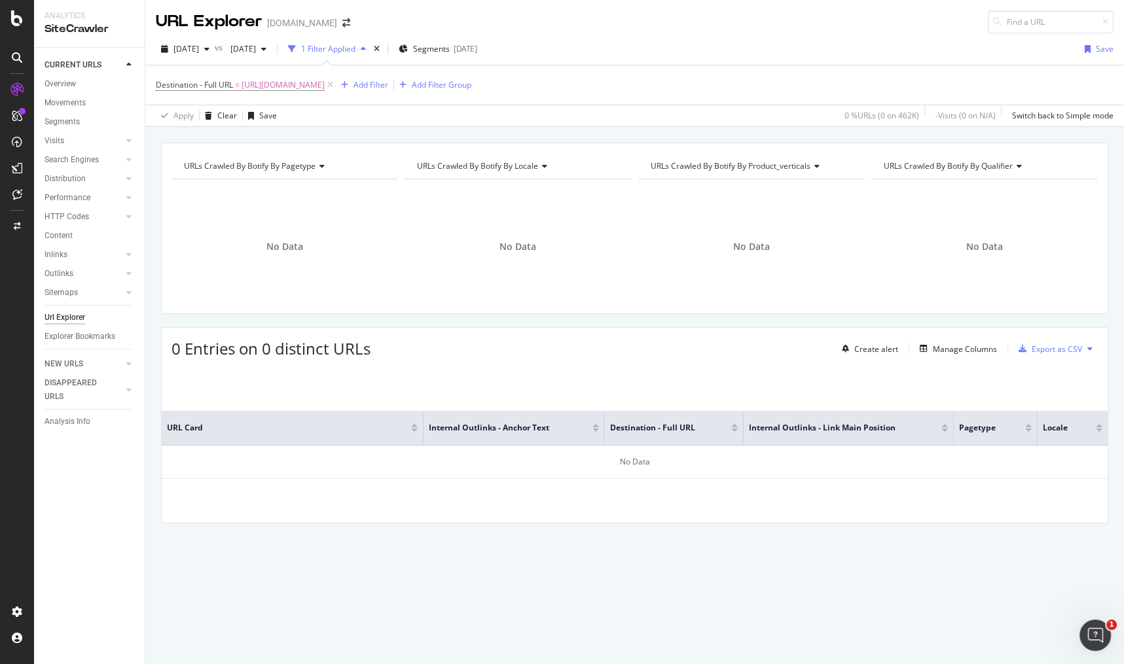
click at [584, 310] on div "URLs Crawled By Botify By pagetype Chart (by Value) Table Expand Export as CSV …" at bounding box center [634, 228] width 947 height 171
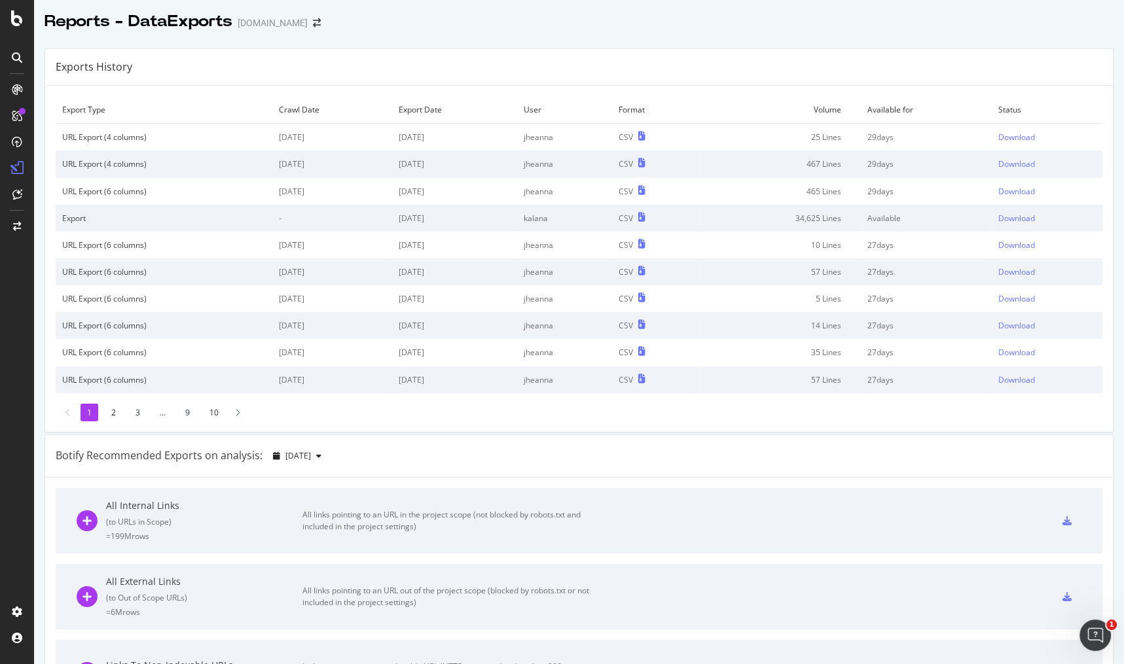
click at [971, 81] on div "Exports History" at bounding box center [579, 67] width 1068 height 37
click at [998, 135] on div "Download" at bounding box center [1016, 137] width 37 height 11
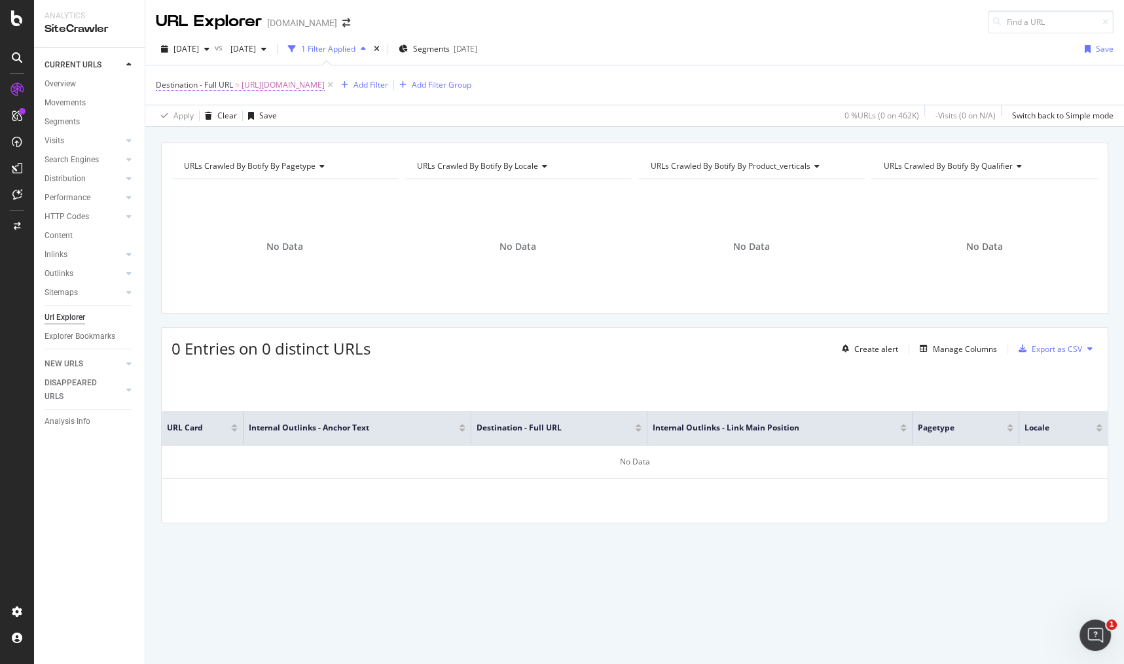
click at [325, 84] on span "[URL][DOMAIN_NAME]" at bounding box center [283, 85] width 83 height 18
click at [307, 181] on div at bounding box center [300, 186] width 19 height 21
click at [274, 185] on input "text" at bounding box center [239, 186] width 143 height 21
paste input "[URL][DOMAIN_NAME]"
type input "[URL][DOMAIN_NAME]"
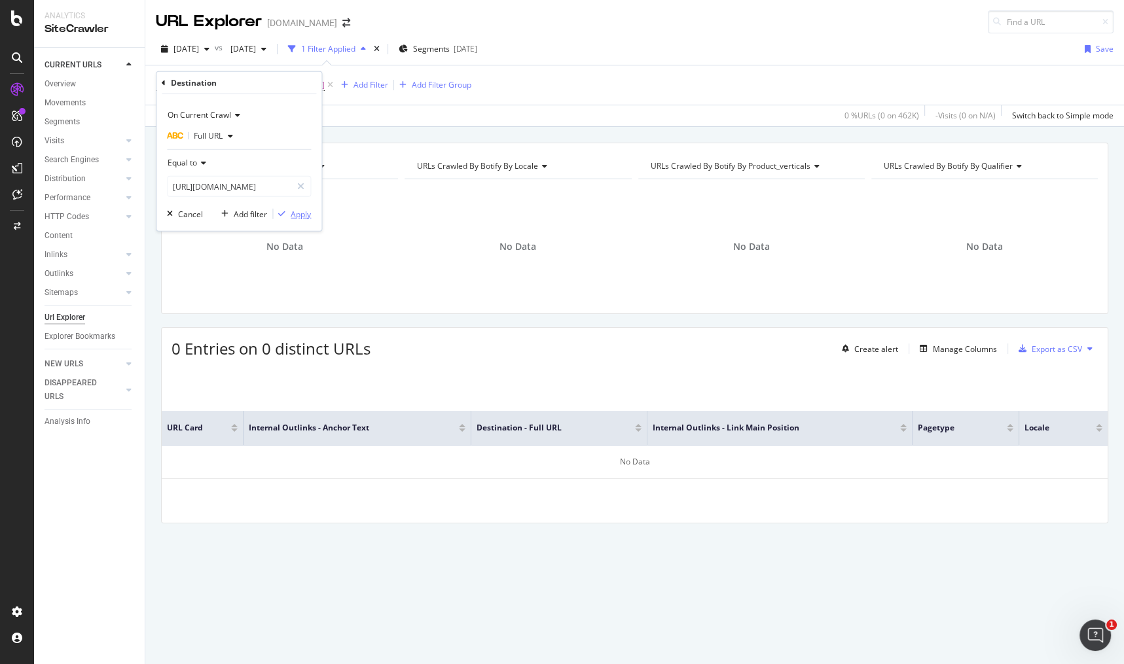
click at [300, 214] on div "Apply" at bounding box center [301, 213] width 20 height 11
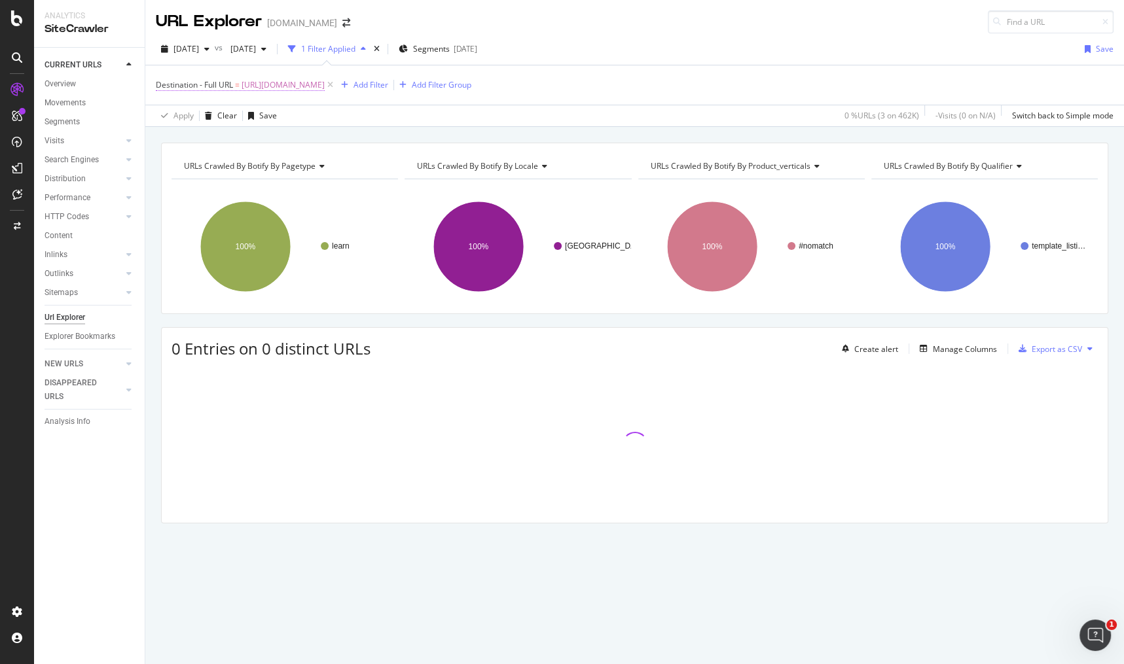
click at [325, 85] on span "[URL][DOMAIN_NAME]" at bounding box center [283, 85] width 83 height 18
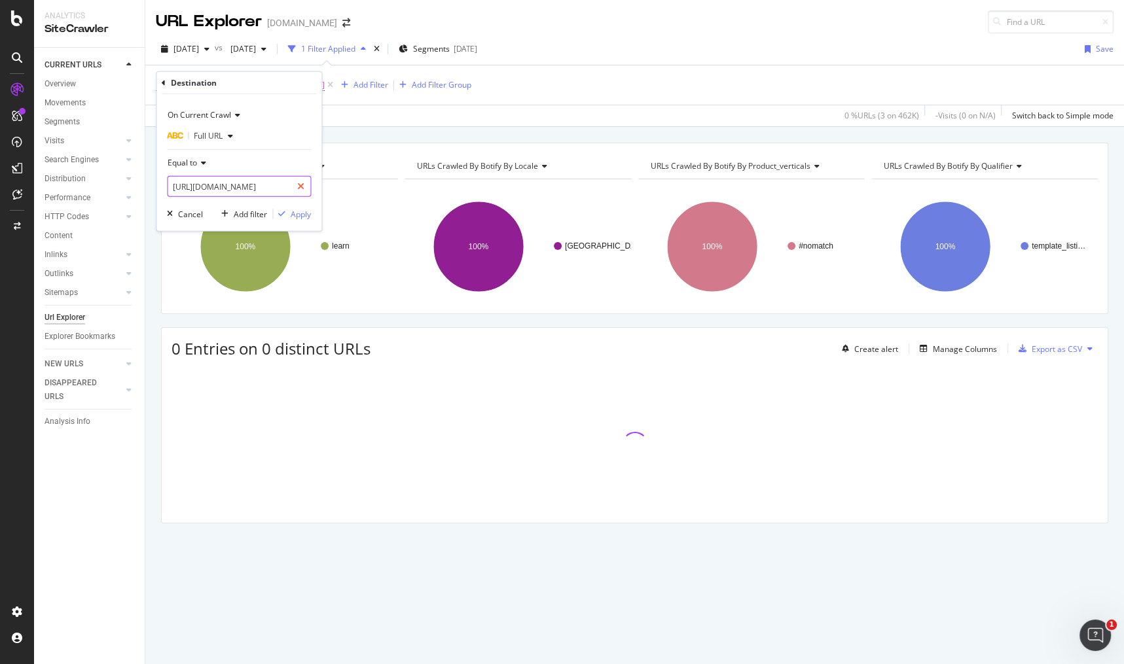
click at [303, 185] on icon at bounding box center [300, 186] width 7 height 9
click at [268, 183] on input "text" at bounding box center [239, 186] width 143 height 21
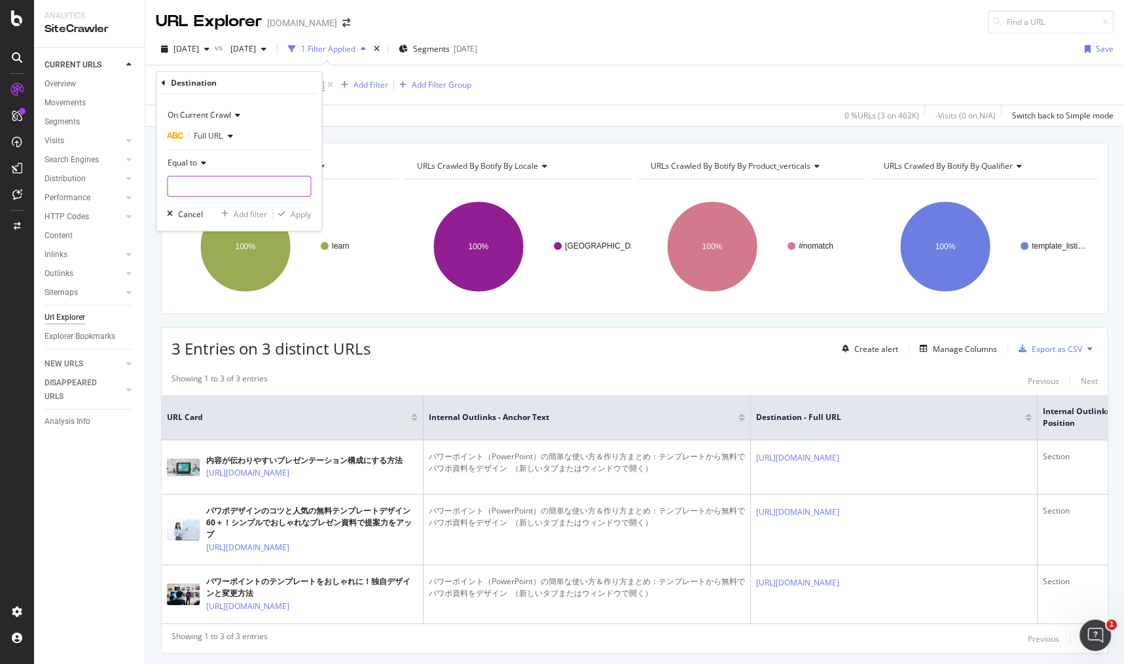
paste input "[URL][DOMAIN_NAME]"
type input "[URL][DOMAIN_NAME]"
click at [504, 367] on div "Showing 1 to 3 of 3 entries Previous Next URL Card Internal Outlinks - Anchor T…" at bounding box center [635, 510] width 946 height 287
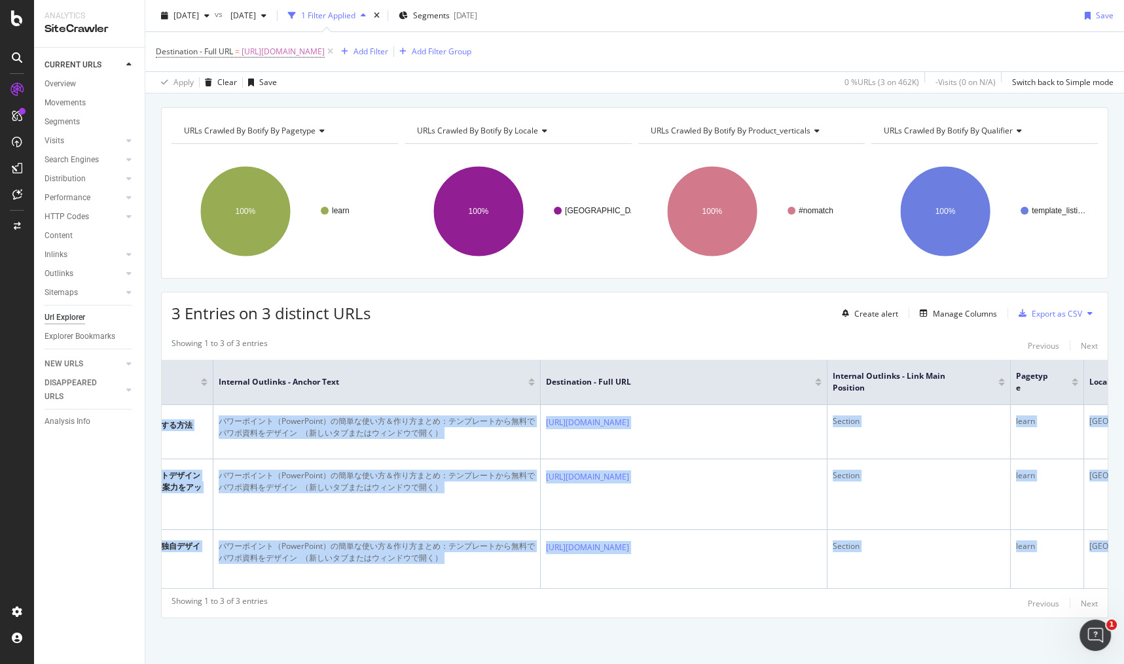
scroll to position [0, 255]
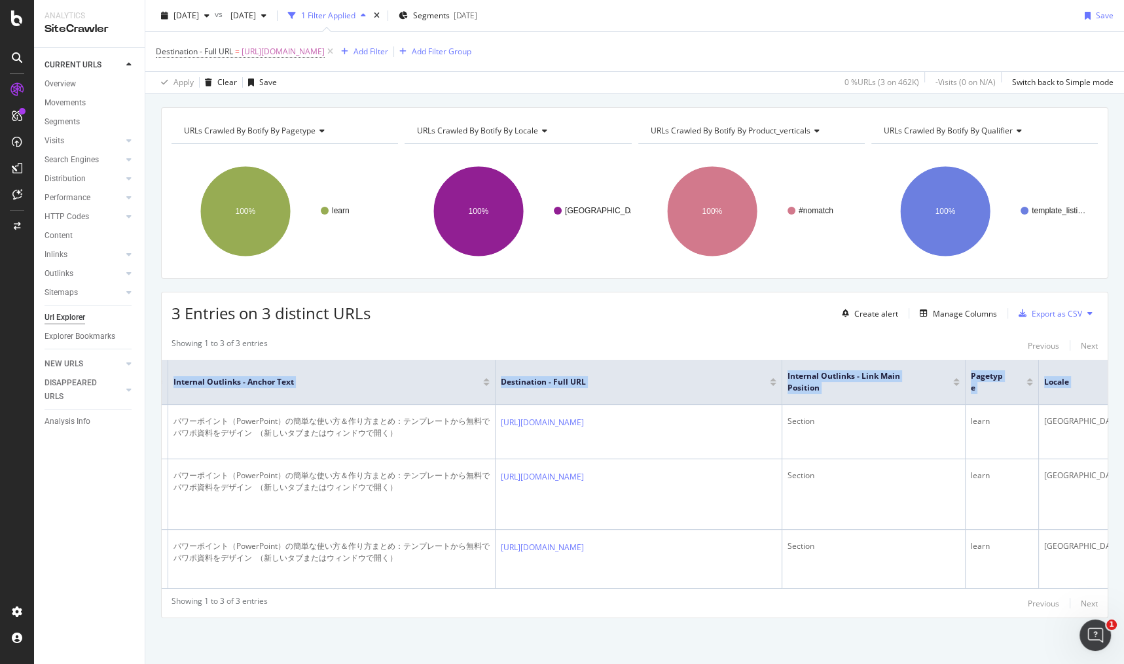
drag, startPoint x: 200, startPoint y: 378, endPoint x: 1100, endPoint y: 536, distance: 913.9
click at [1100, 536] on div "URLs Crawled By Botify By pagetype Chart (by Value) Table Expand Export as CSV …" at bounding box center [634, 385] width 979 height 557
copy table "URL Card Internal Outlinks - Anchor Text Destination - Full URL Internal Outlin…"
